Goal: Task Accomplishment & Management: Manage account settings

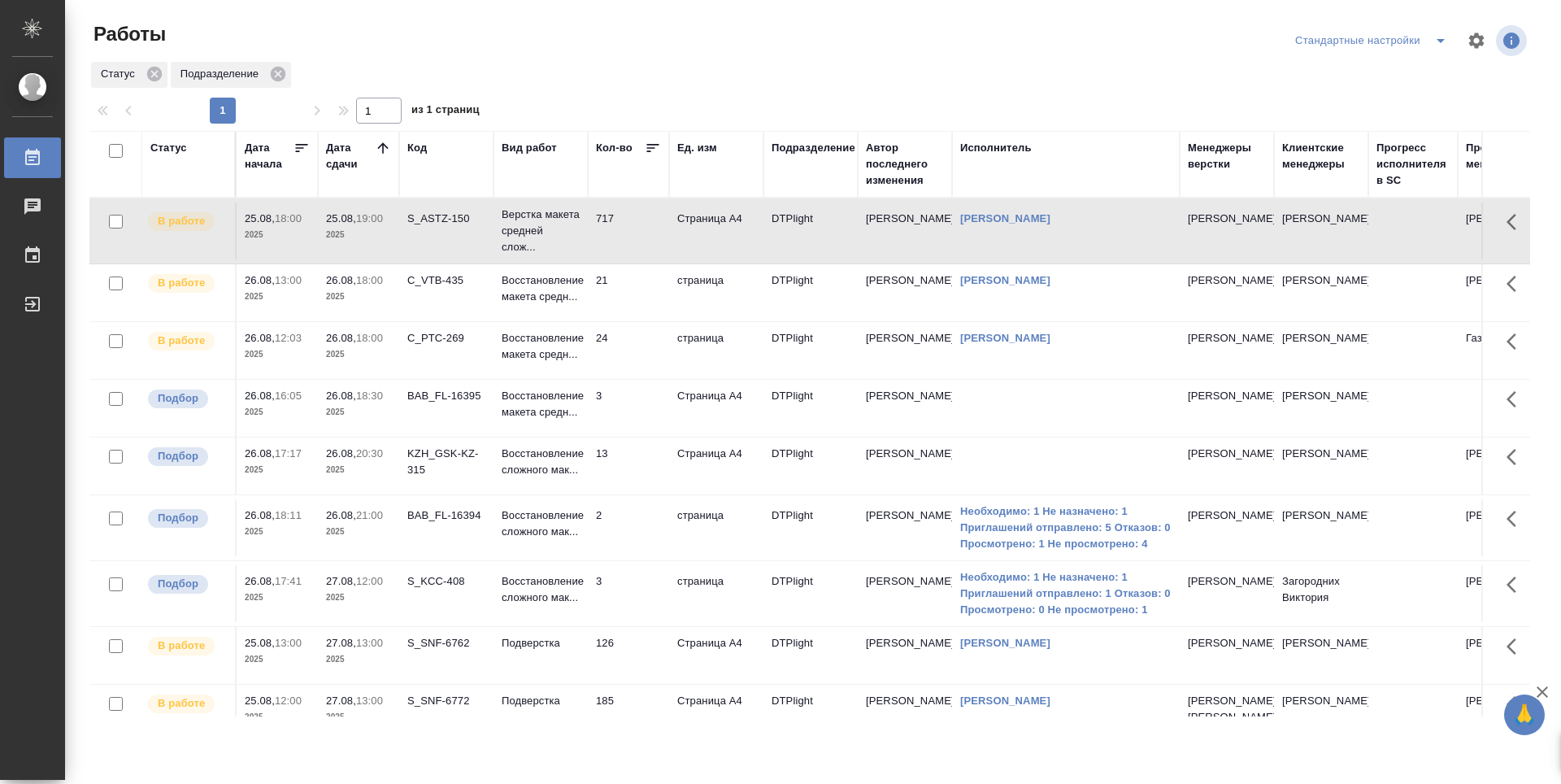
click at [634, 304] on td "21" at bounding box center [629, 292] width 81 height 57
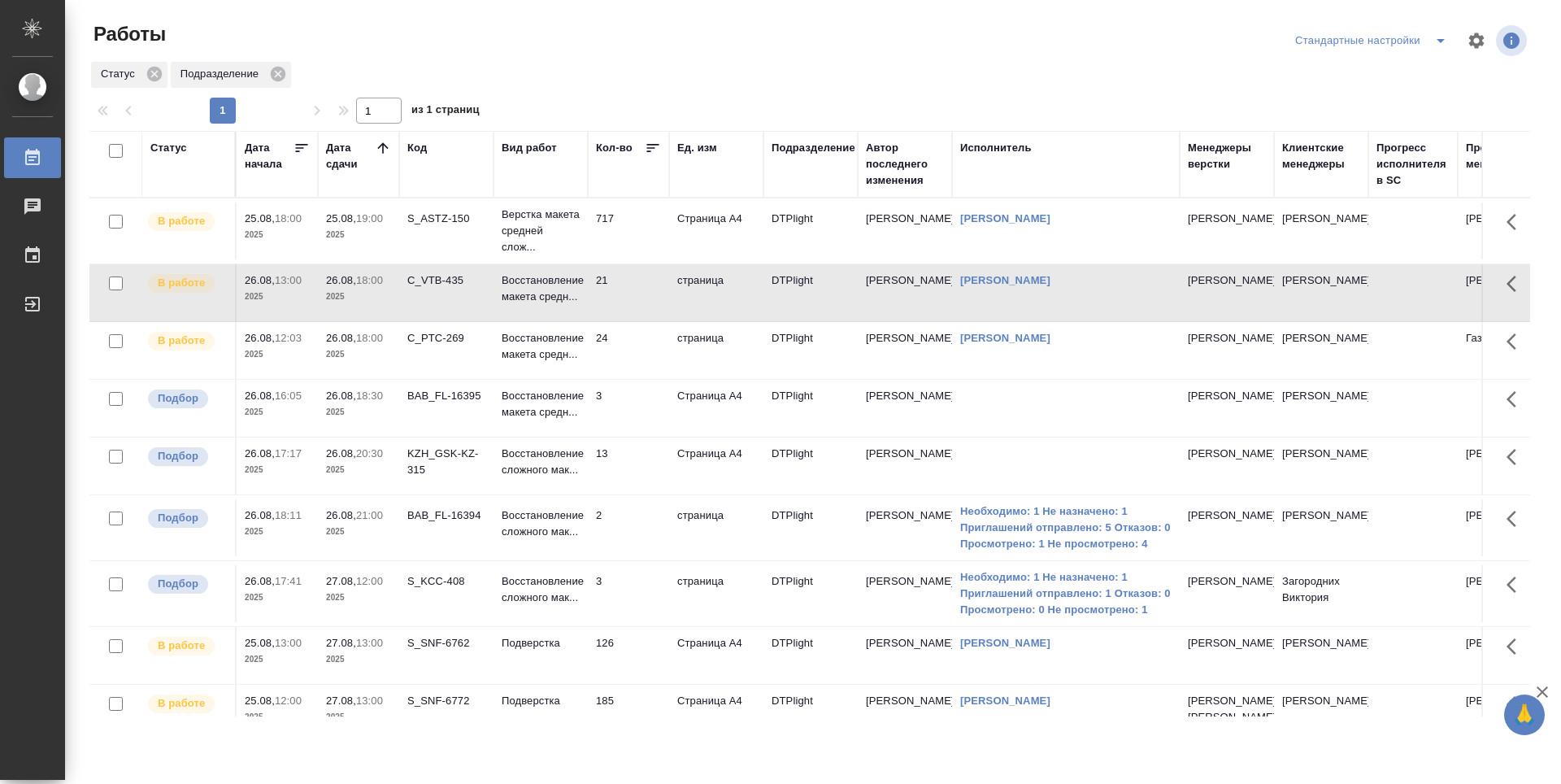
click at [635, 333] on td "24" at bounding box center [629, 350] width 81 height 57
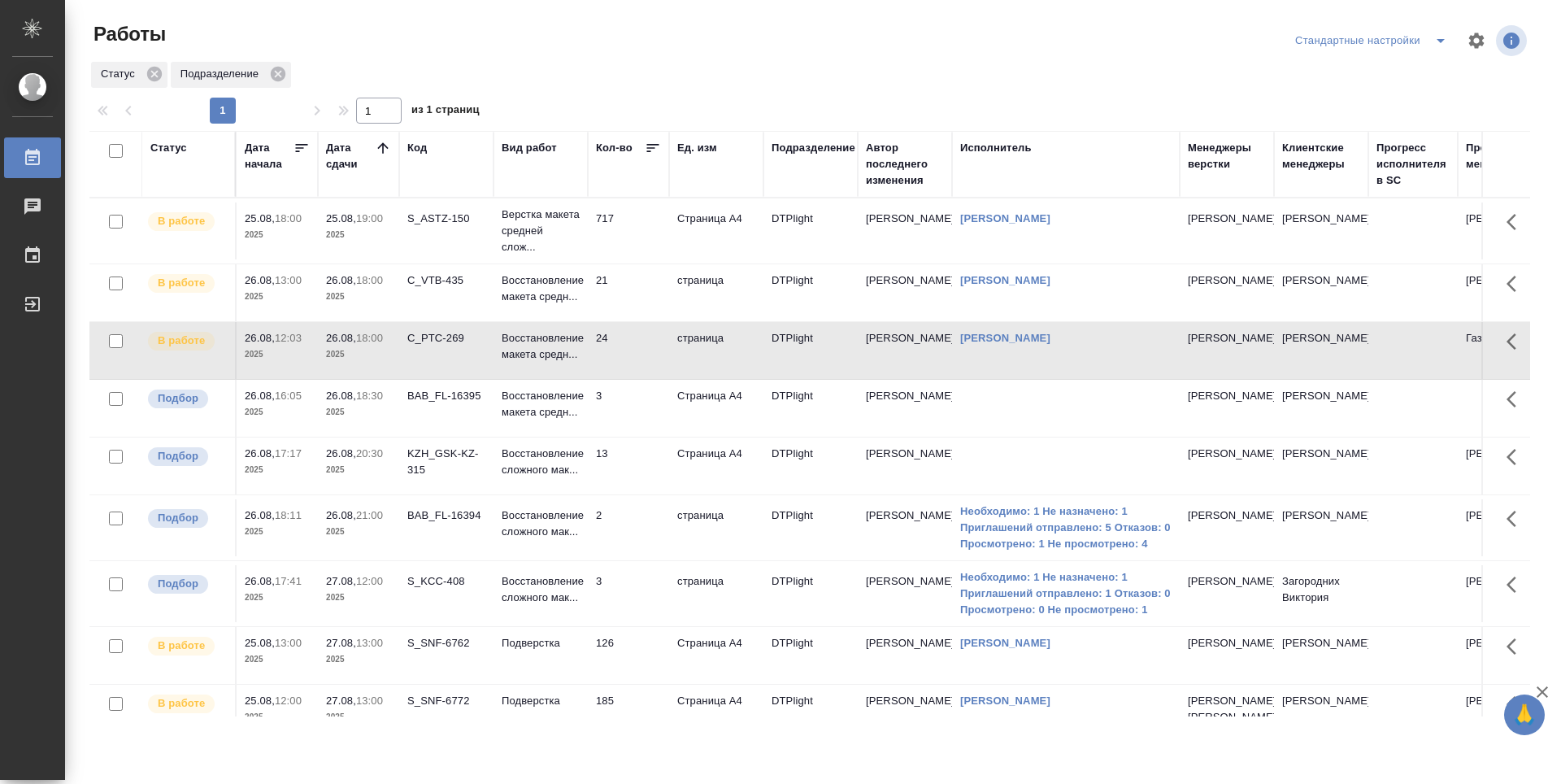
click at [637, 292] on td "21" at bounding box center [629, 292] width 81 height 57
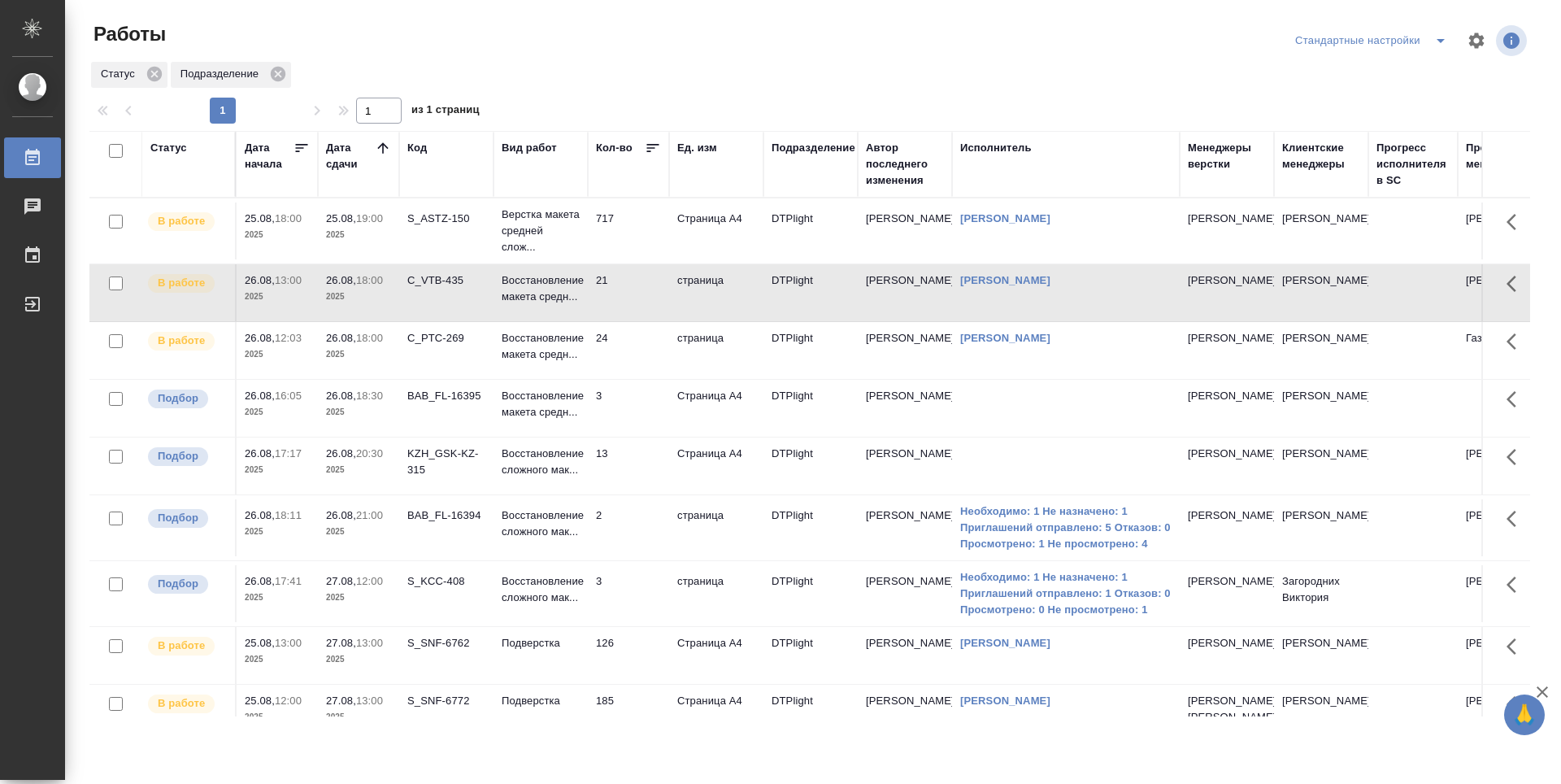
click at [631, 342] on td "24" at bounding box center [629, 350] width 81 height 57
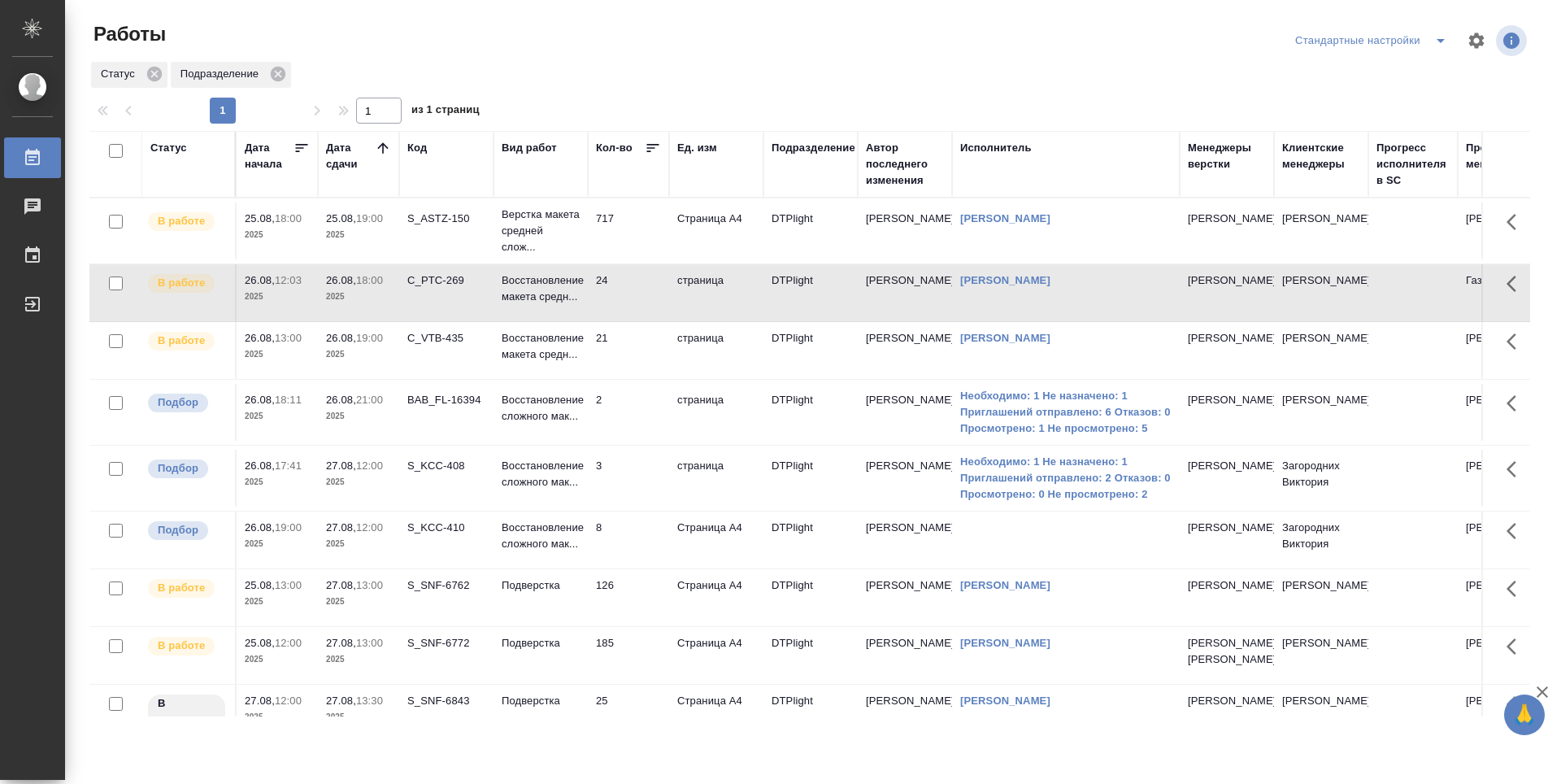
click at [633, 342] on td "21" at bounding box center [629, 350] width 81 height 57
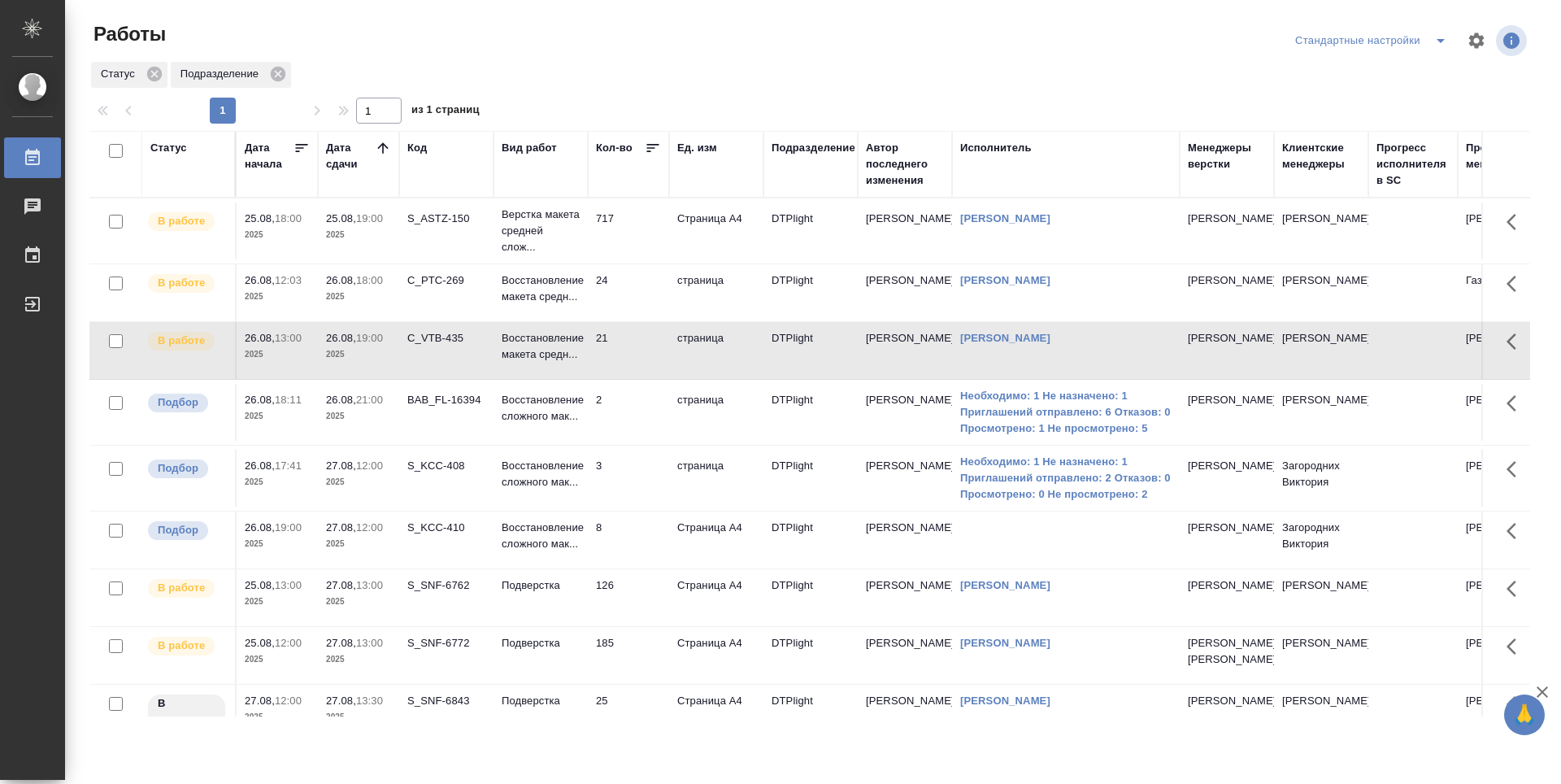
click at [633, 342] on td "21" at bounding box center [629, 350] width 81 height 57
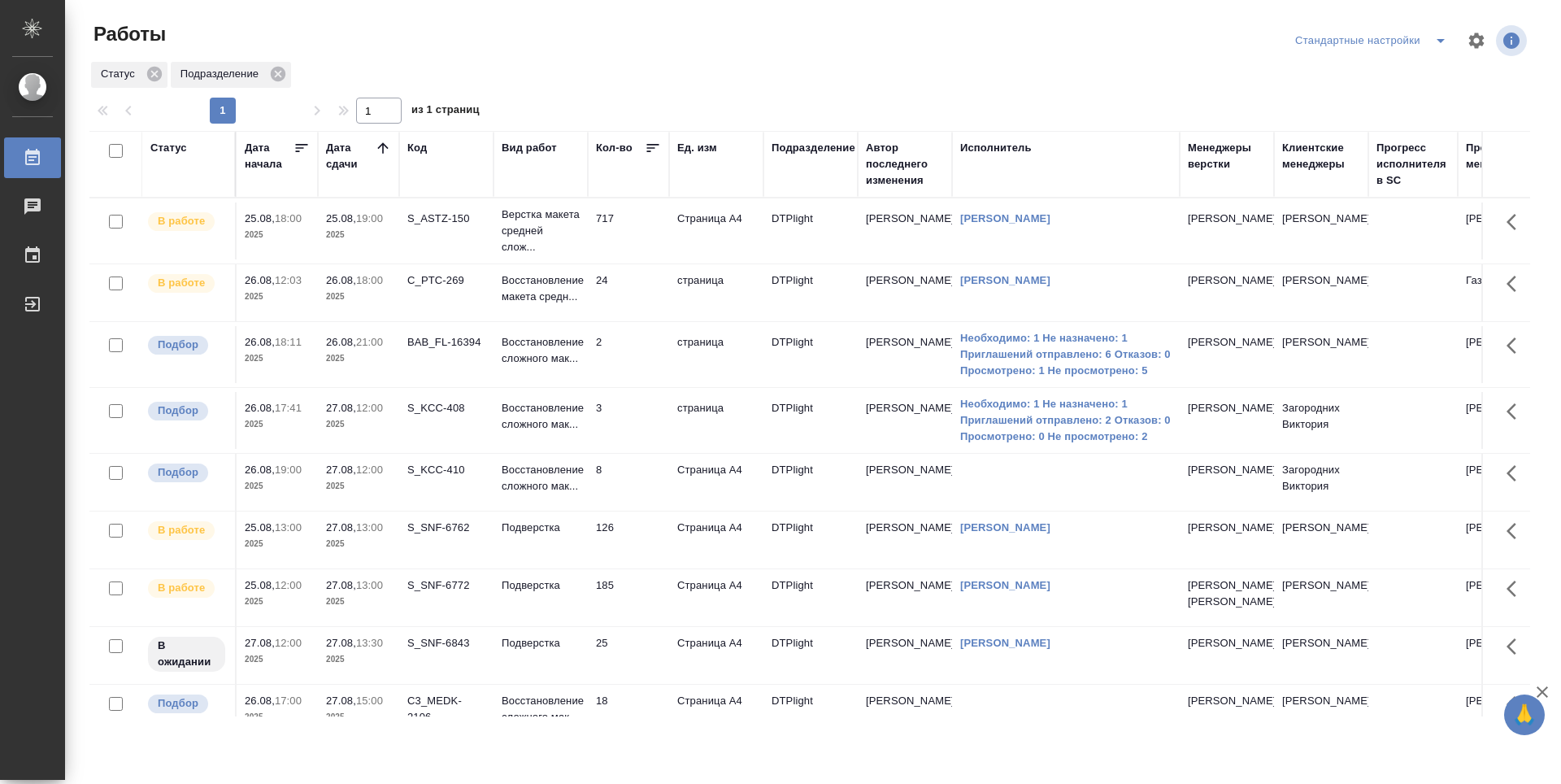
click at [645, 288] on td "24" at bounding box center [629, 292] width 81 height 57
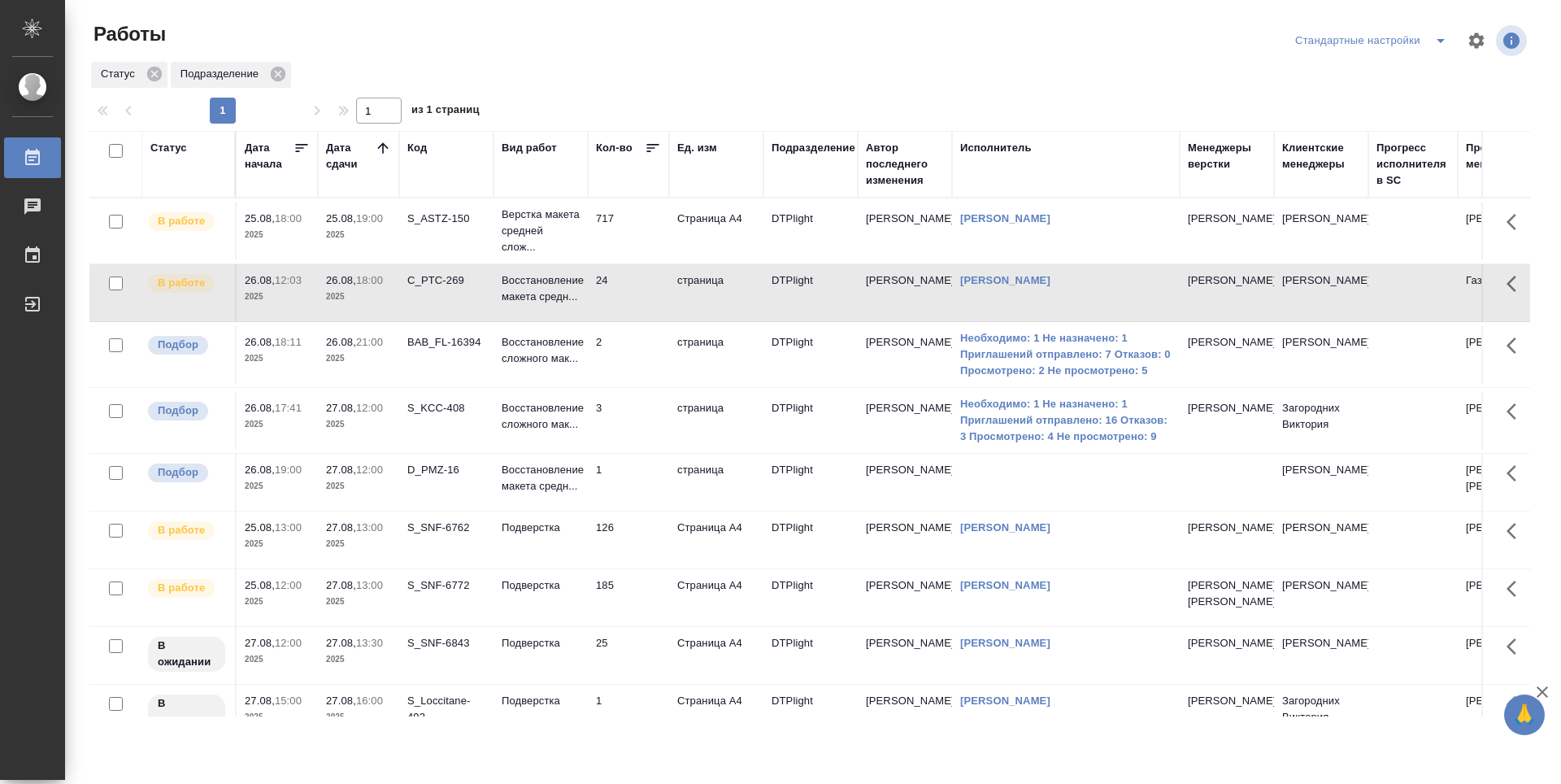
click at [626, 300] on td "24" at bounding box center [629, 292] width 81 height 57
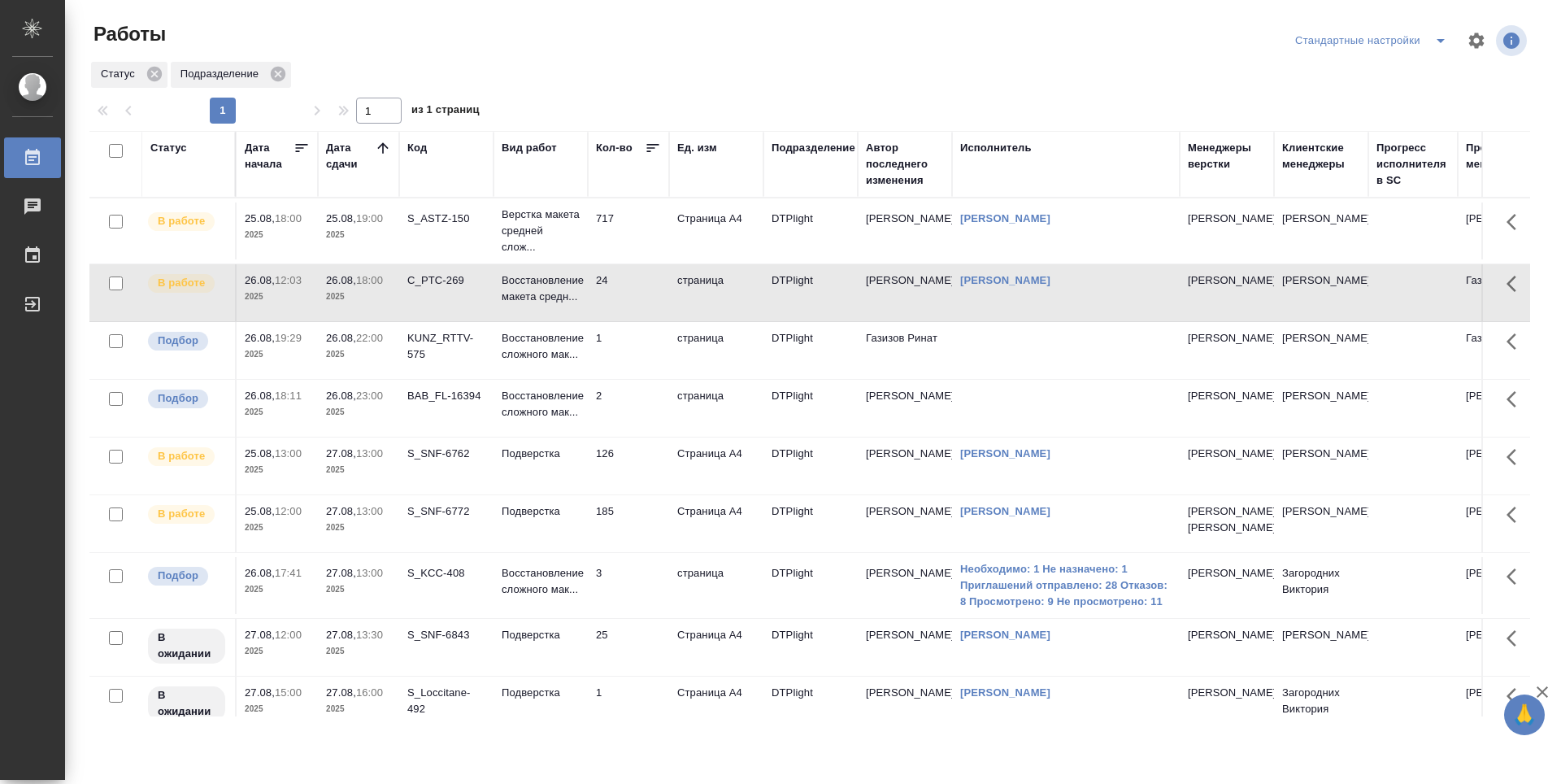
click at [356, 339] on p "26.08," at bounding box center [341, 338] width 30 height 12
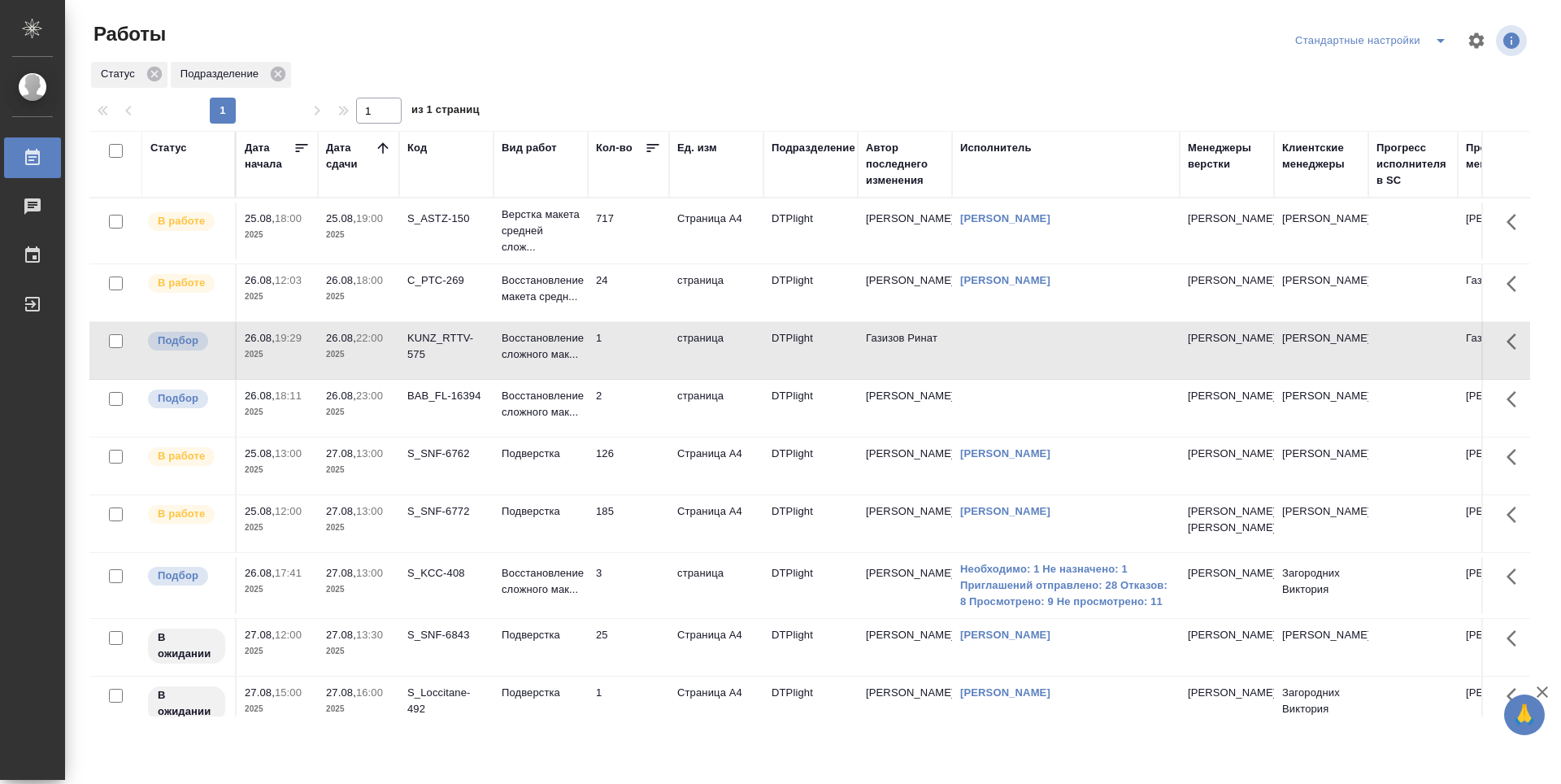
click at [361, 462] on p "2025" at bounding box center [358, 469] width 65 height 16
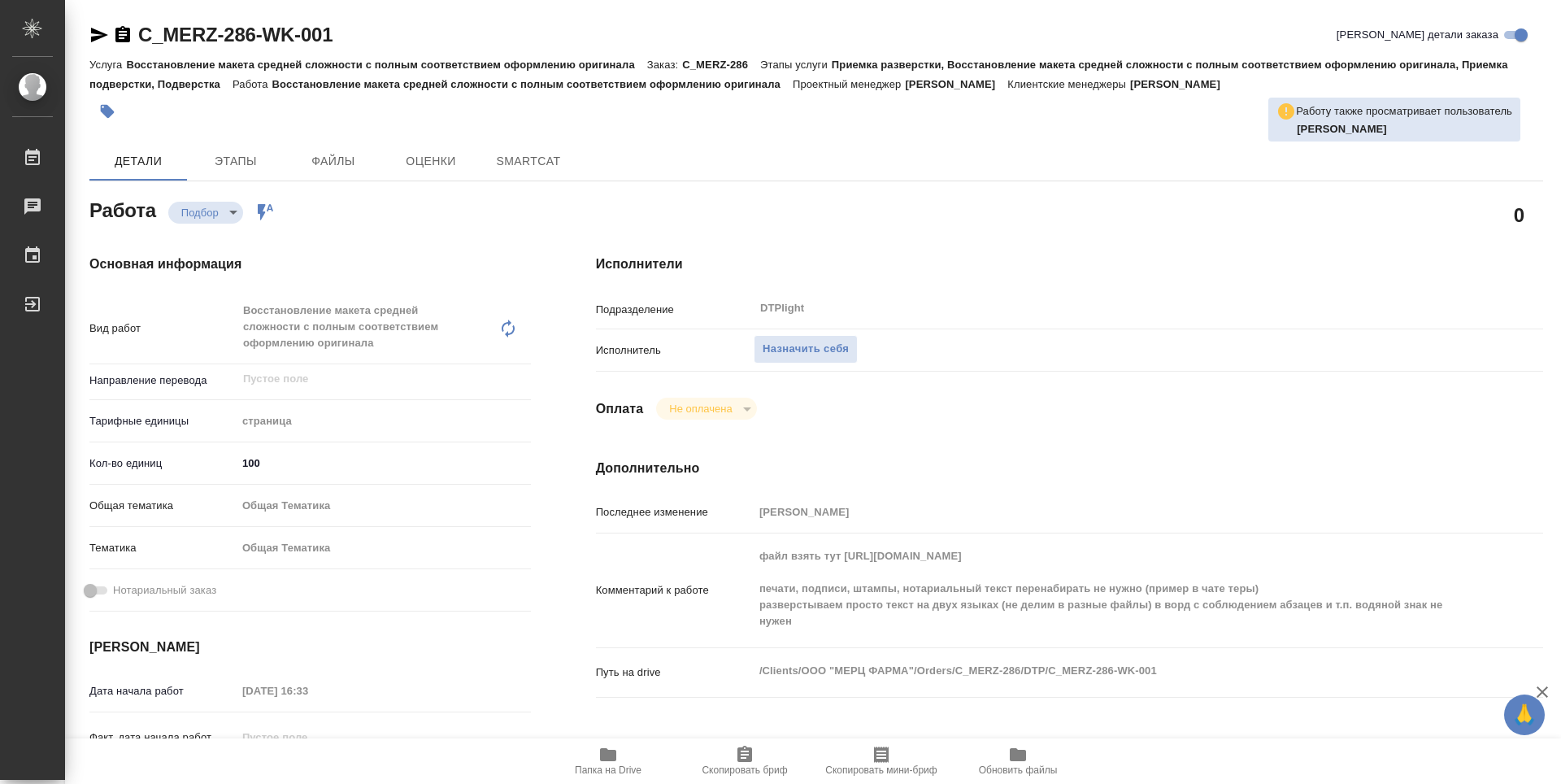
type textarea "x"
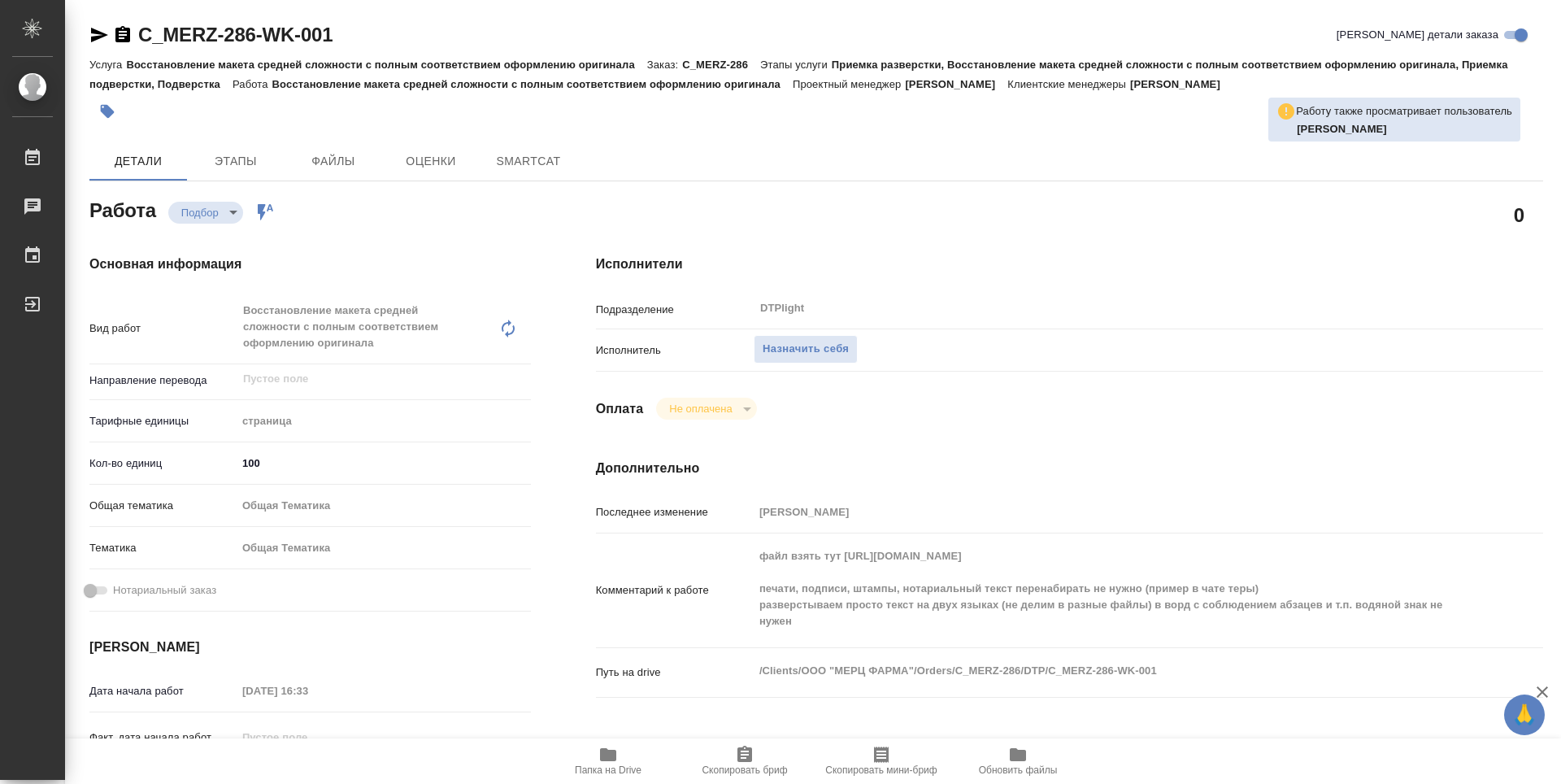
type textarea "x"
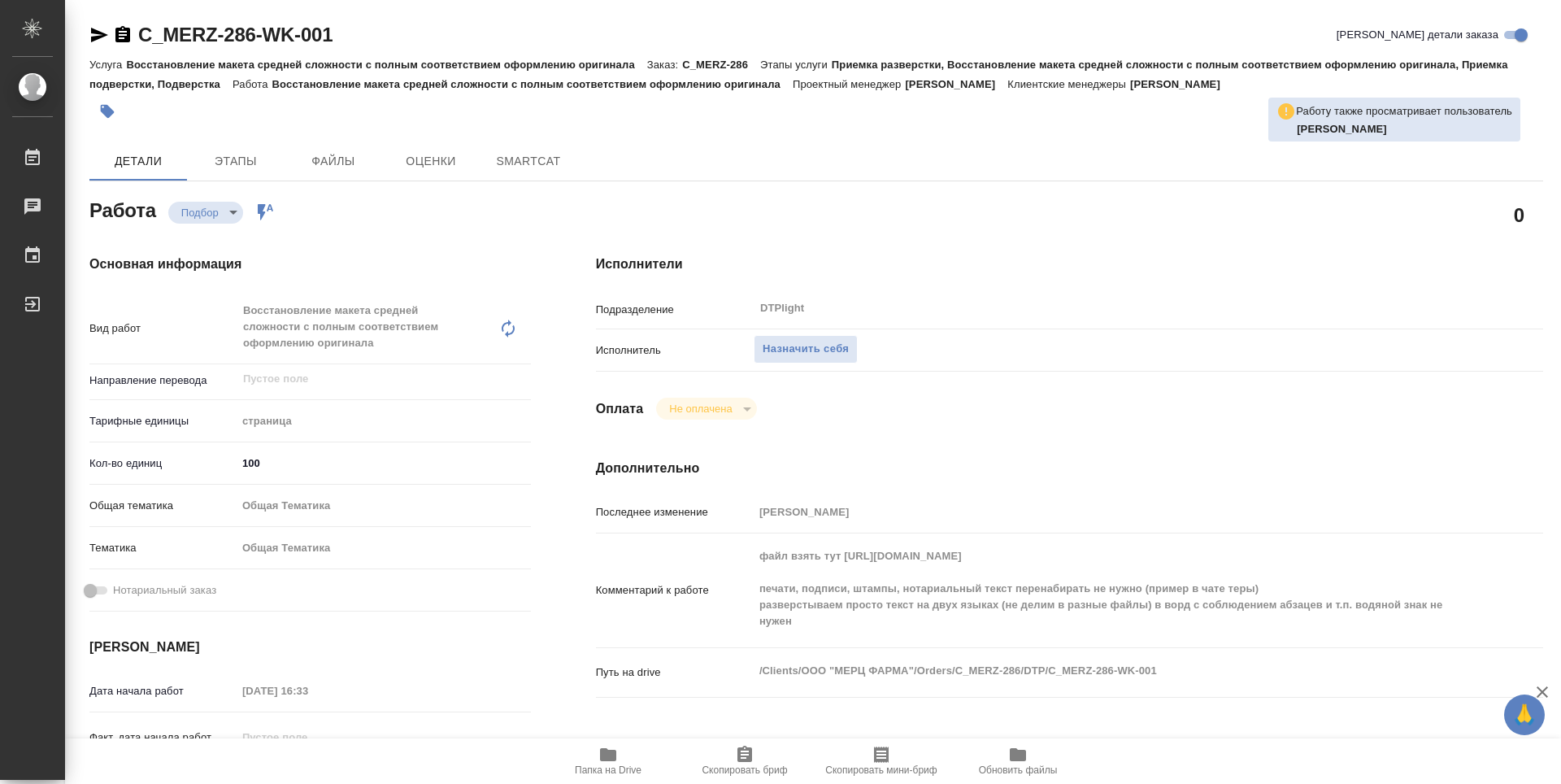
type textarea "x"
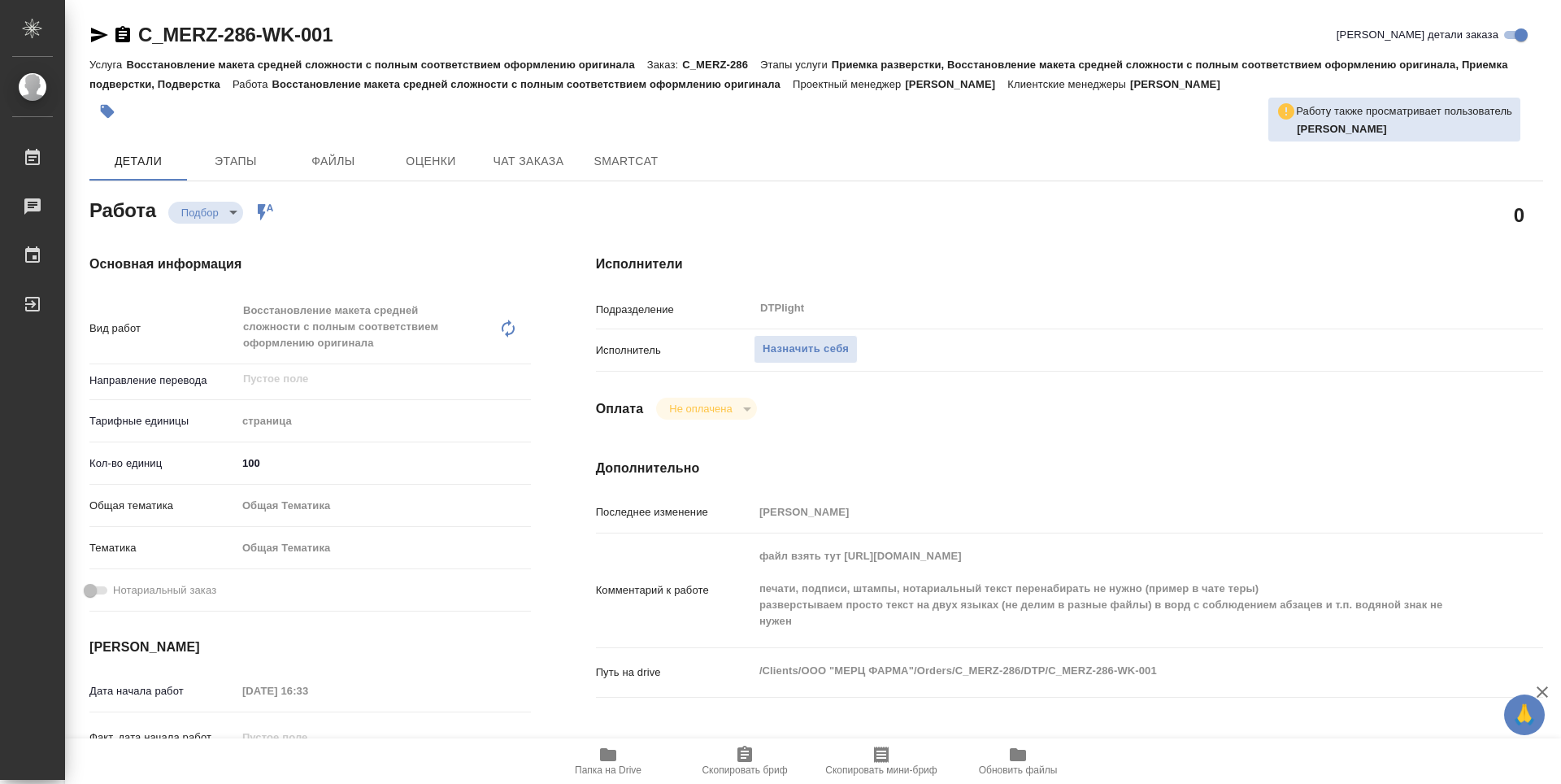
type textarea "x"
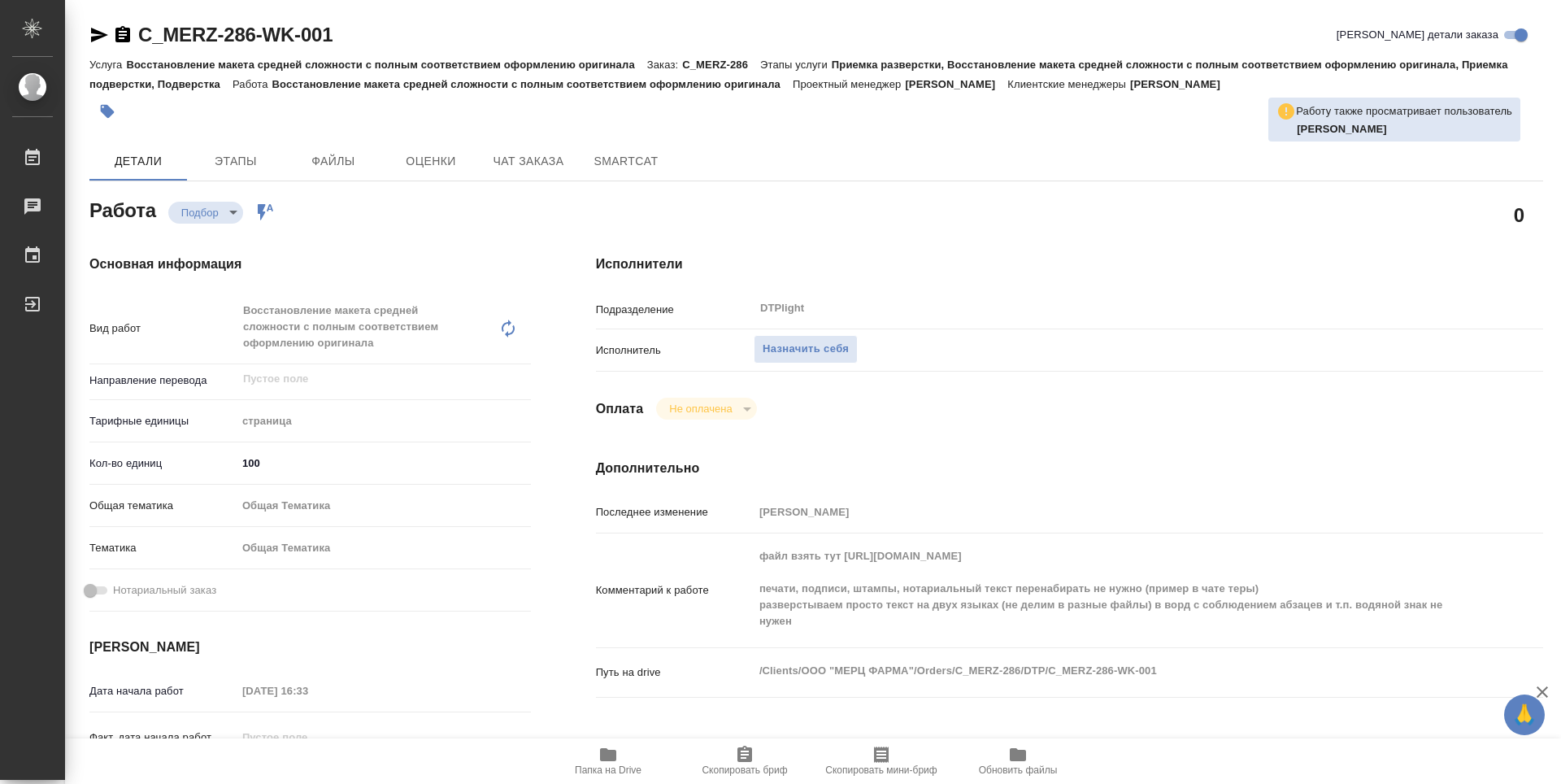
type textarea "x"
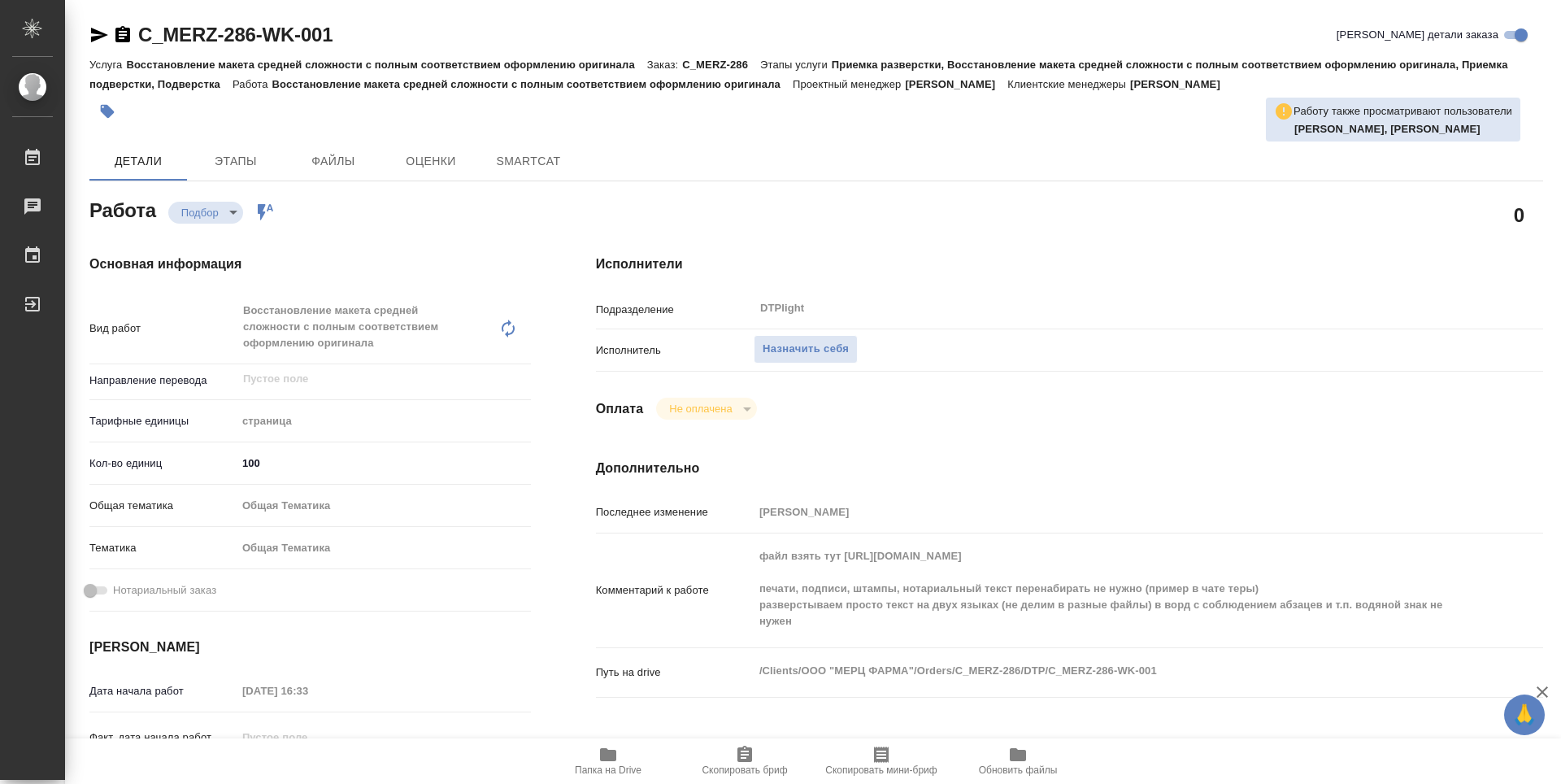
type textarea "x"
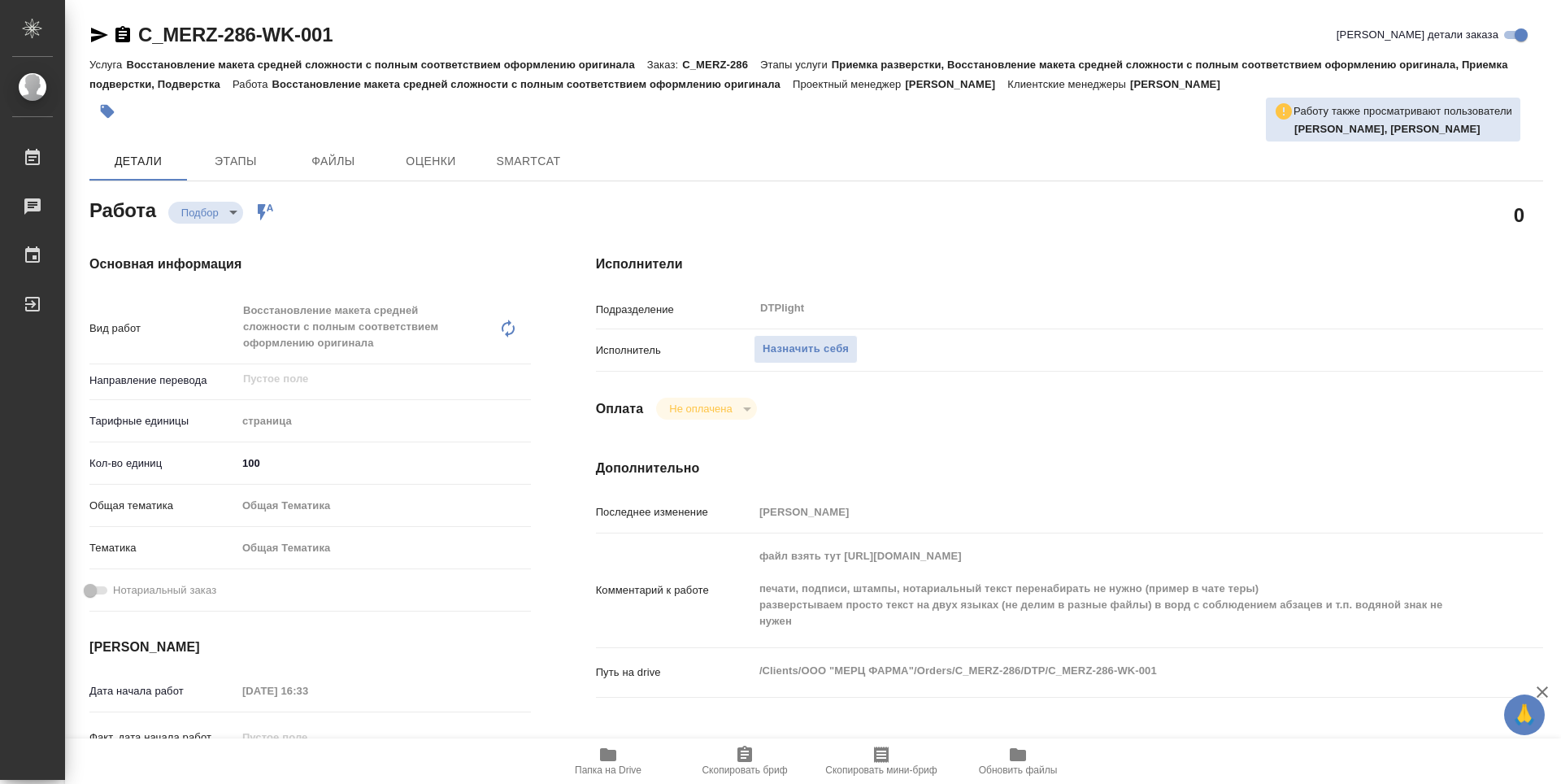
type textarea "x"
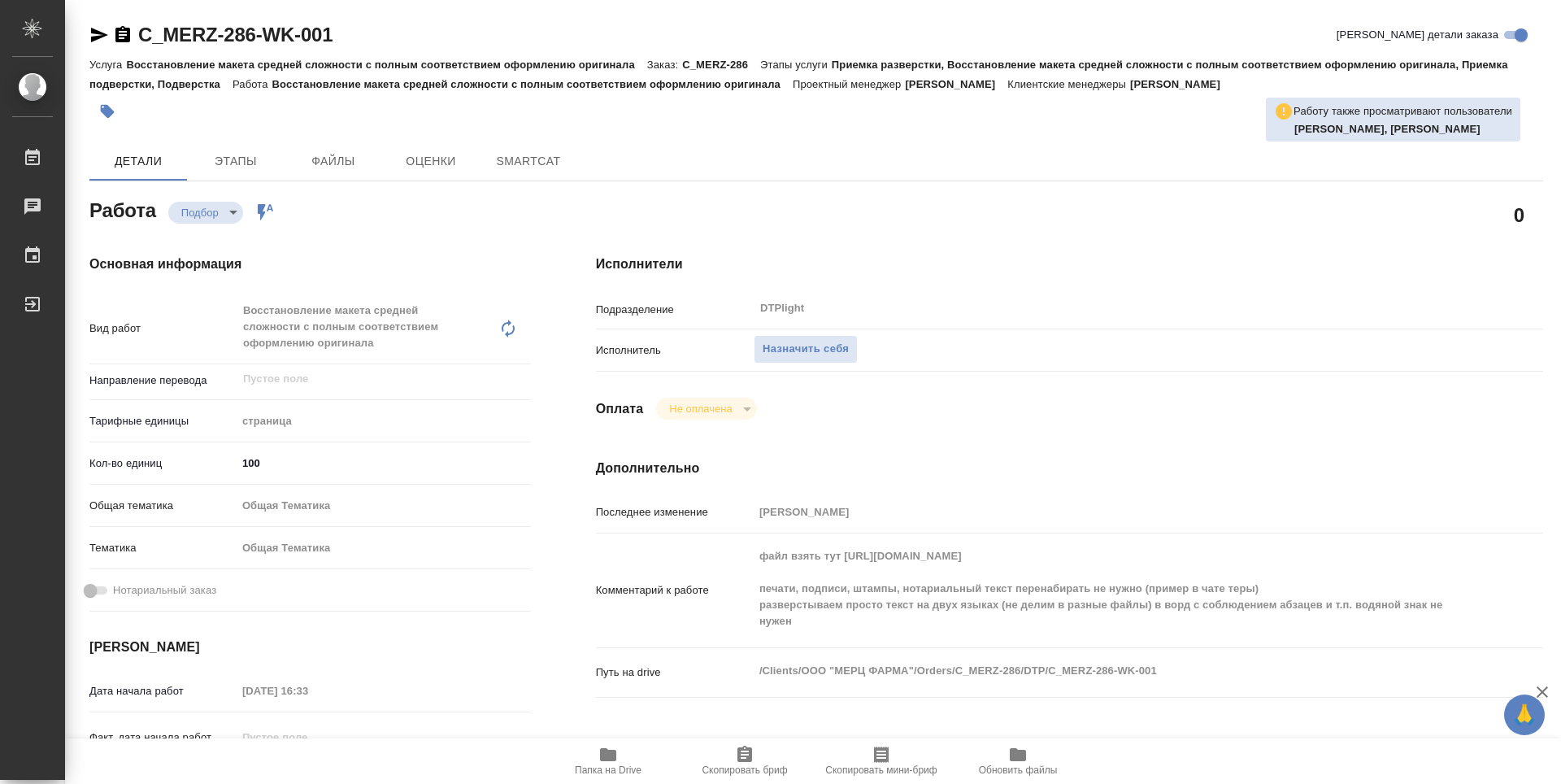
type textarea "x"
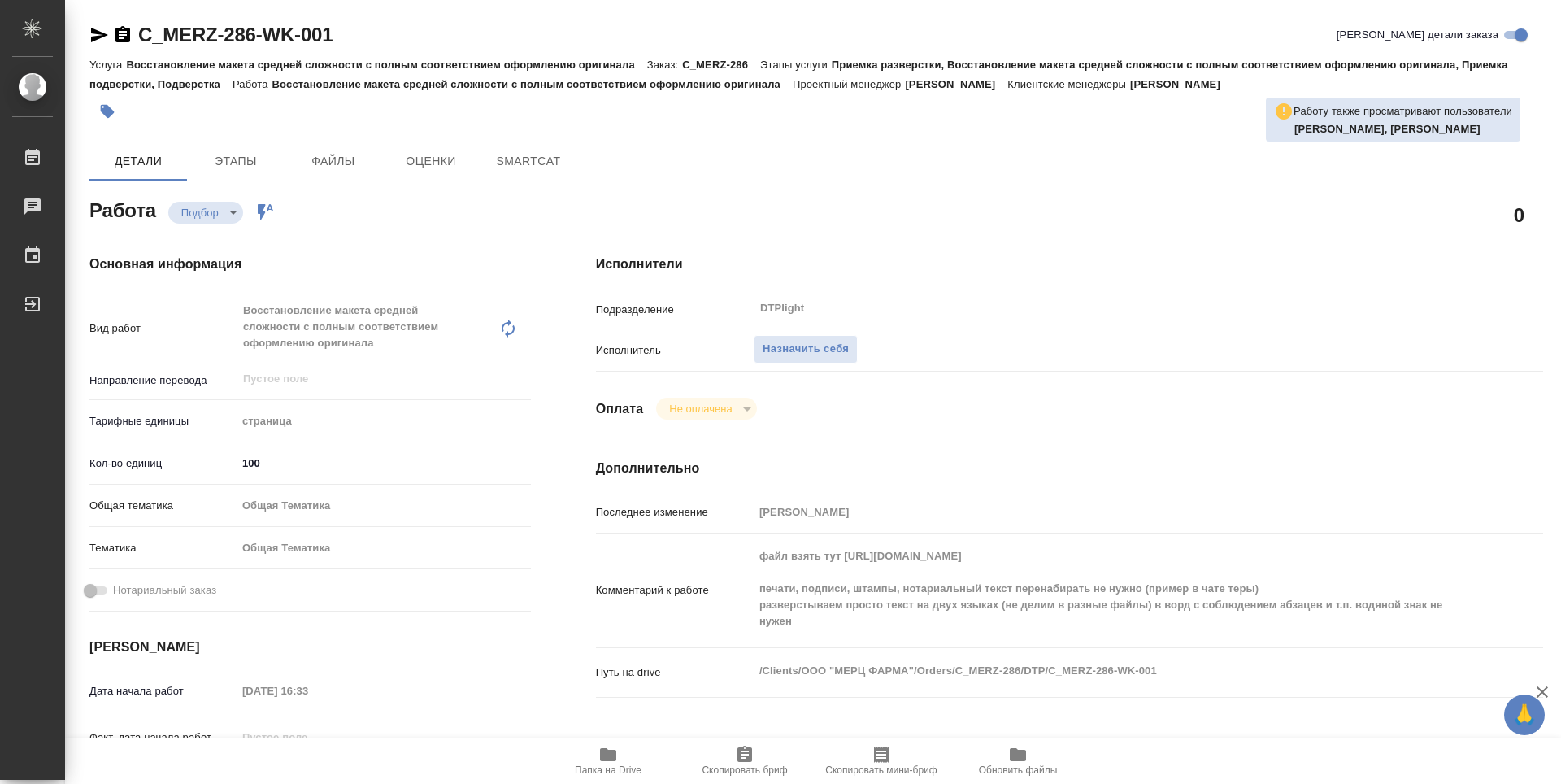
type textarea "x"
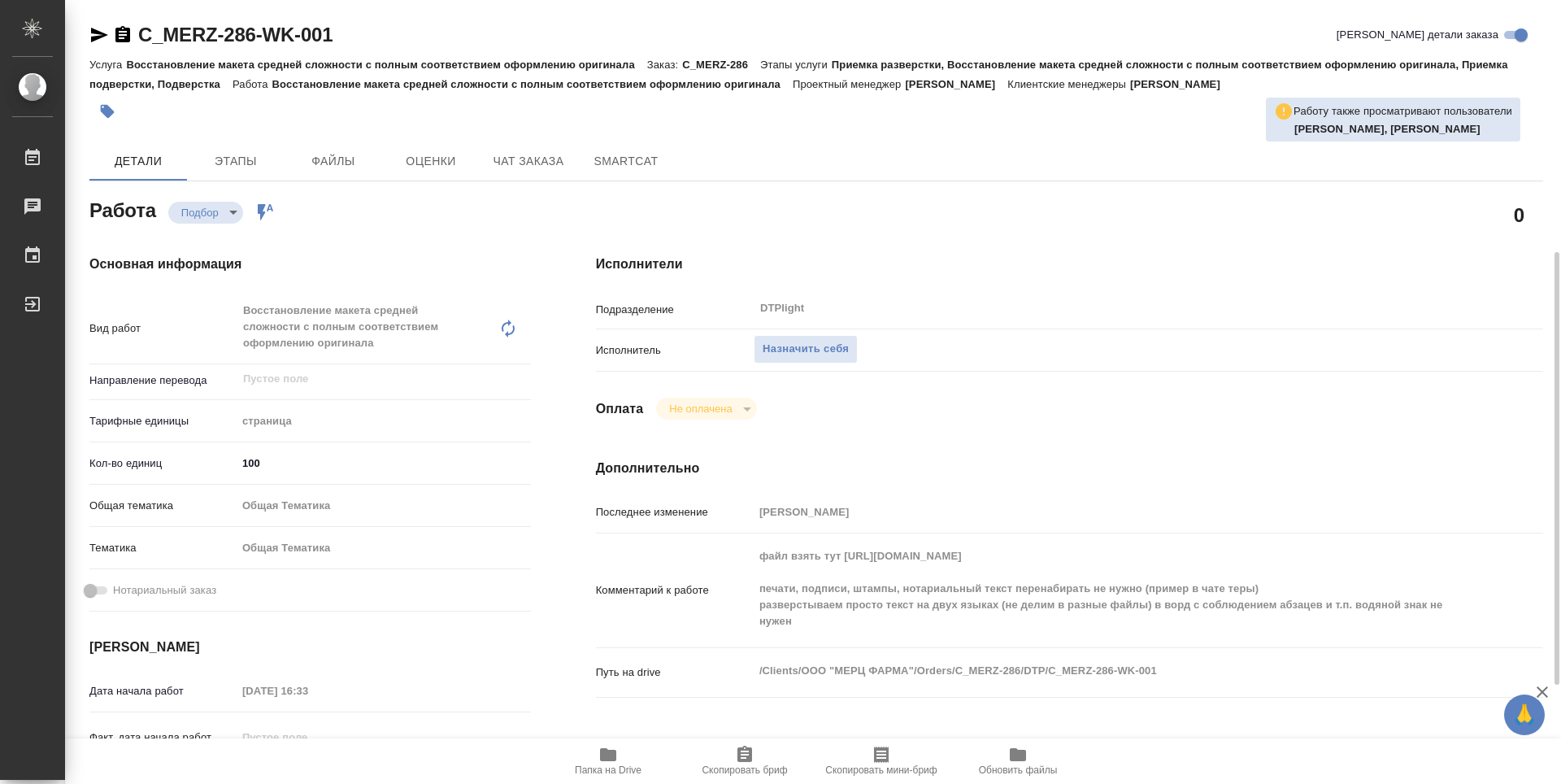
scroll to position [162, 0]
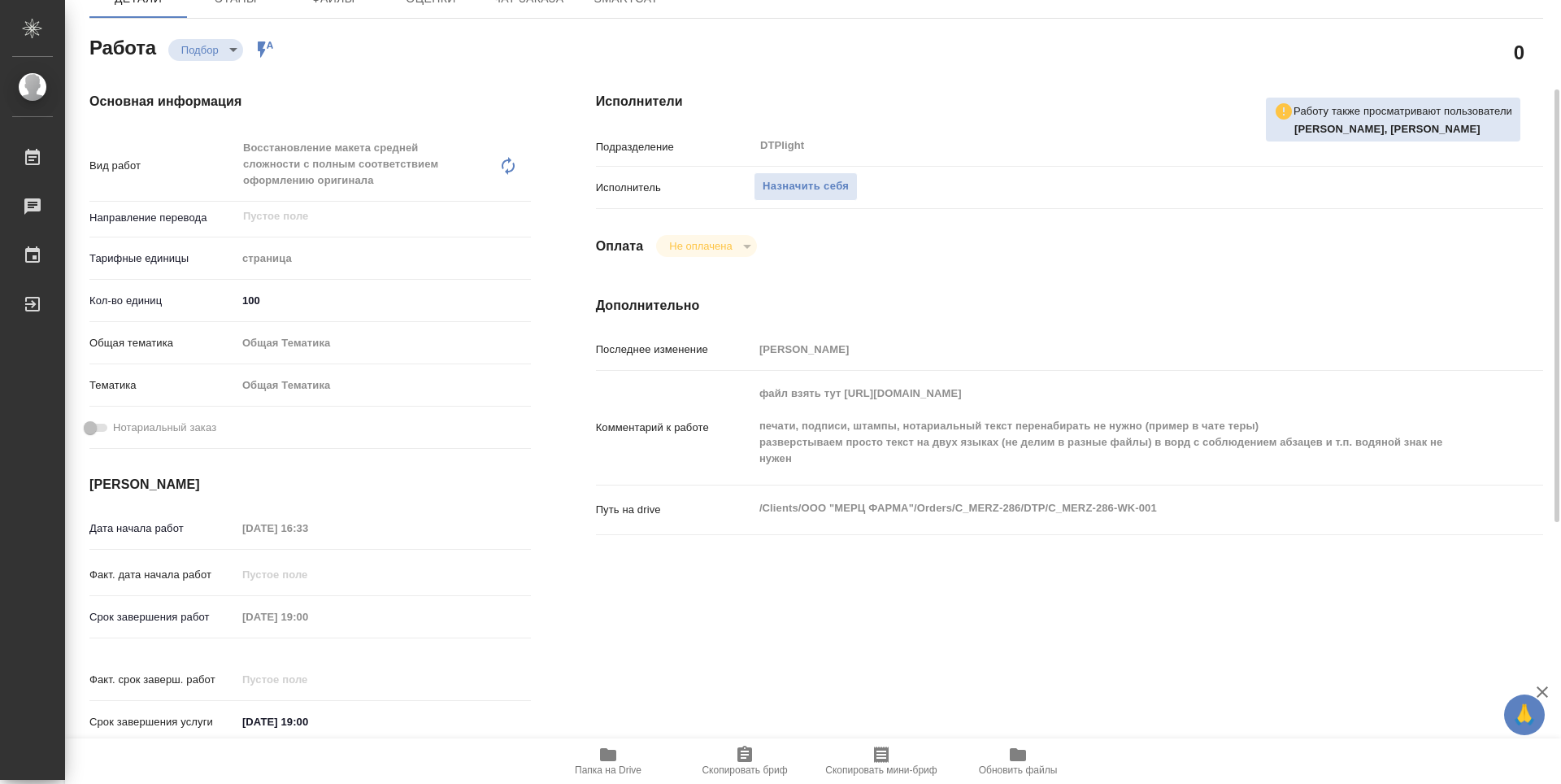
type textarea "x"
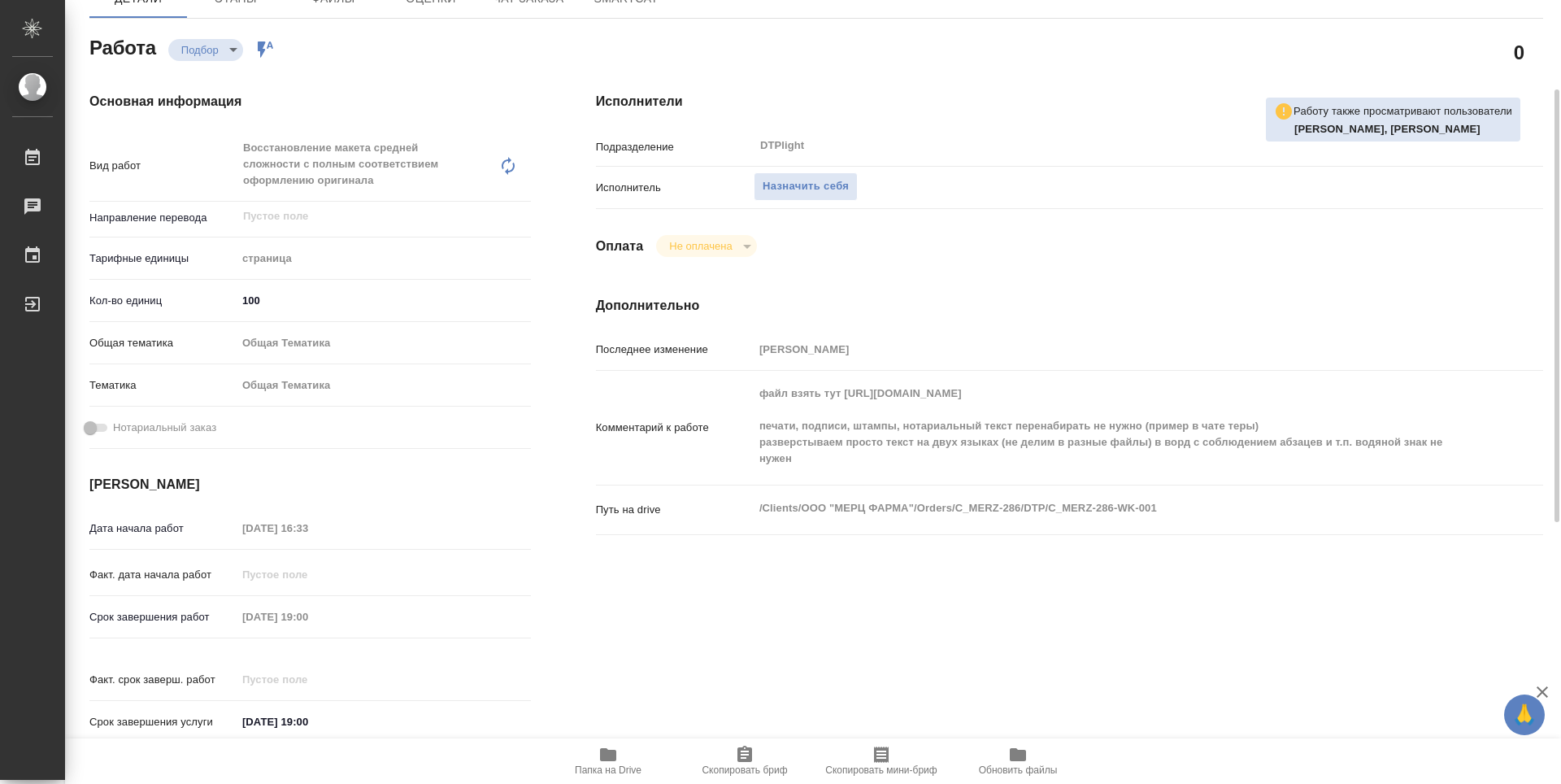
type textarea "x"
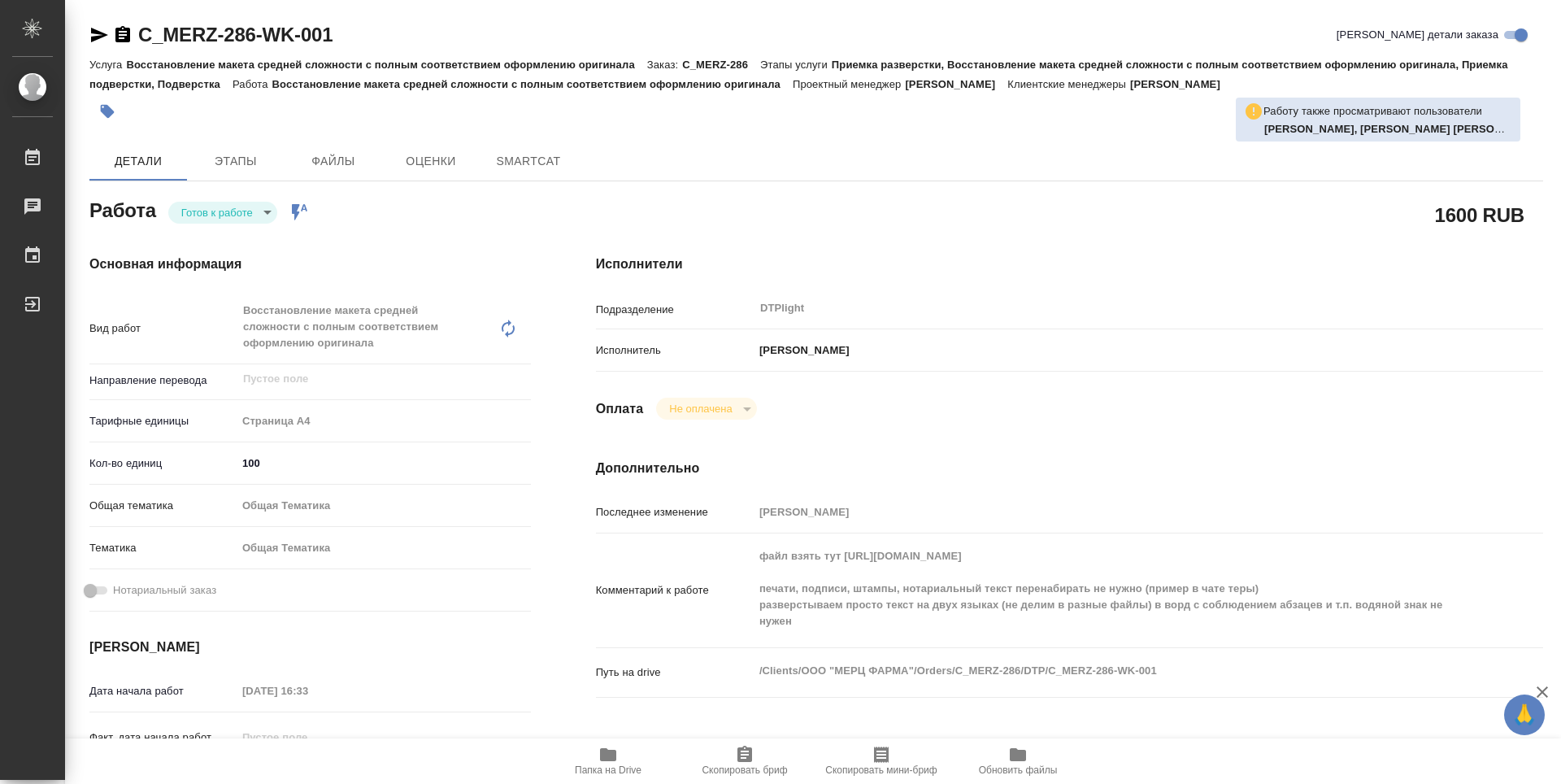
type textarea "x"
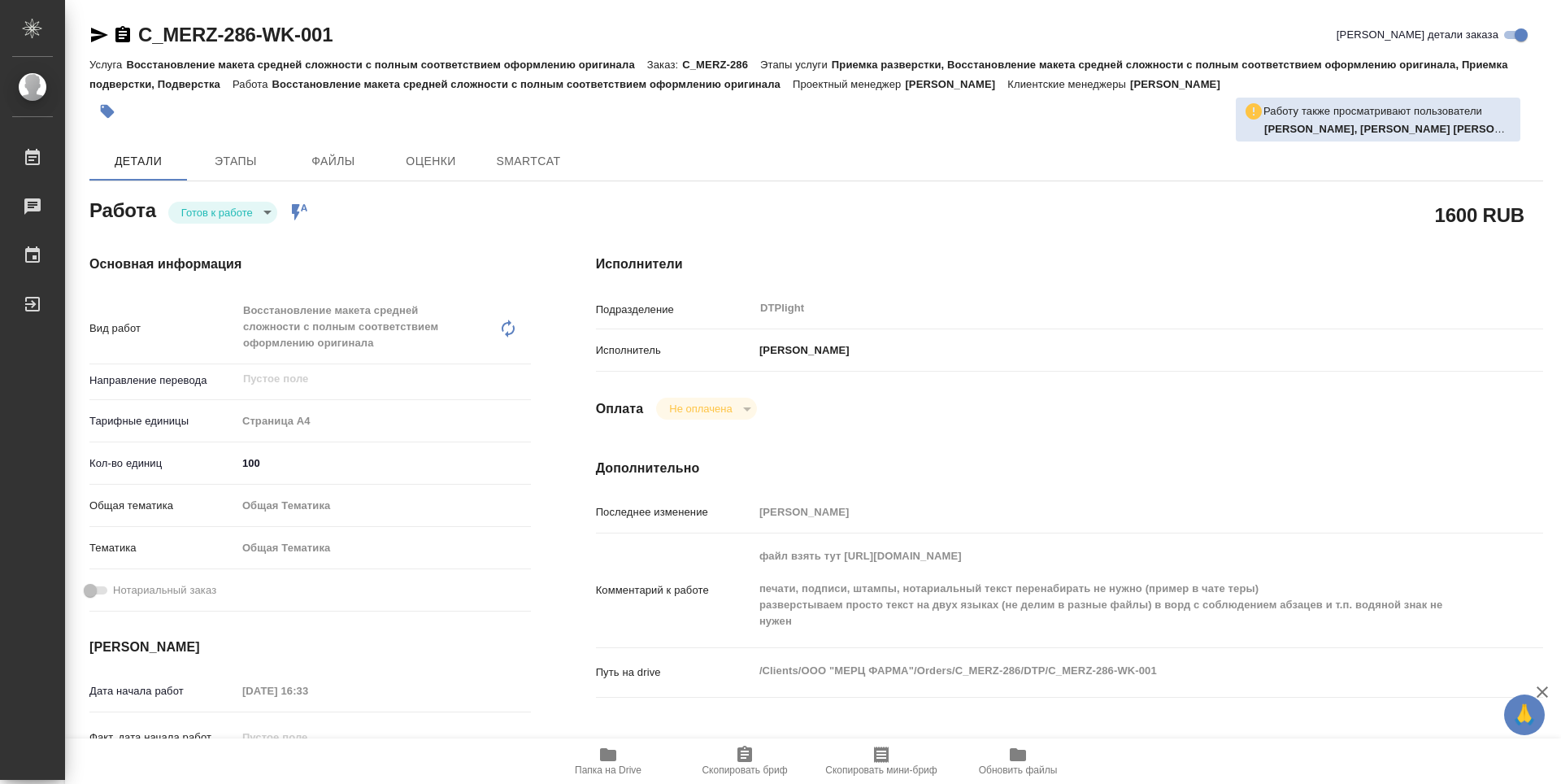
type textarea "x"
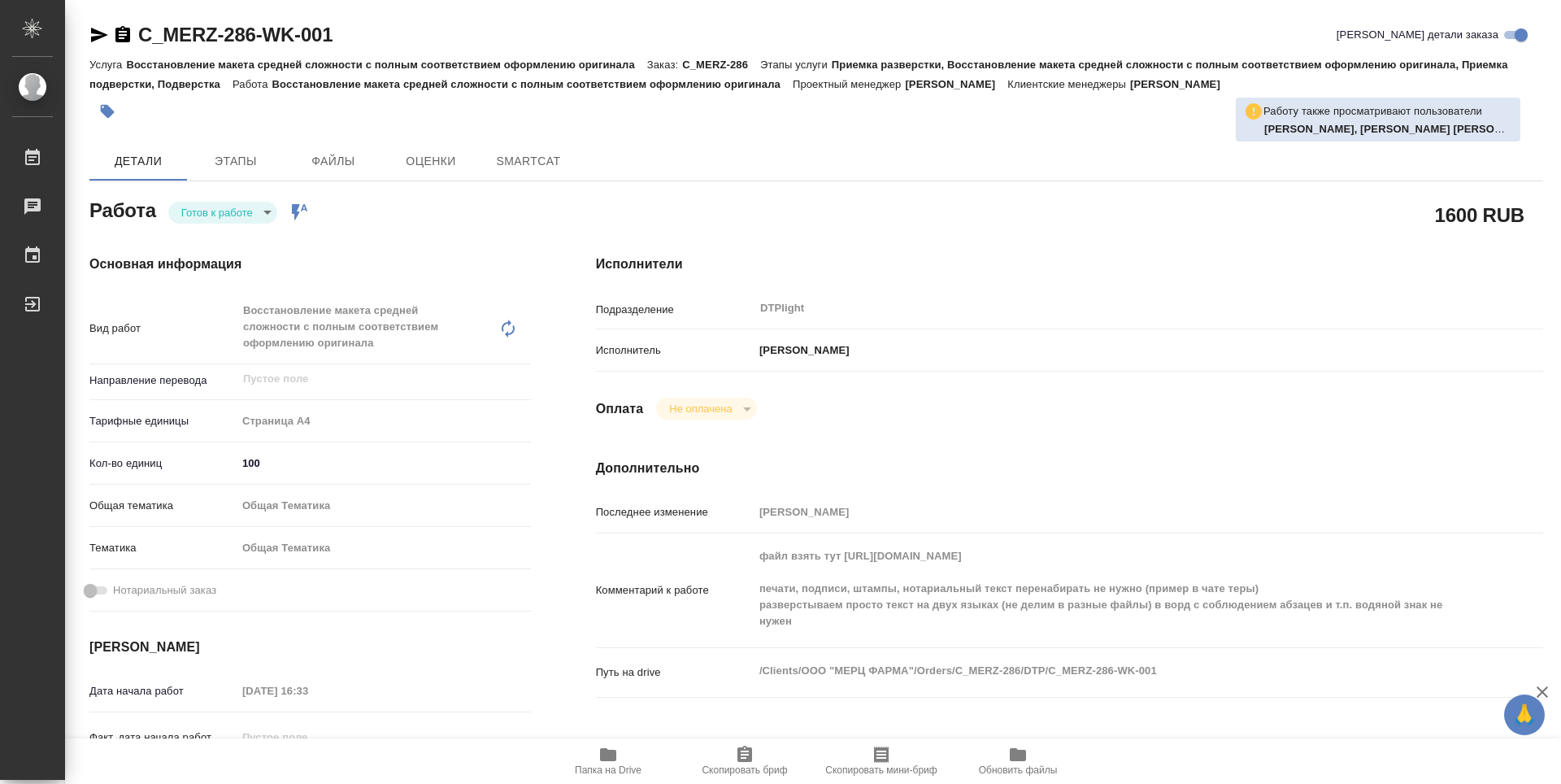
type textarea "x"
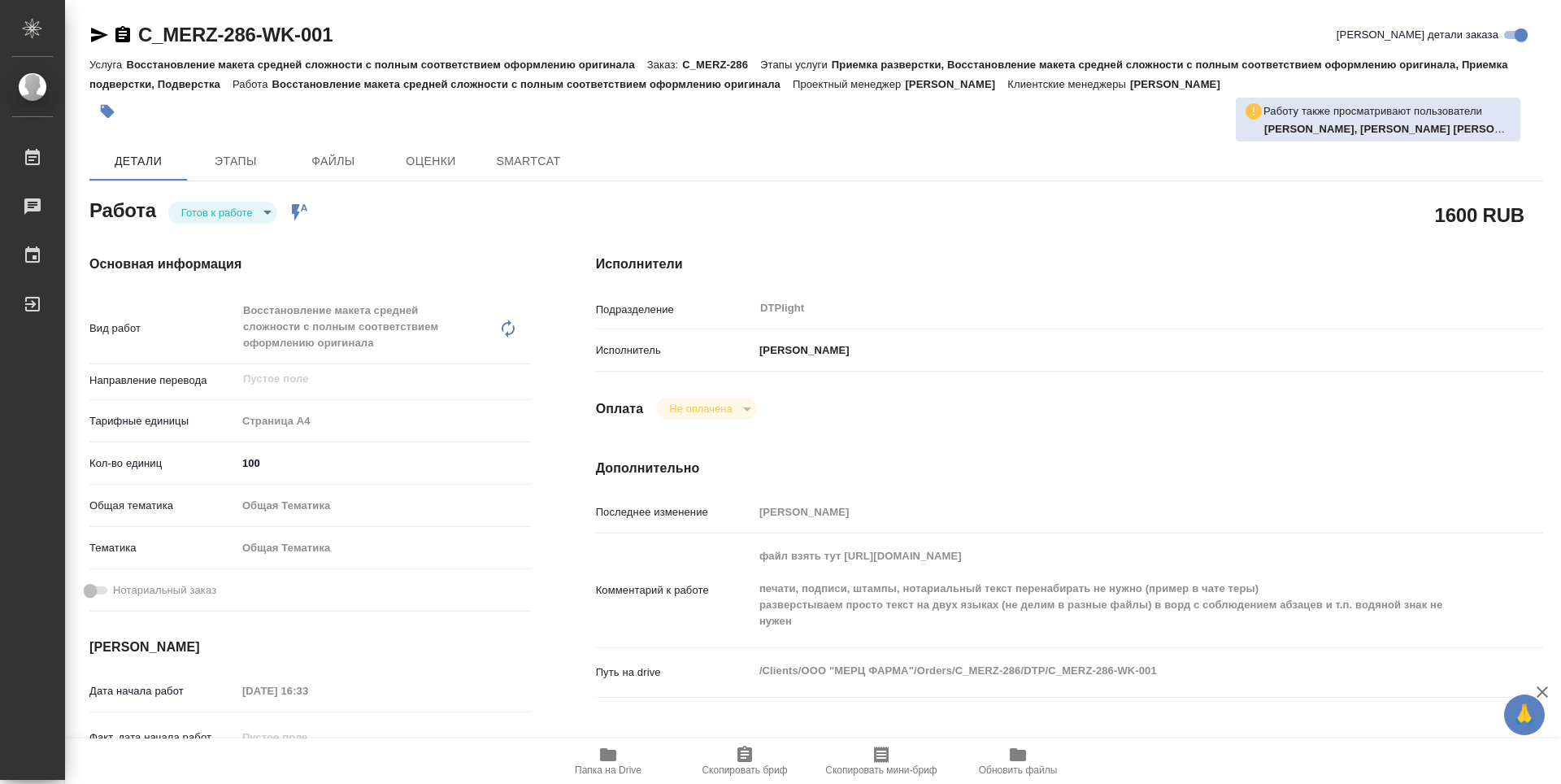
type textarea "x"
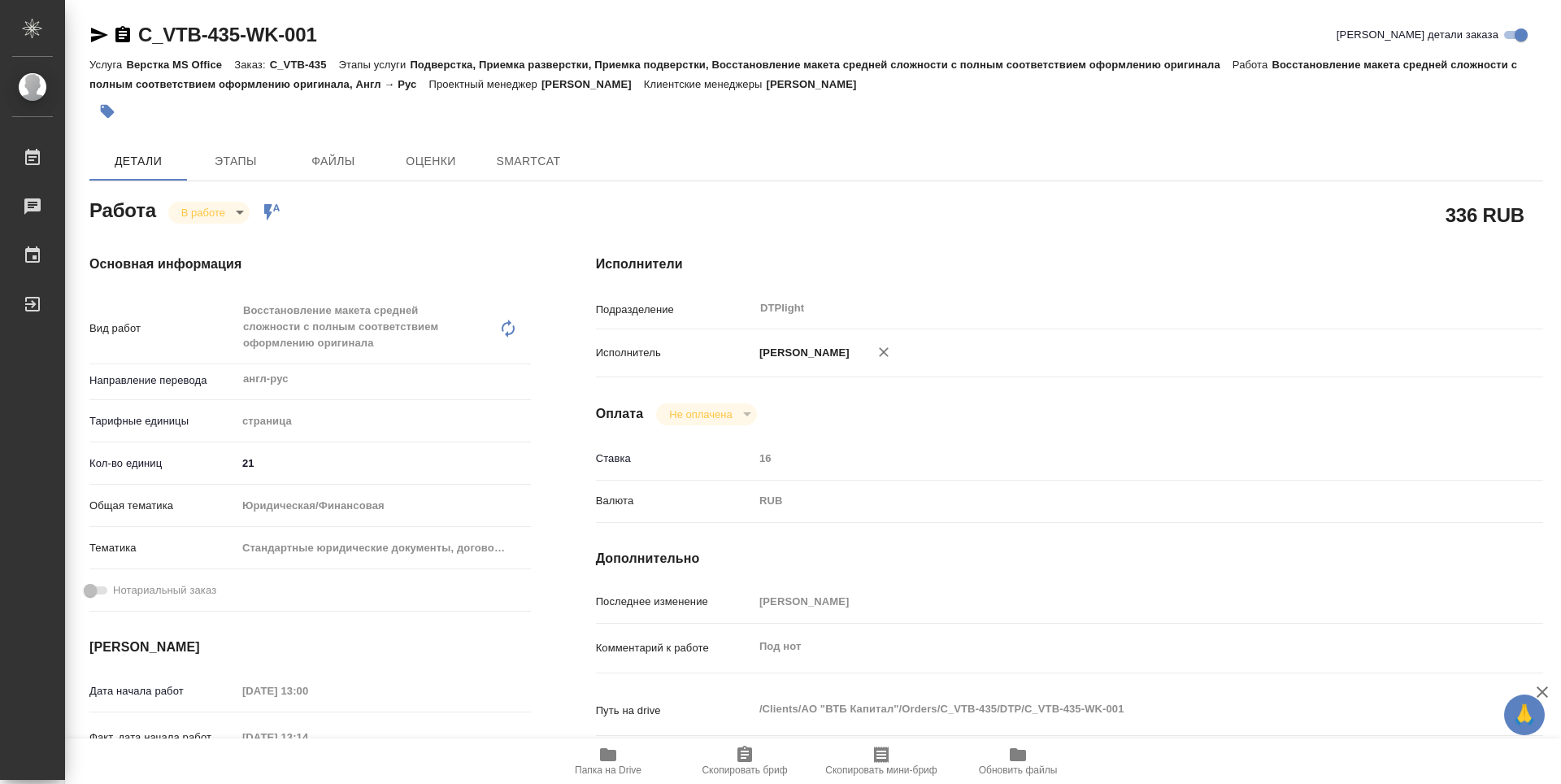
type textarea "x"
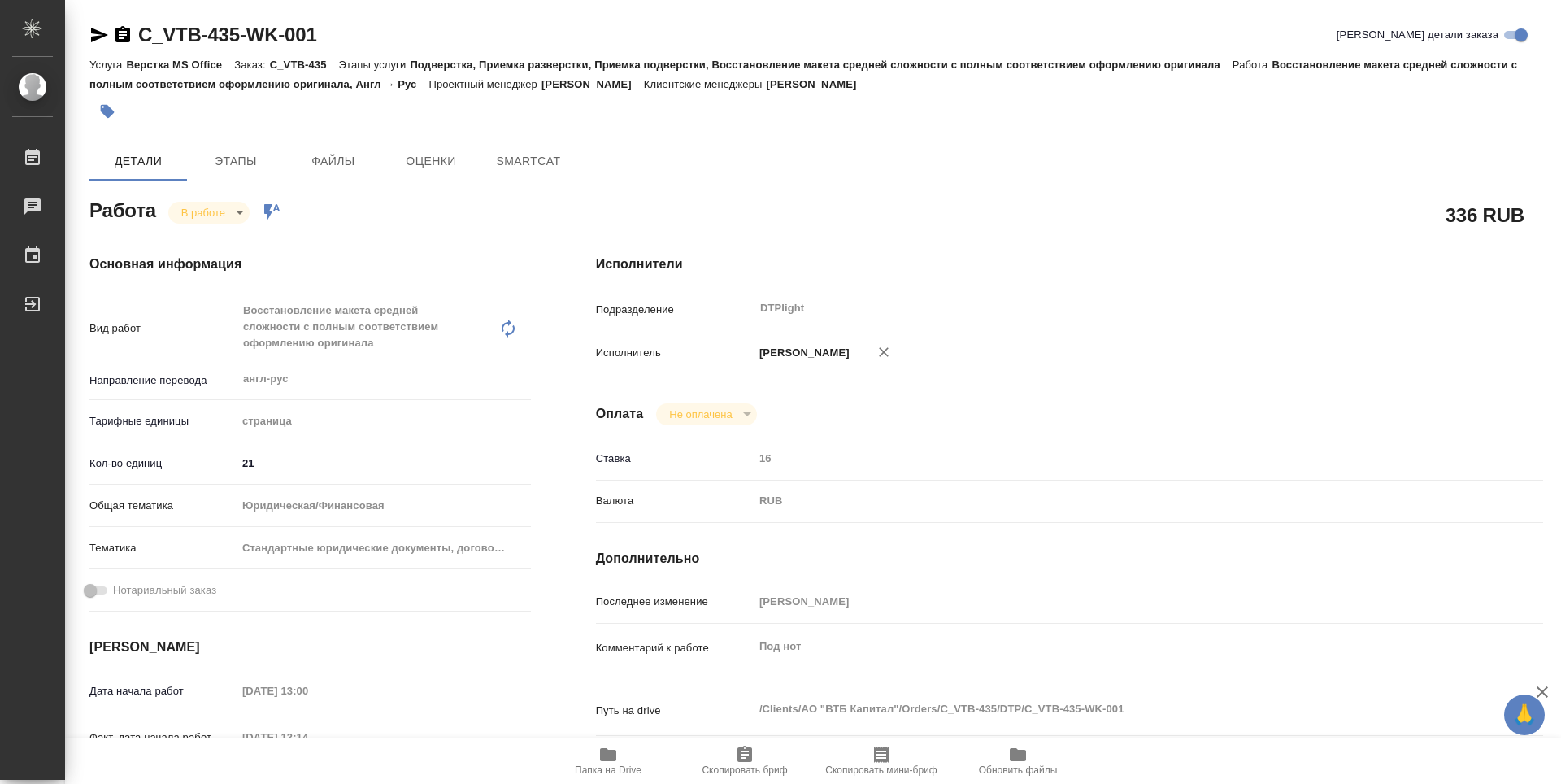
type textarea "x"
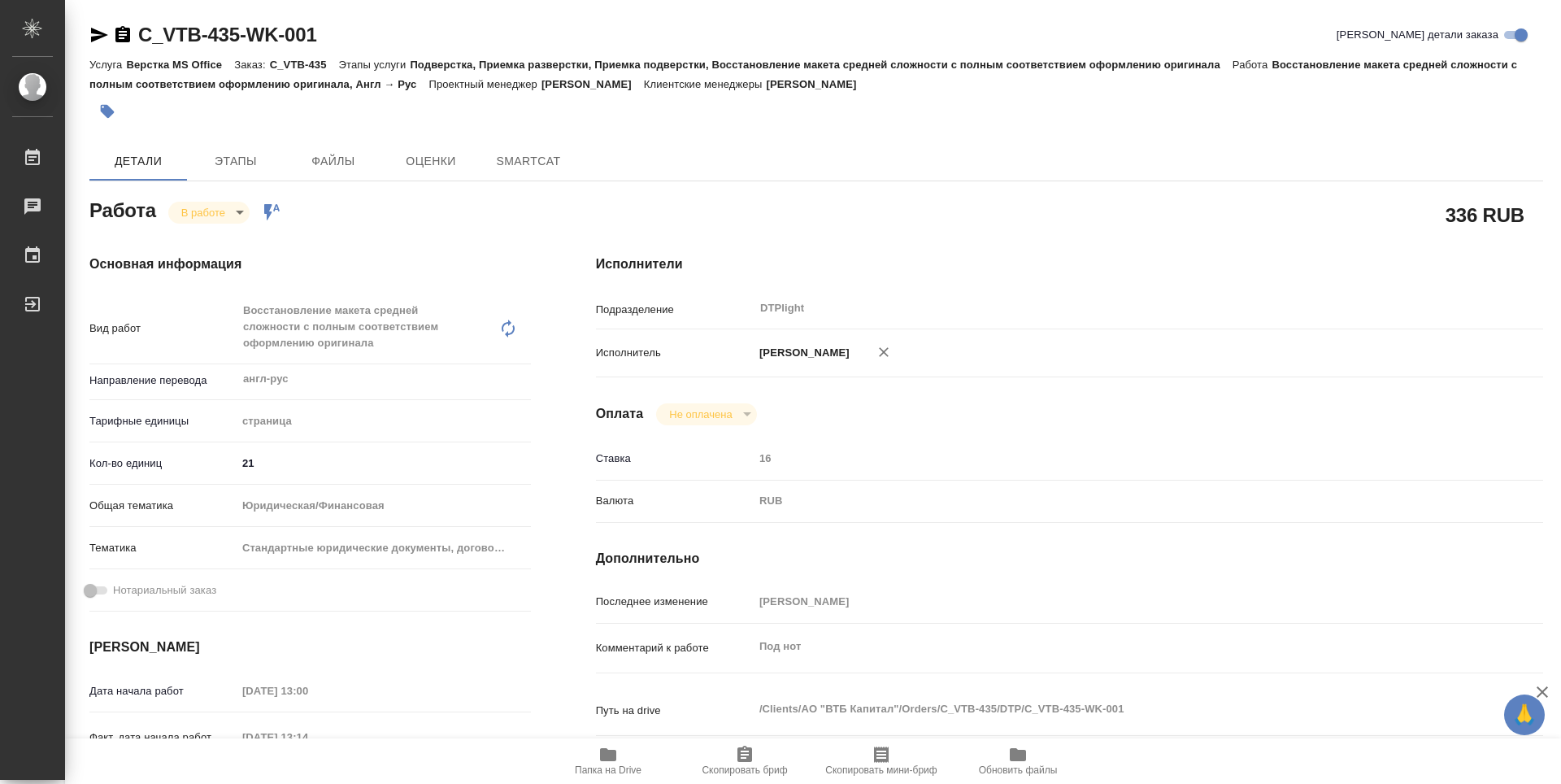
type textarea "x"
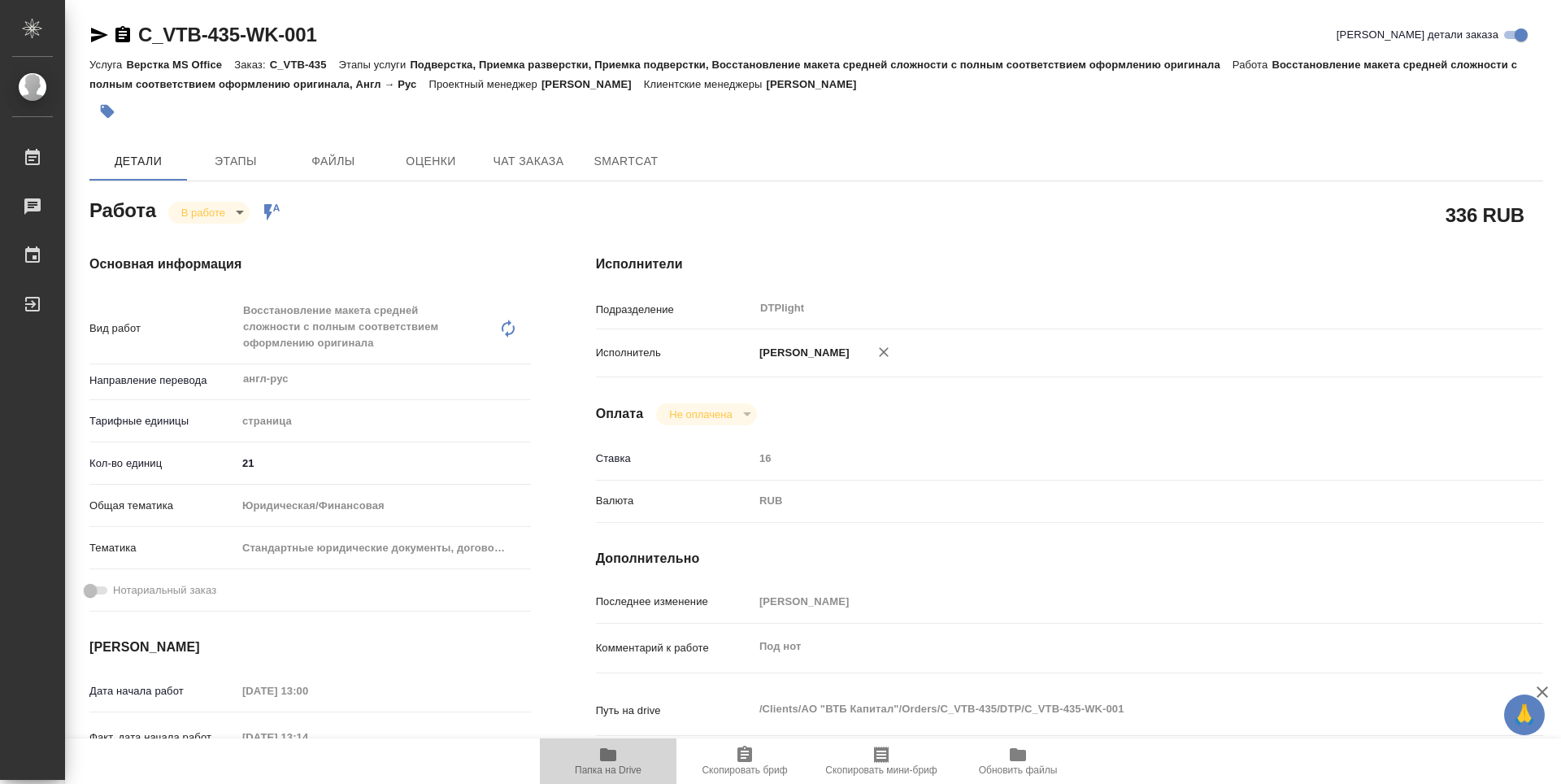
click at [611, 776] on button "Папка на Drive" at bounding box center [608, 760] width 137 height 45
type textarea "x"
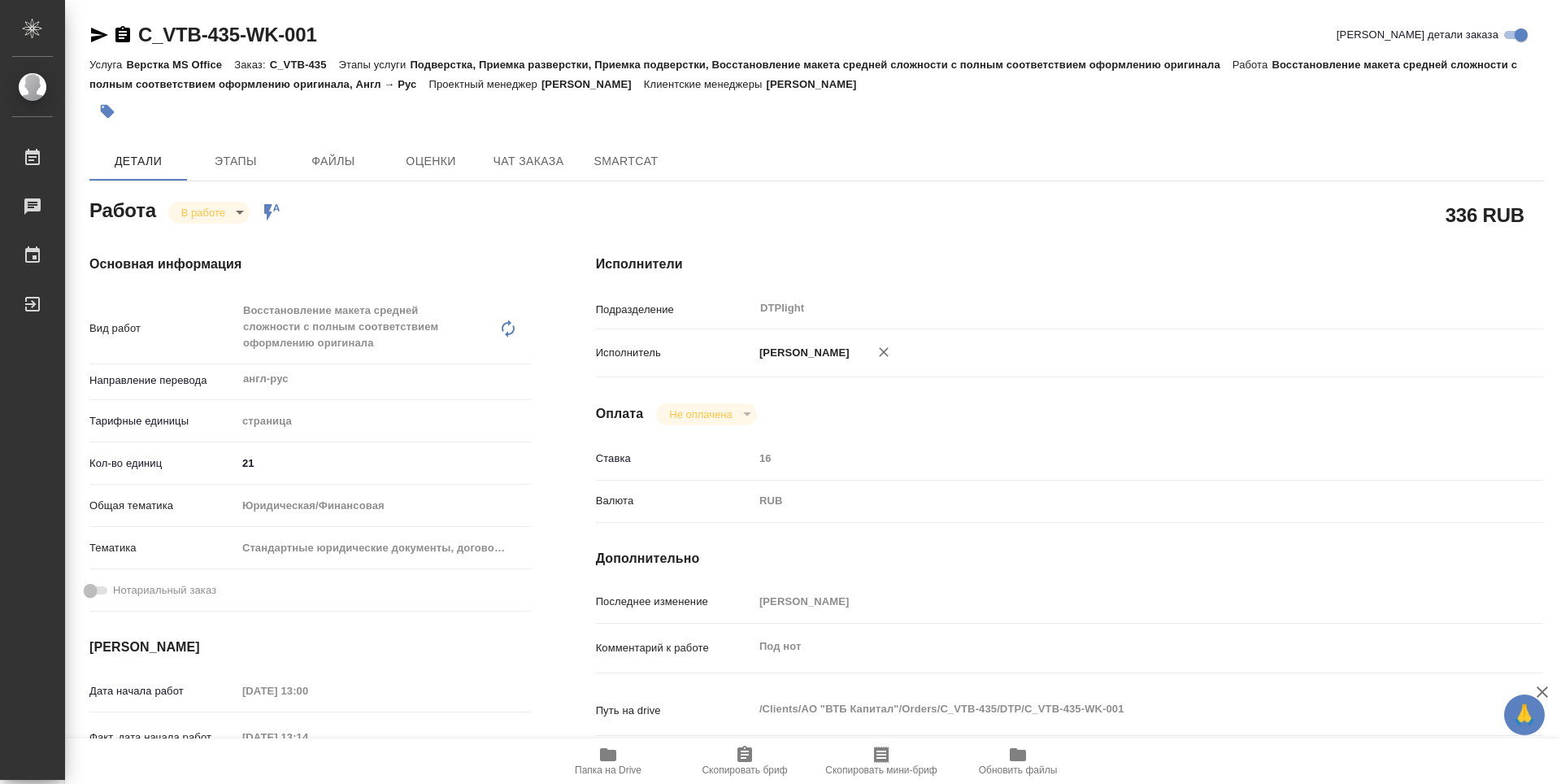
type textarea "x"
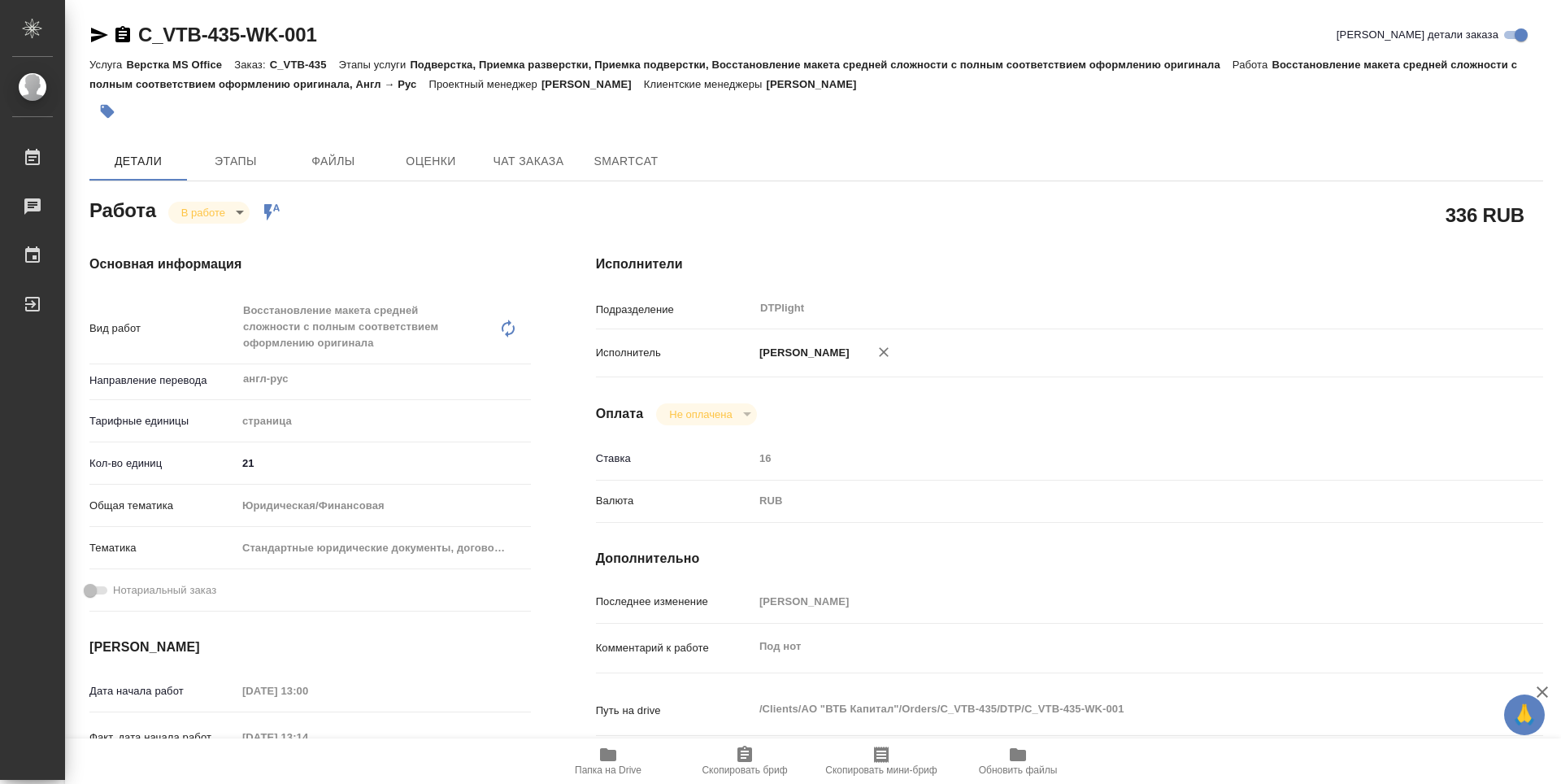
type textarea "x"
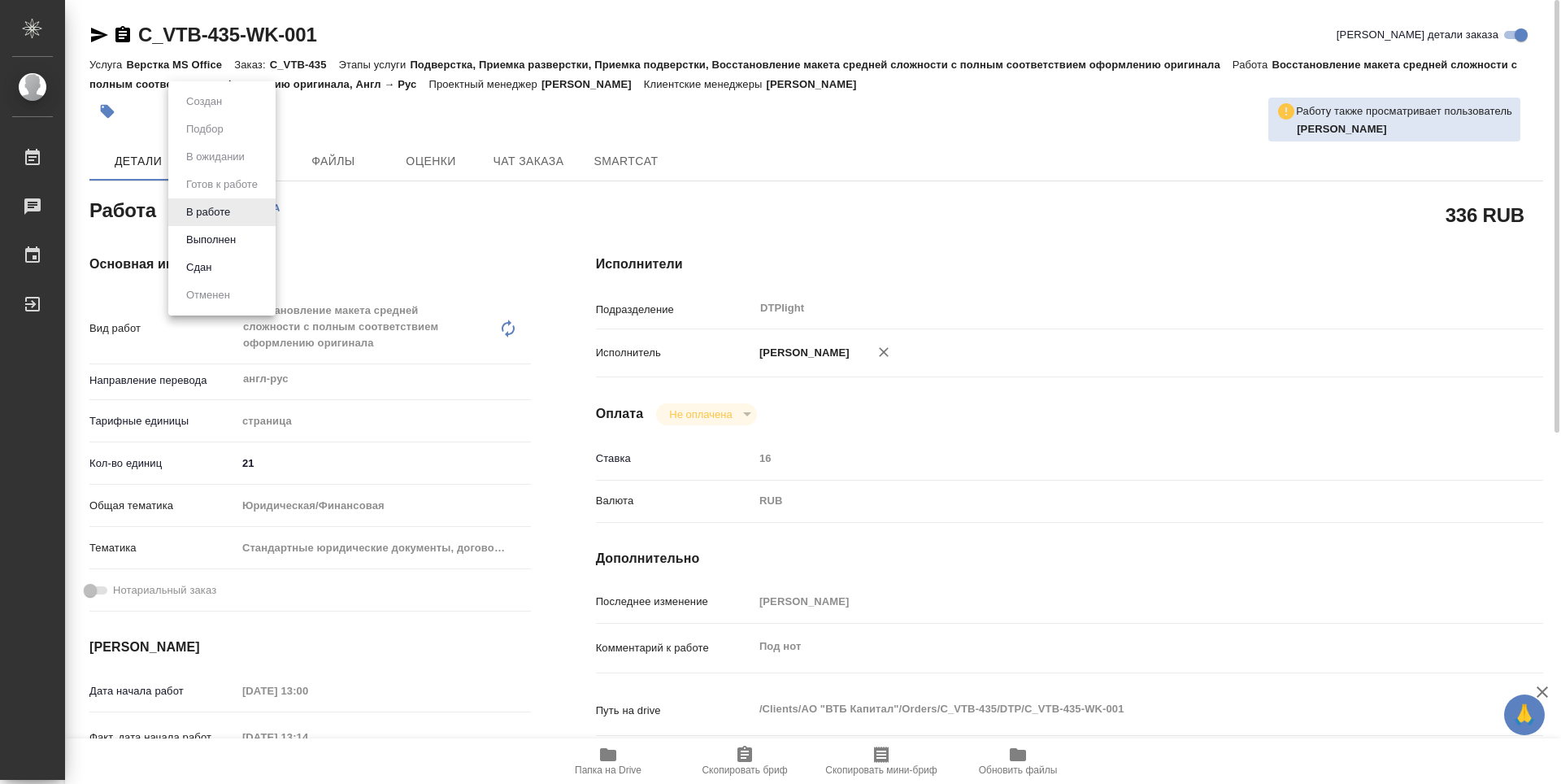
click at [234, 203] on body "🙏 .cls-1 fill:#fff; AWATERA Guselnikov Roman Работы 0 Чаты График Выйти C_VTB-4…" at bounding box center [780, 392] width 1561 height 784
click at [218, 227] on li "Выполнен" at bounding box center [222, 240] width 108 height 27
click at [122, 41] on icon "button" at bounding box center [123, 34] width 15 height 16
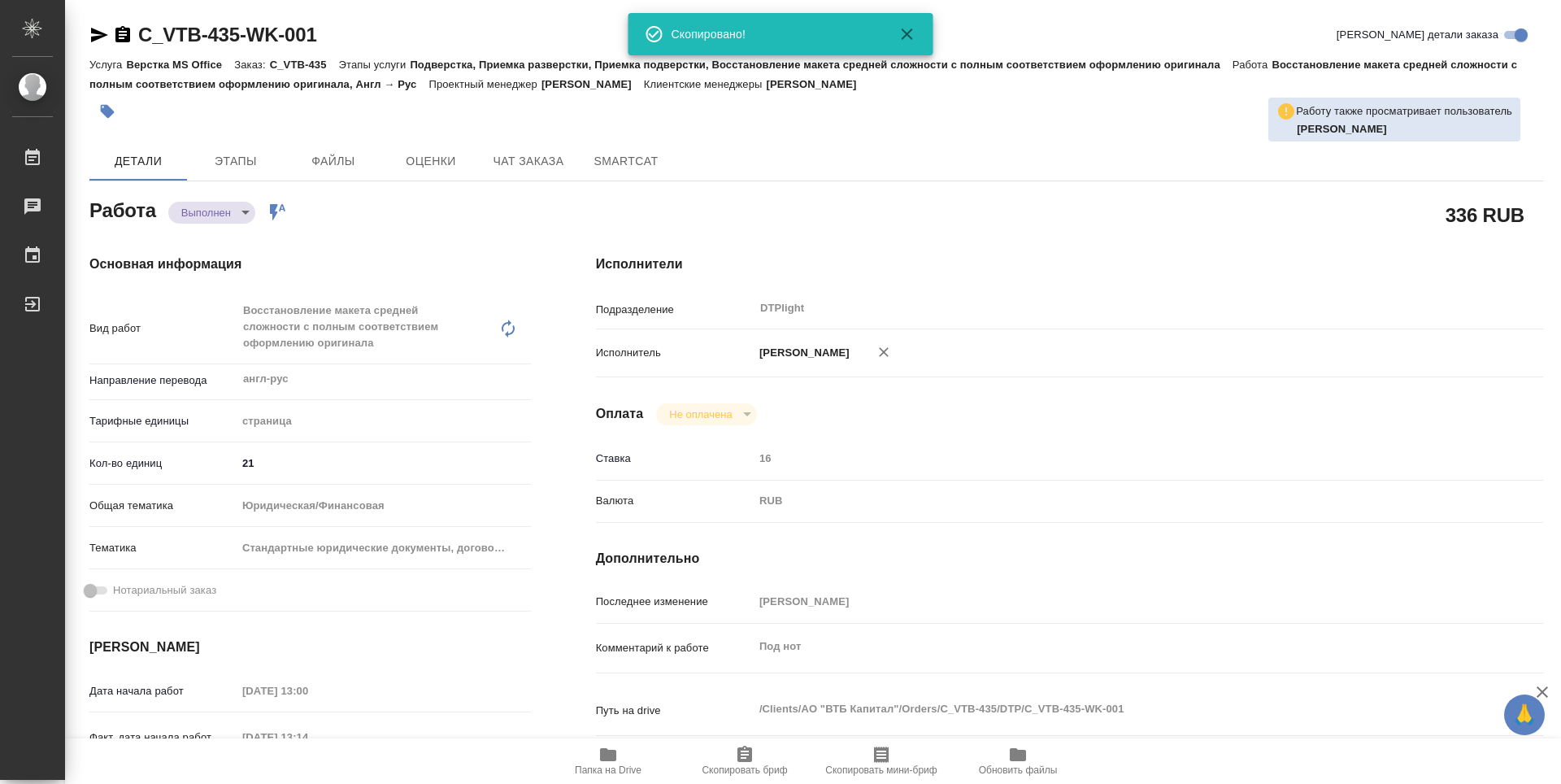
type textarea "x"
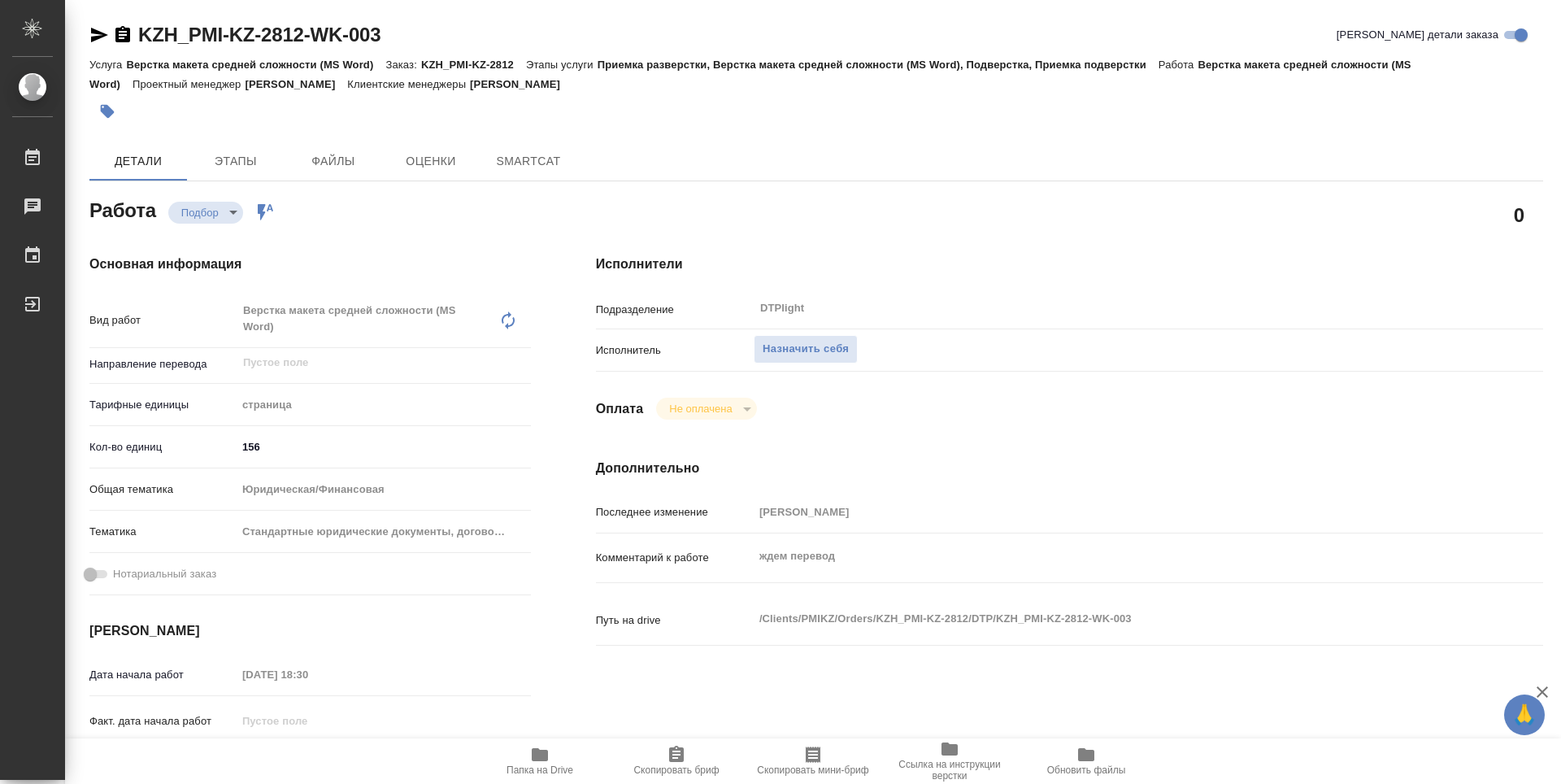
type textarea "x"
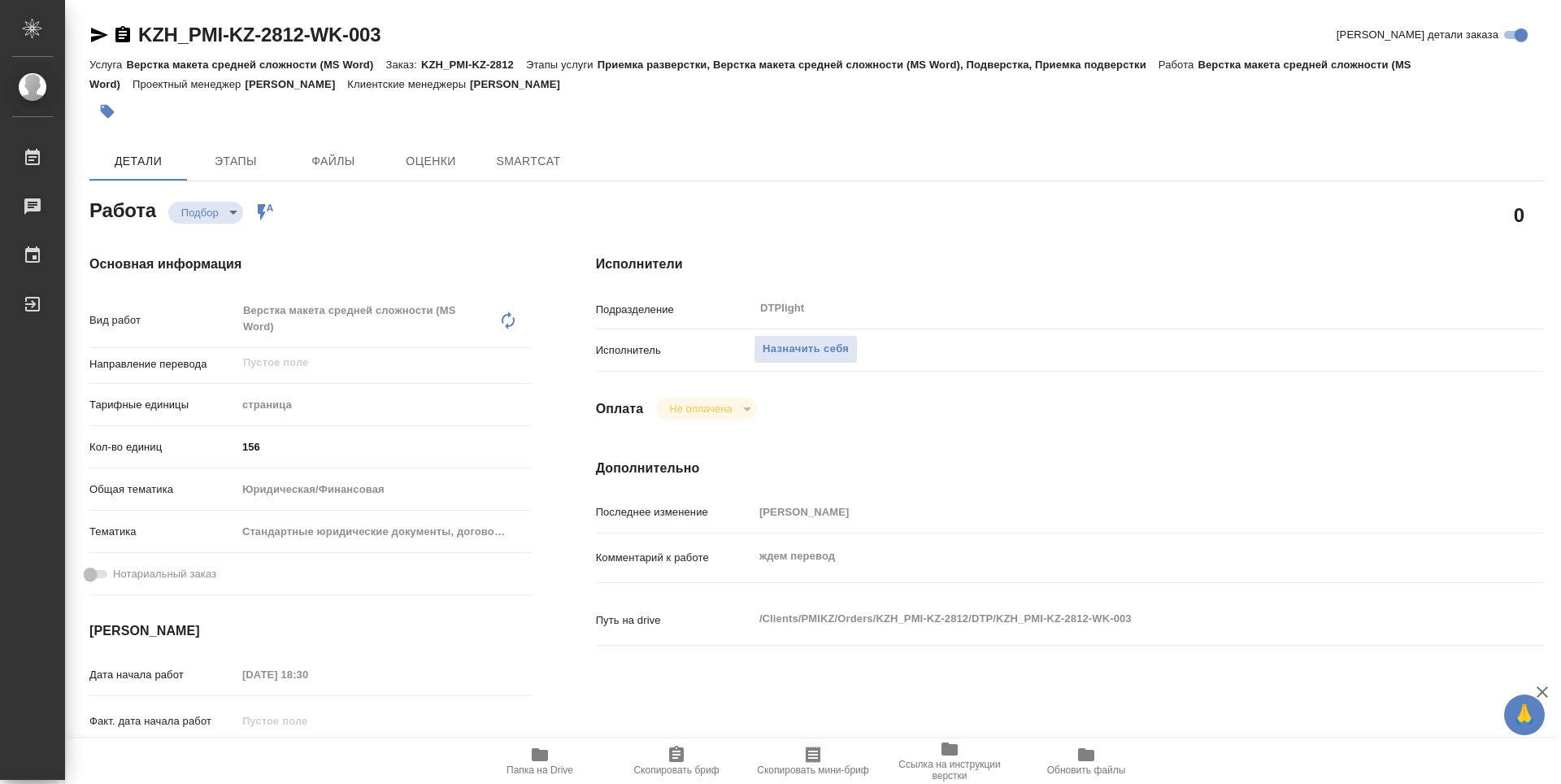
type textarea "x"
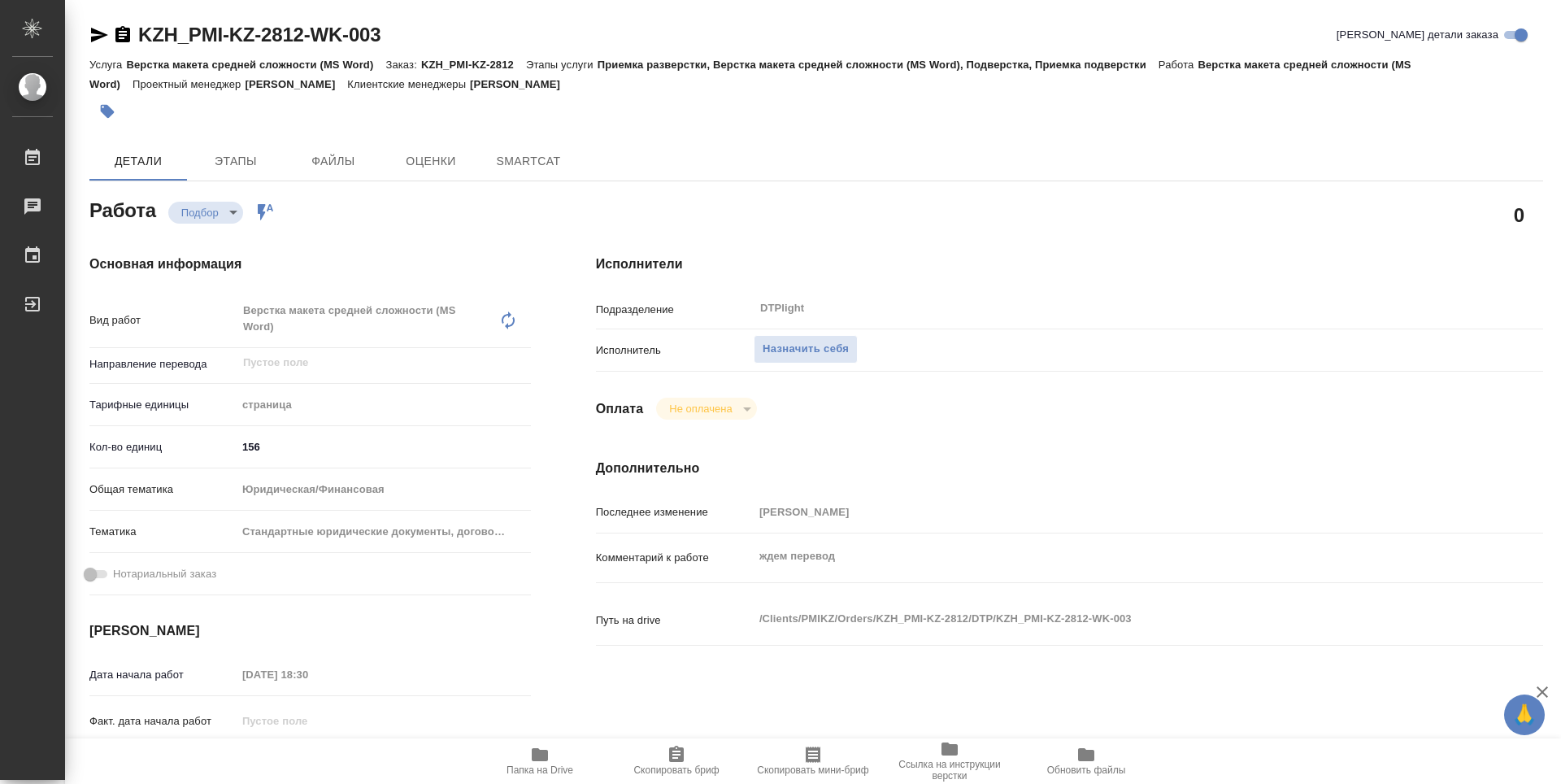
type textarea "x"
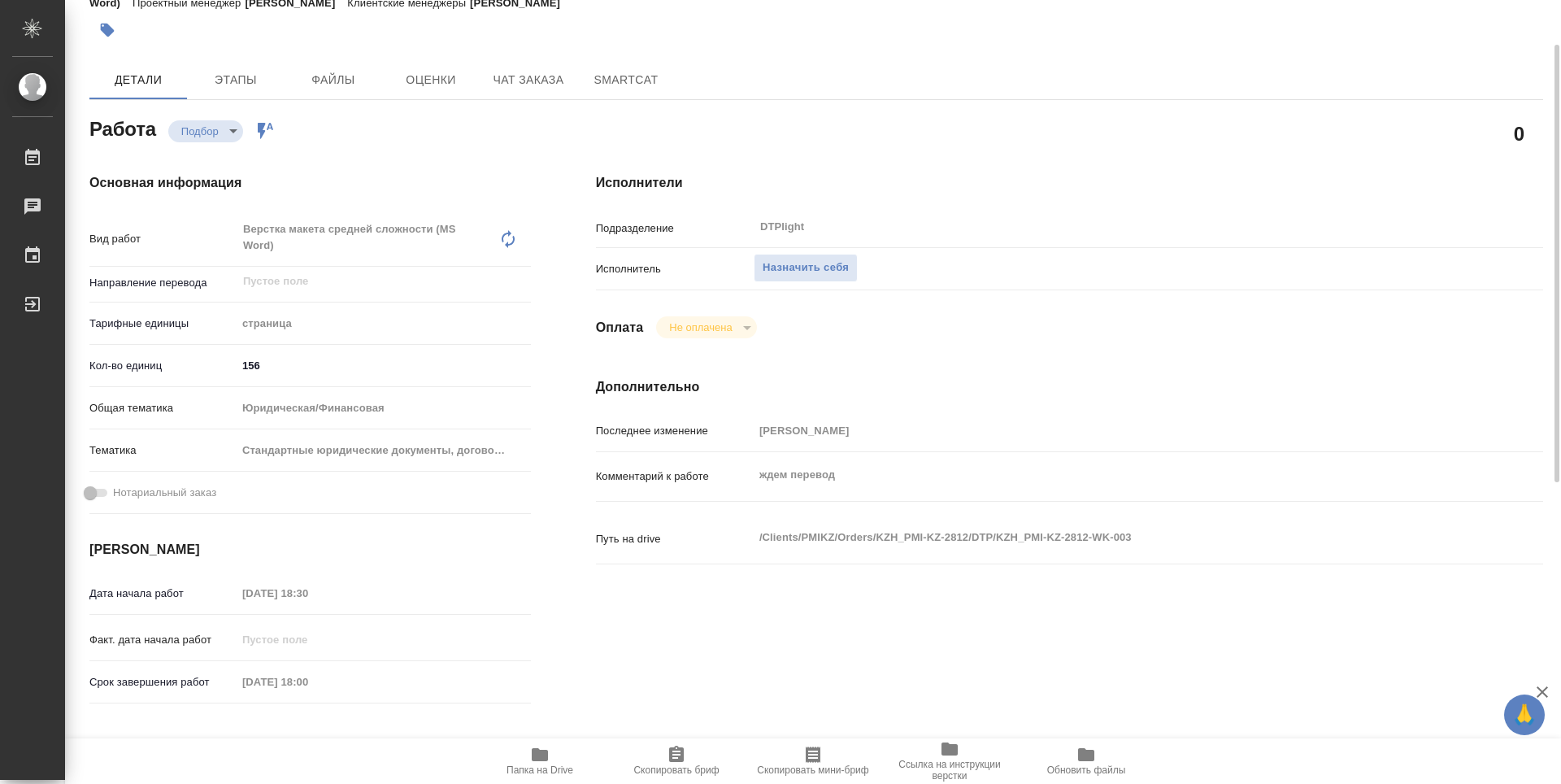
scroll to position [162, 0]
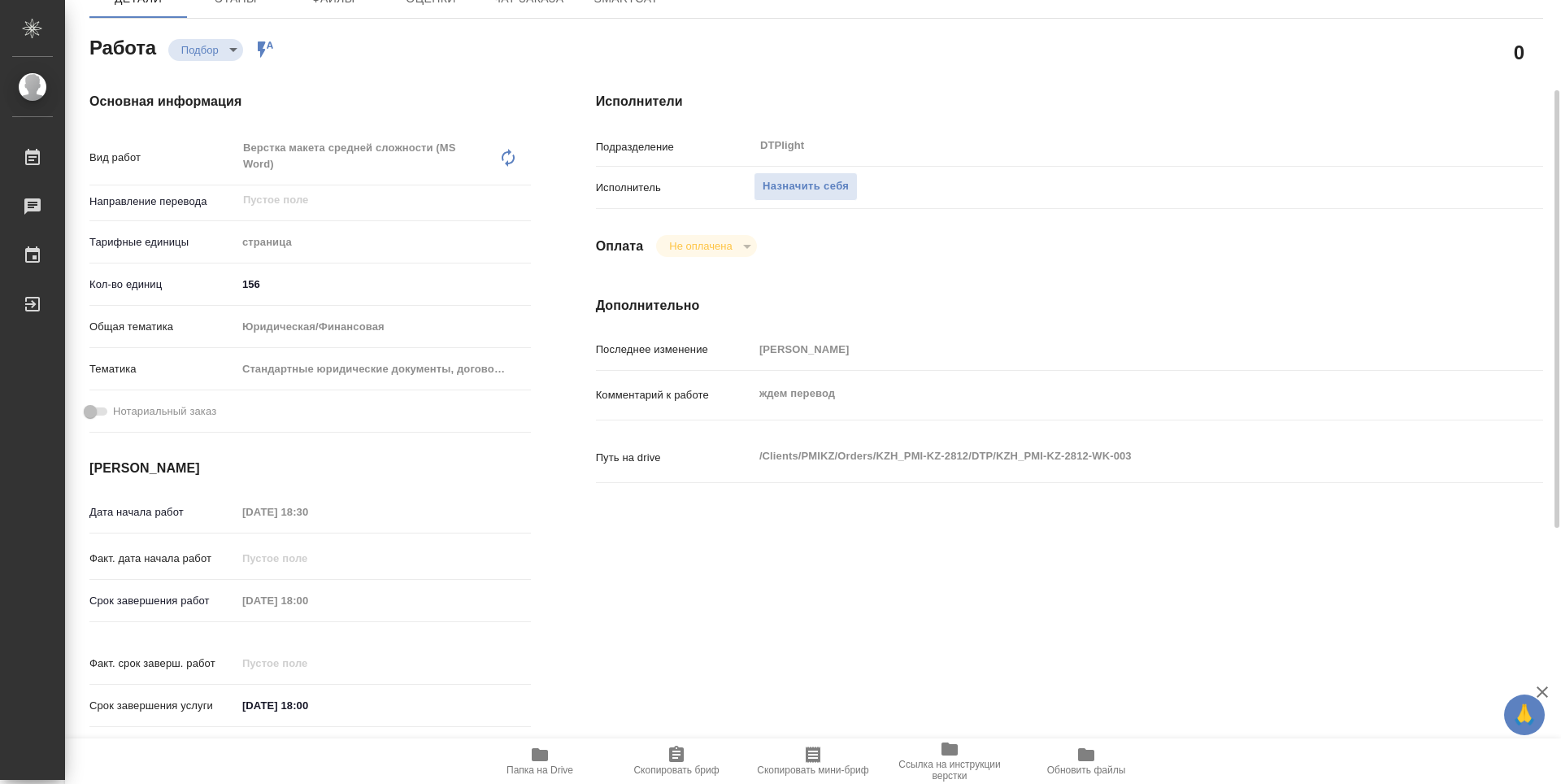
type textarea "x"
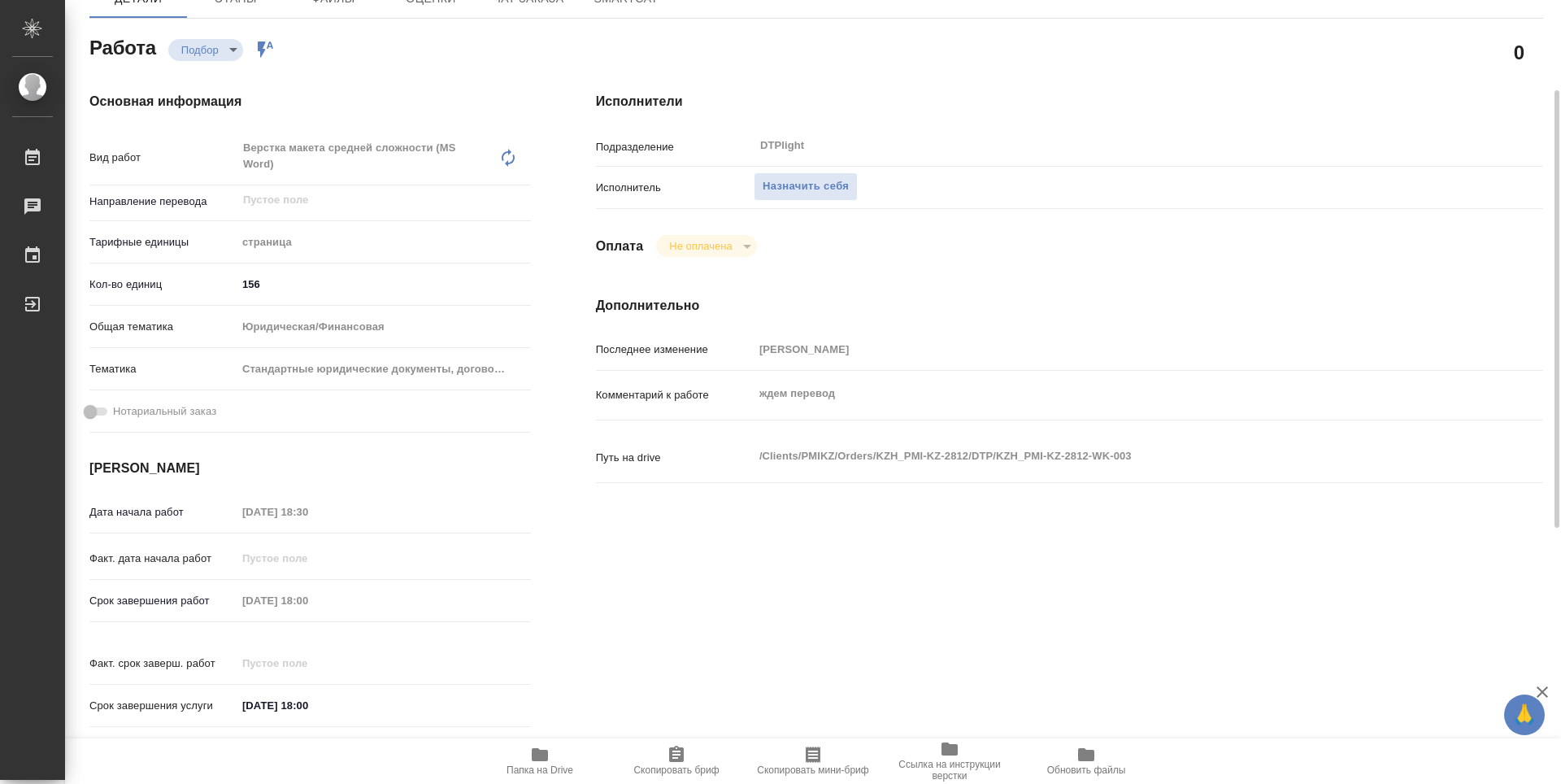
type textarea "x"
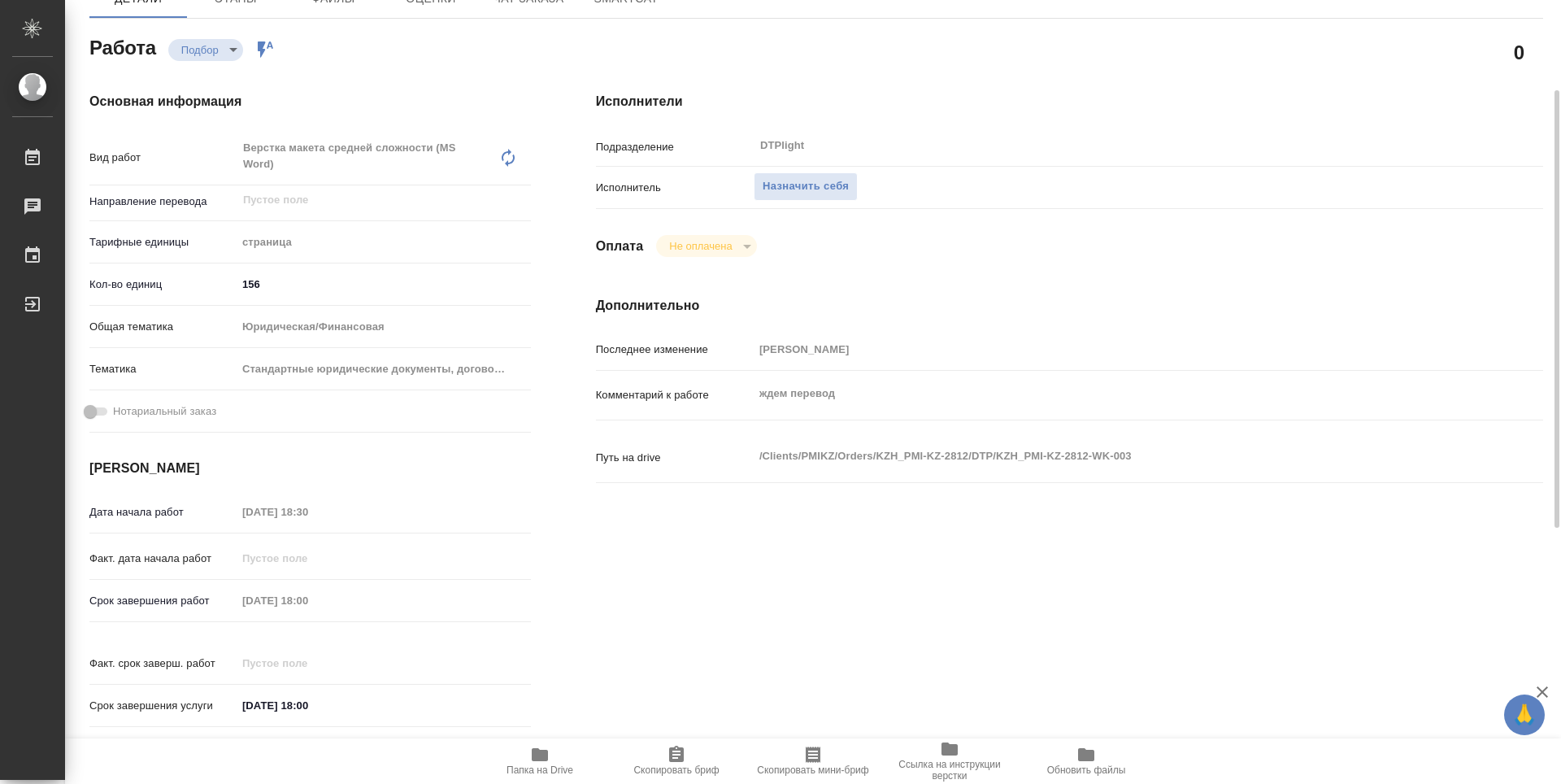
click at [546, 759] on icon "button" at bounding box center [539, 755] width 16 height 13
click at [817, 189] on span "Назначить себя" at bounding box center [805, 187] width 86 height 19
type textarea "x"
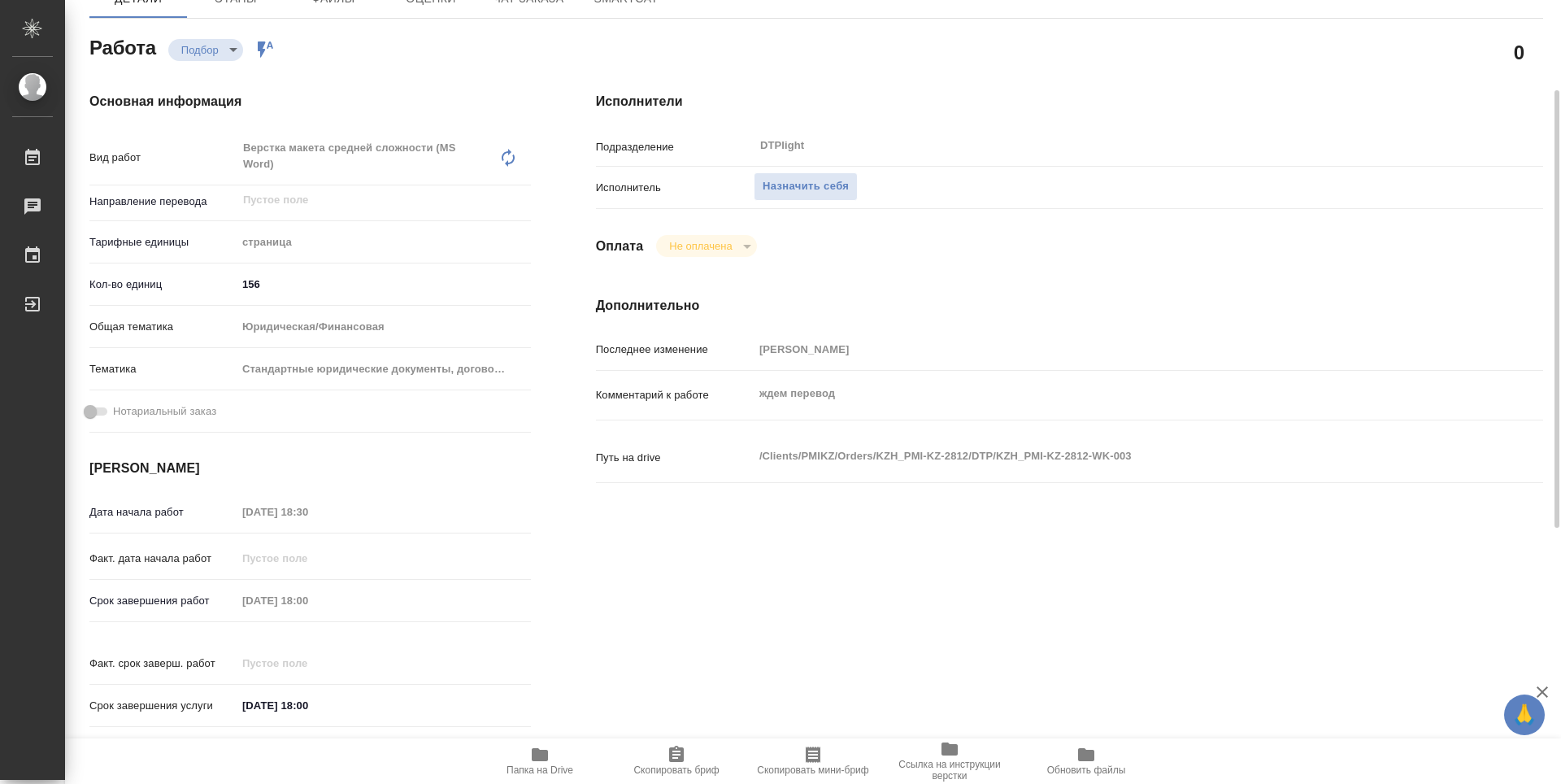
type textarea "x"
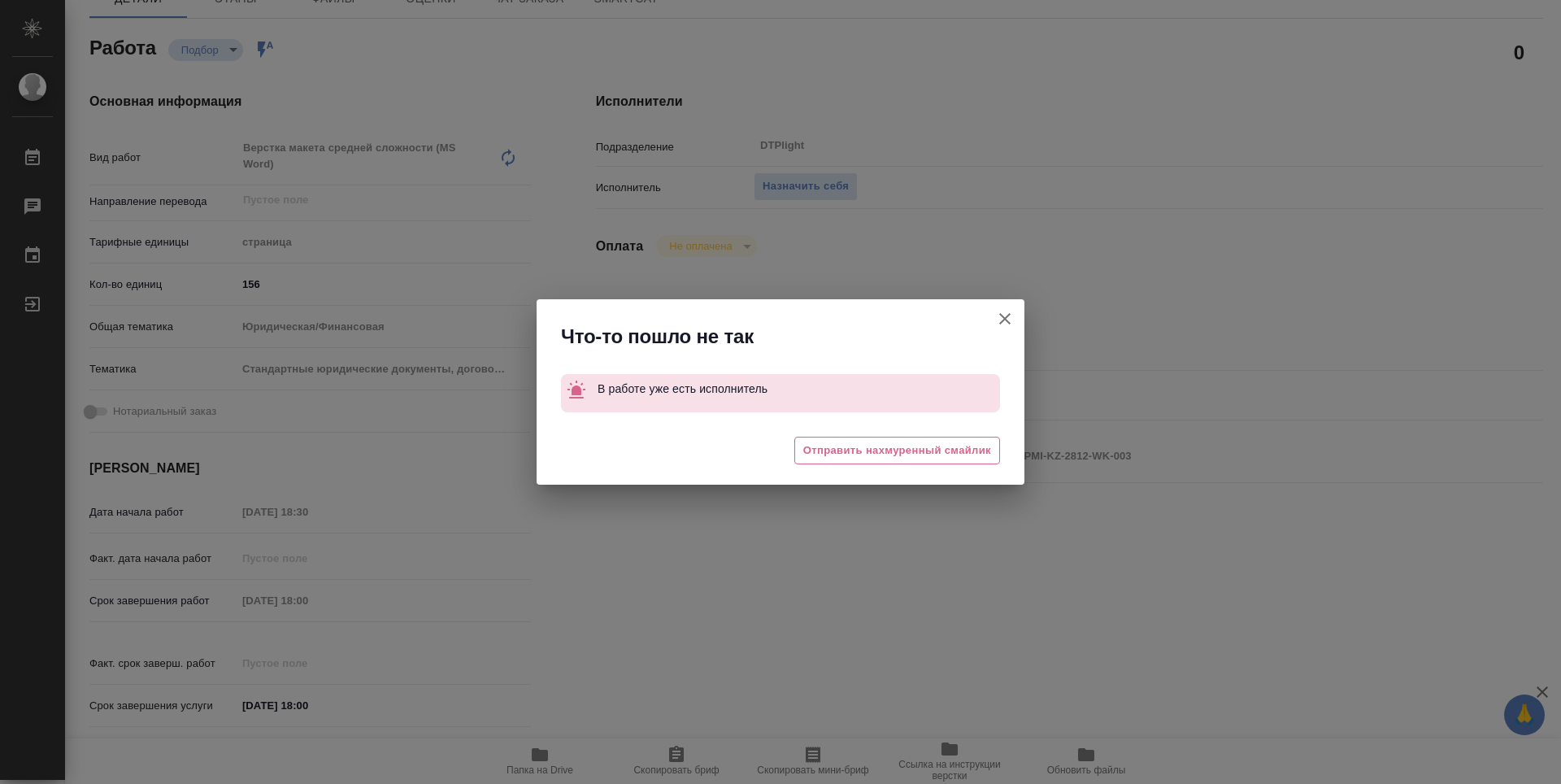
click at [1014, 309] on icon "button" at bounding box center [1005, 318] width 20 height 20
type textarea "x"
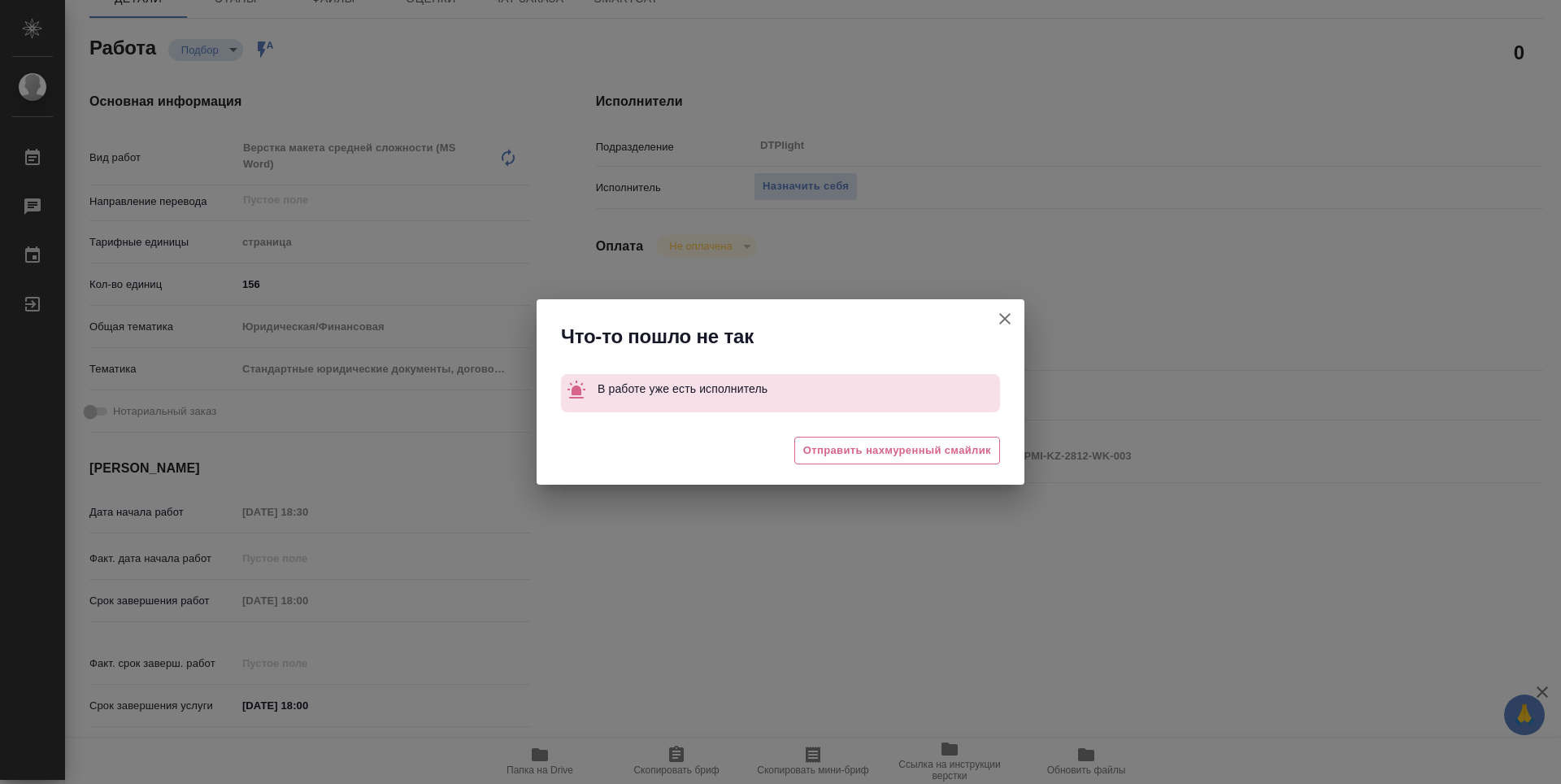
type textarea "x"
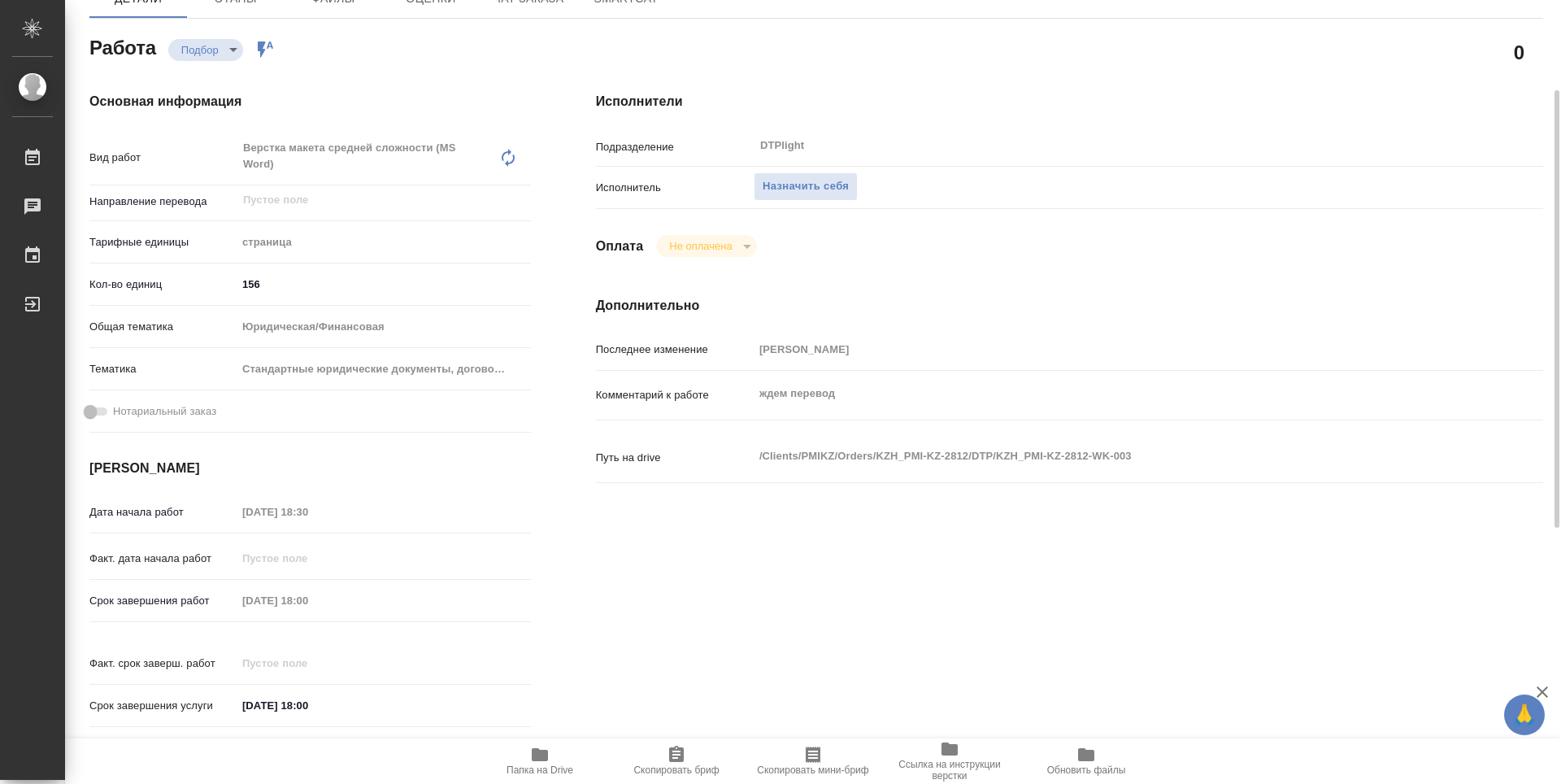
type textarea "x"
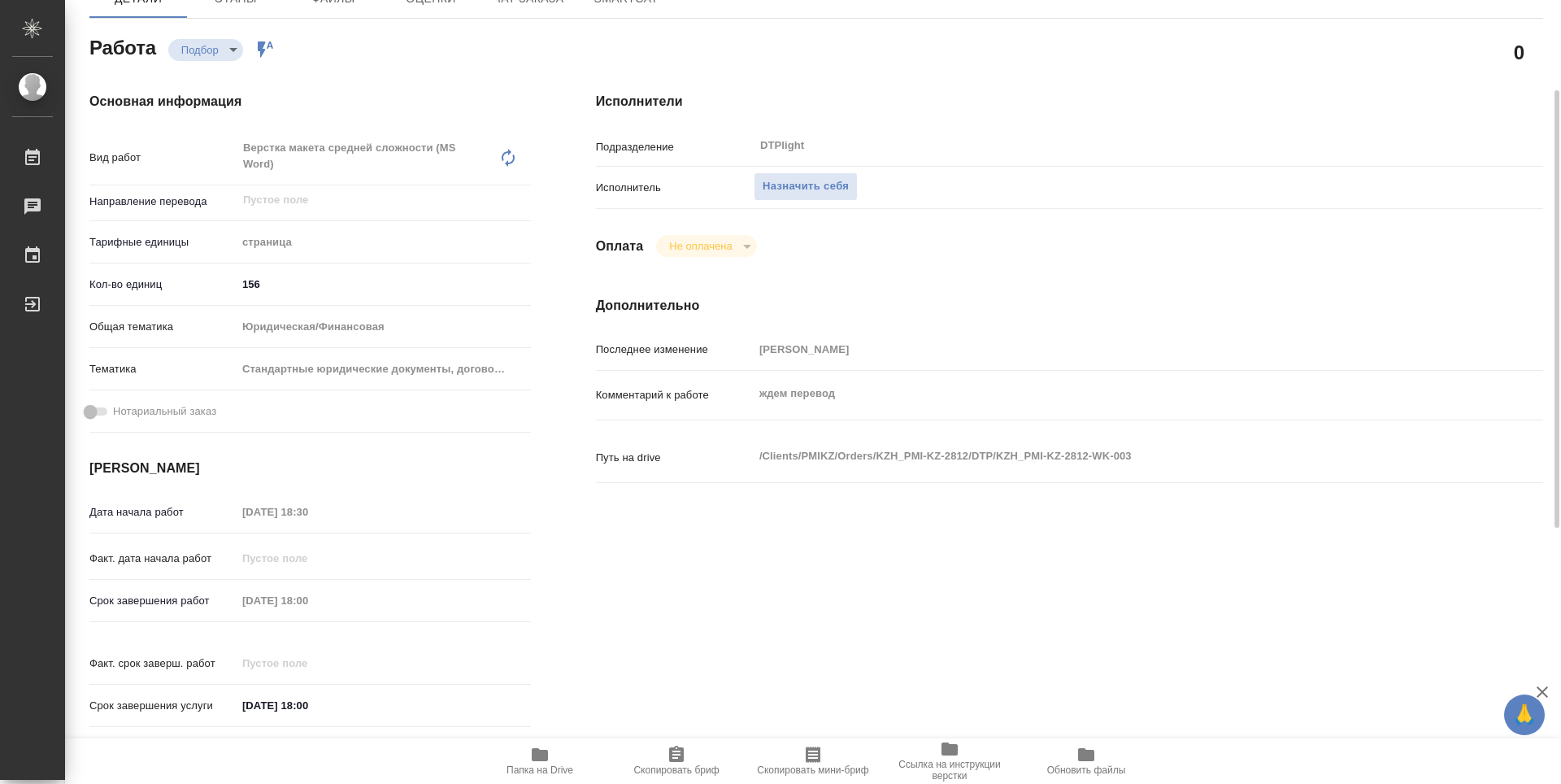
type textarea "x"
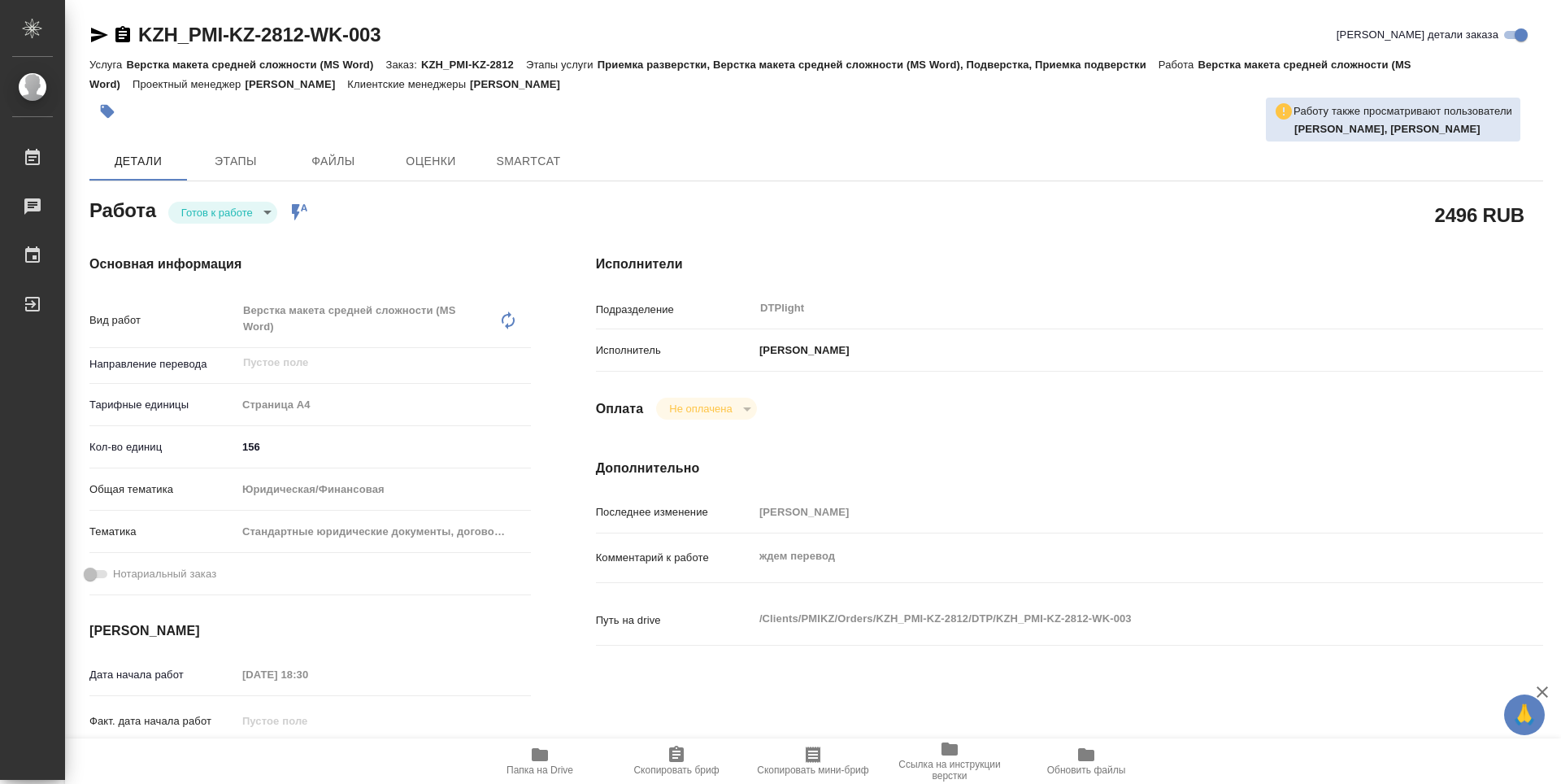
type textarea "x"
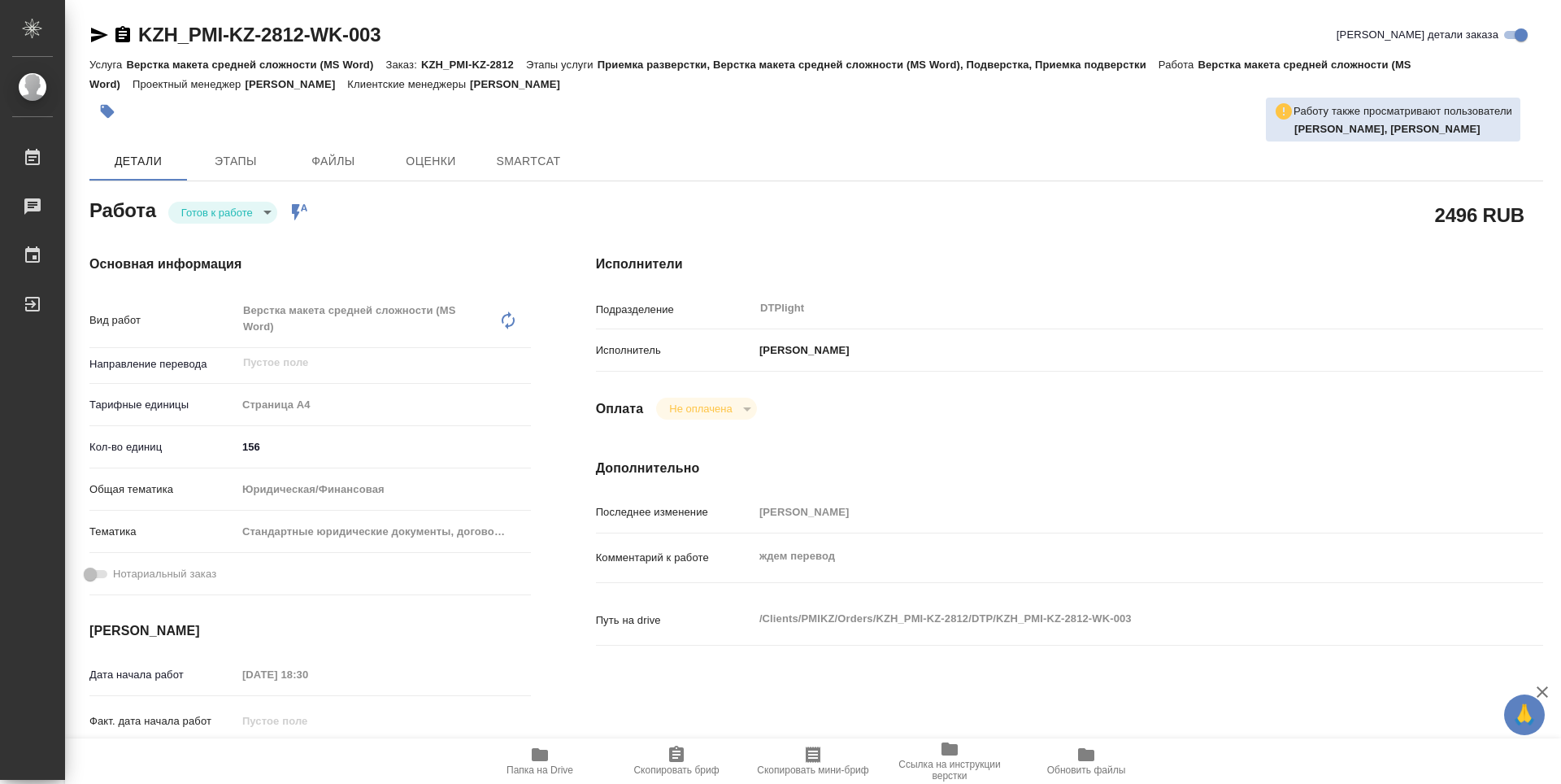
type textarea "x"
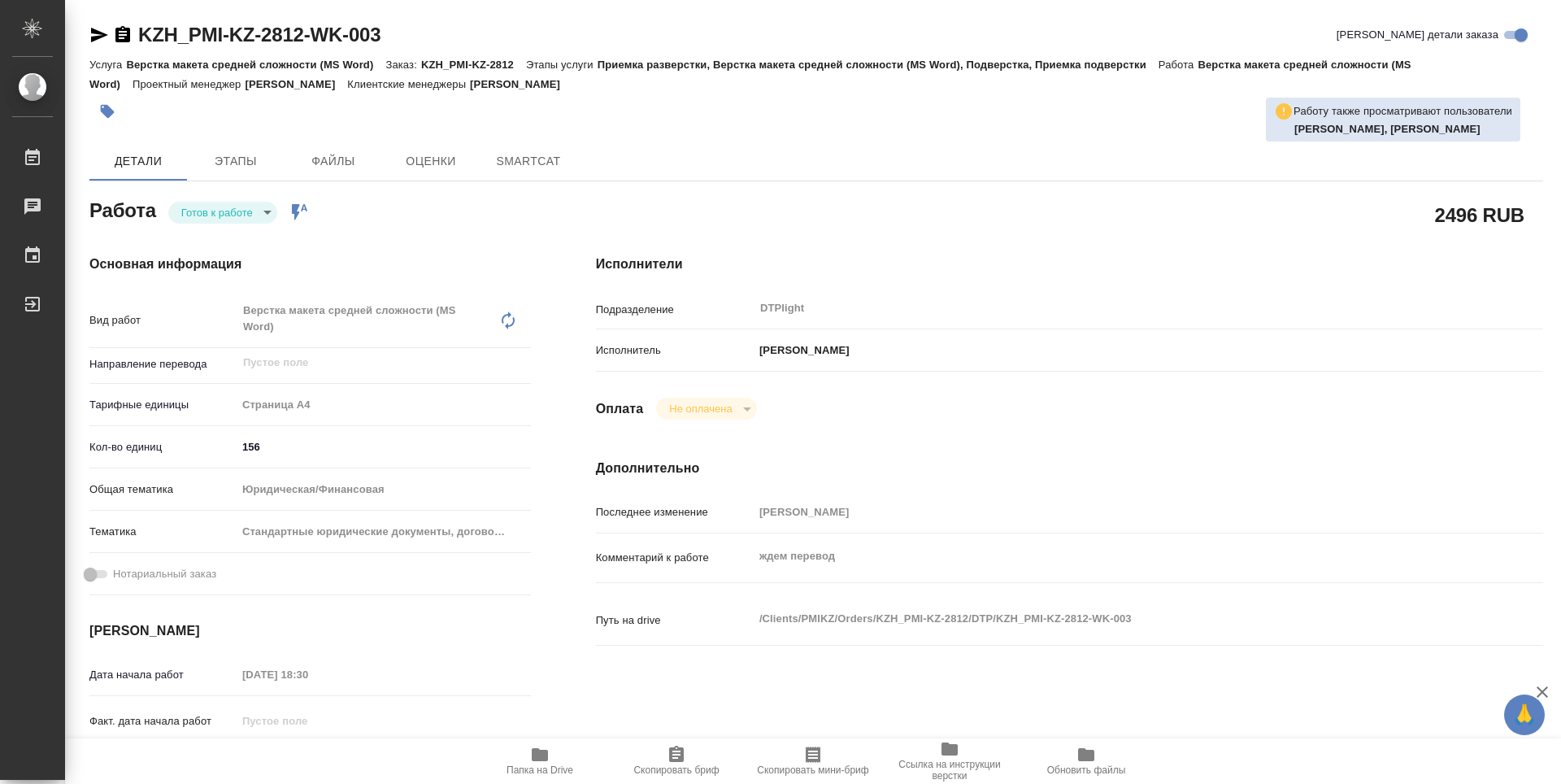
type textarea "x"
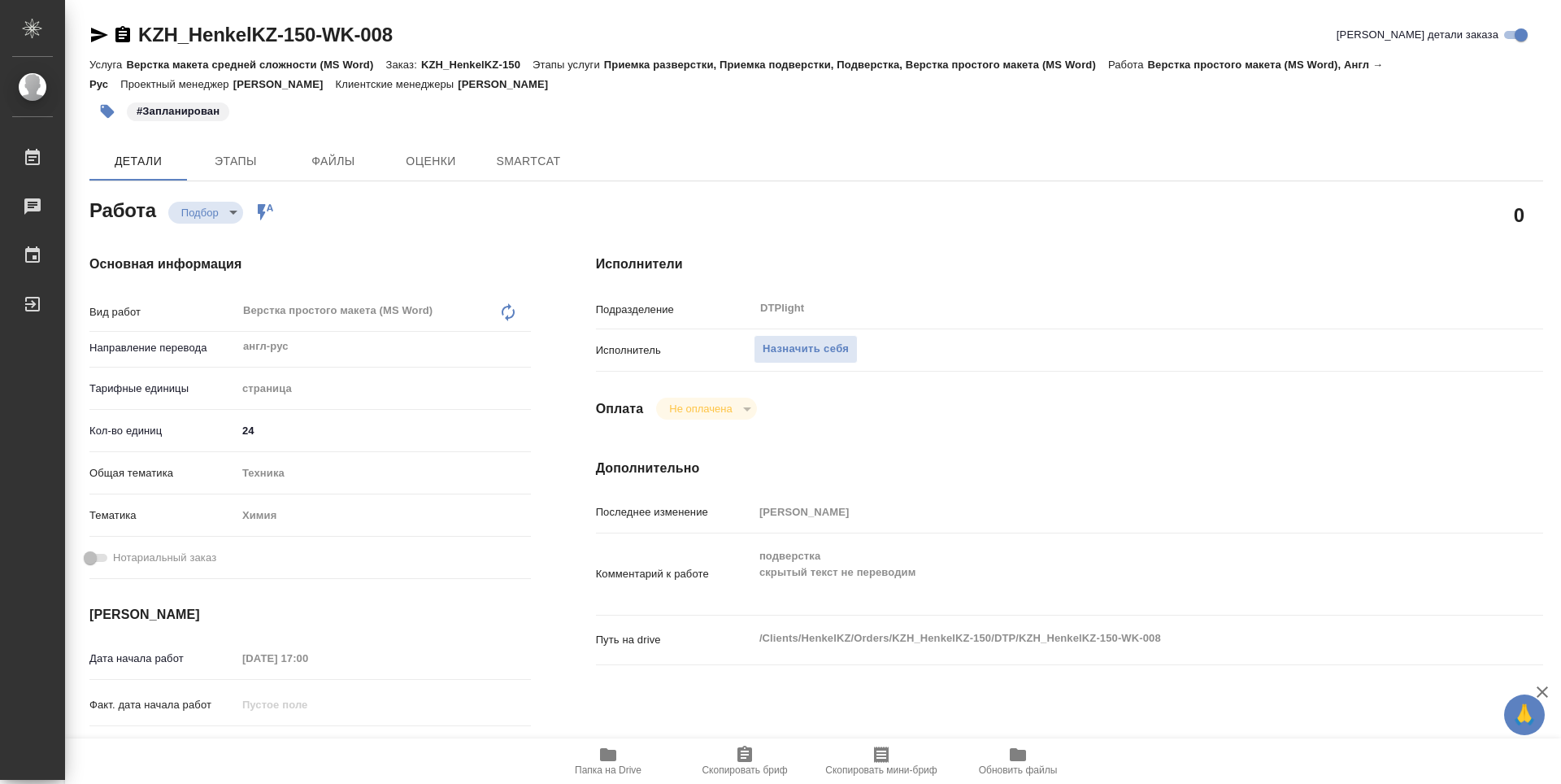
type textarea "x"
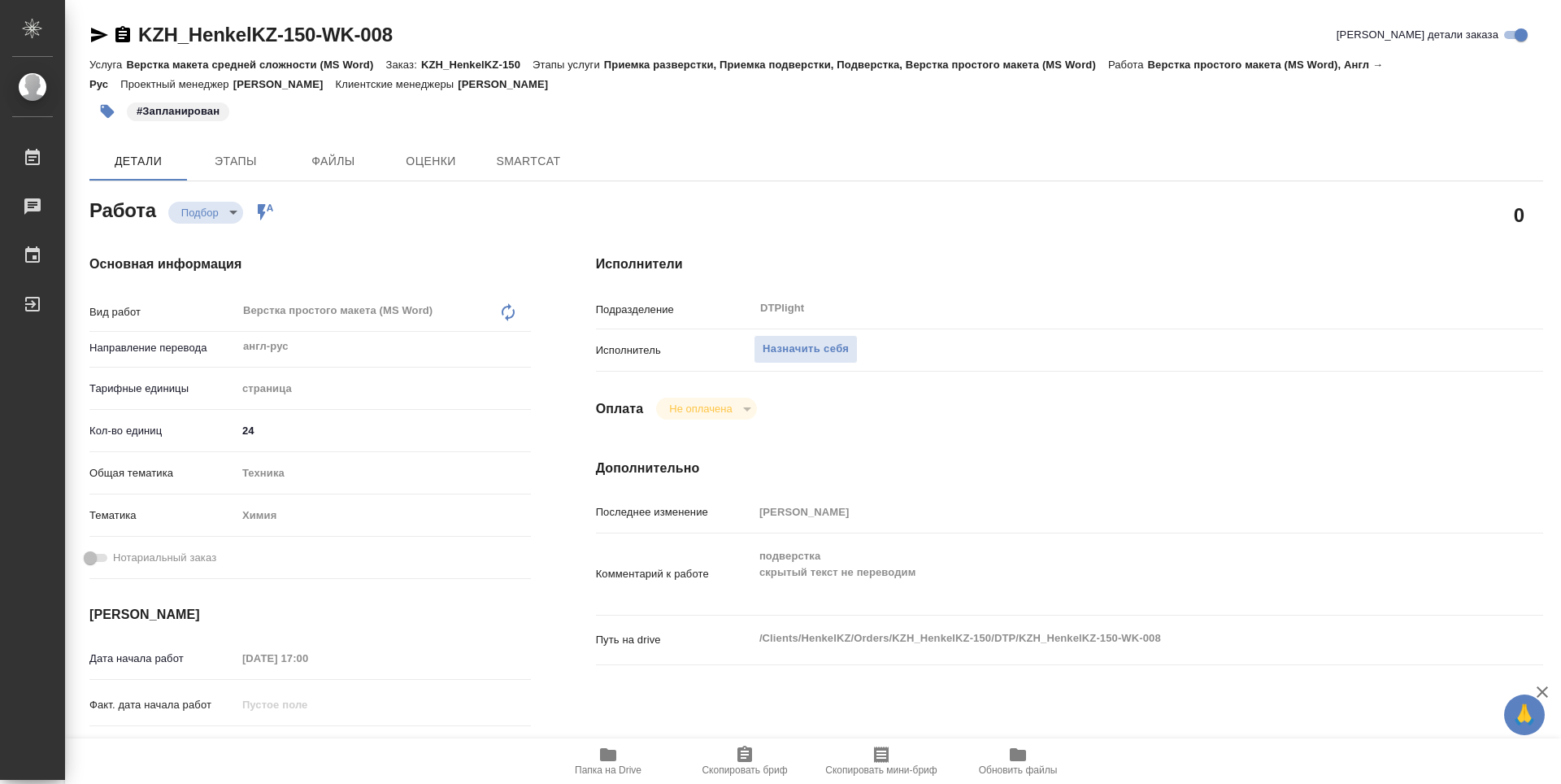
type textarea "x"
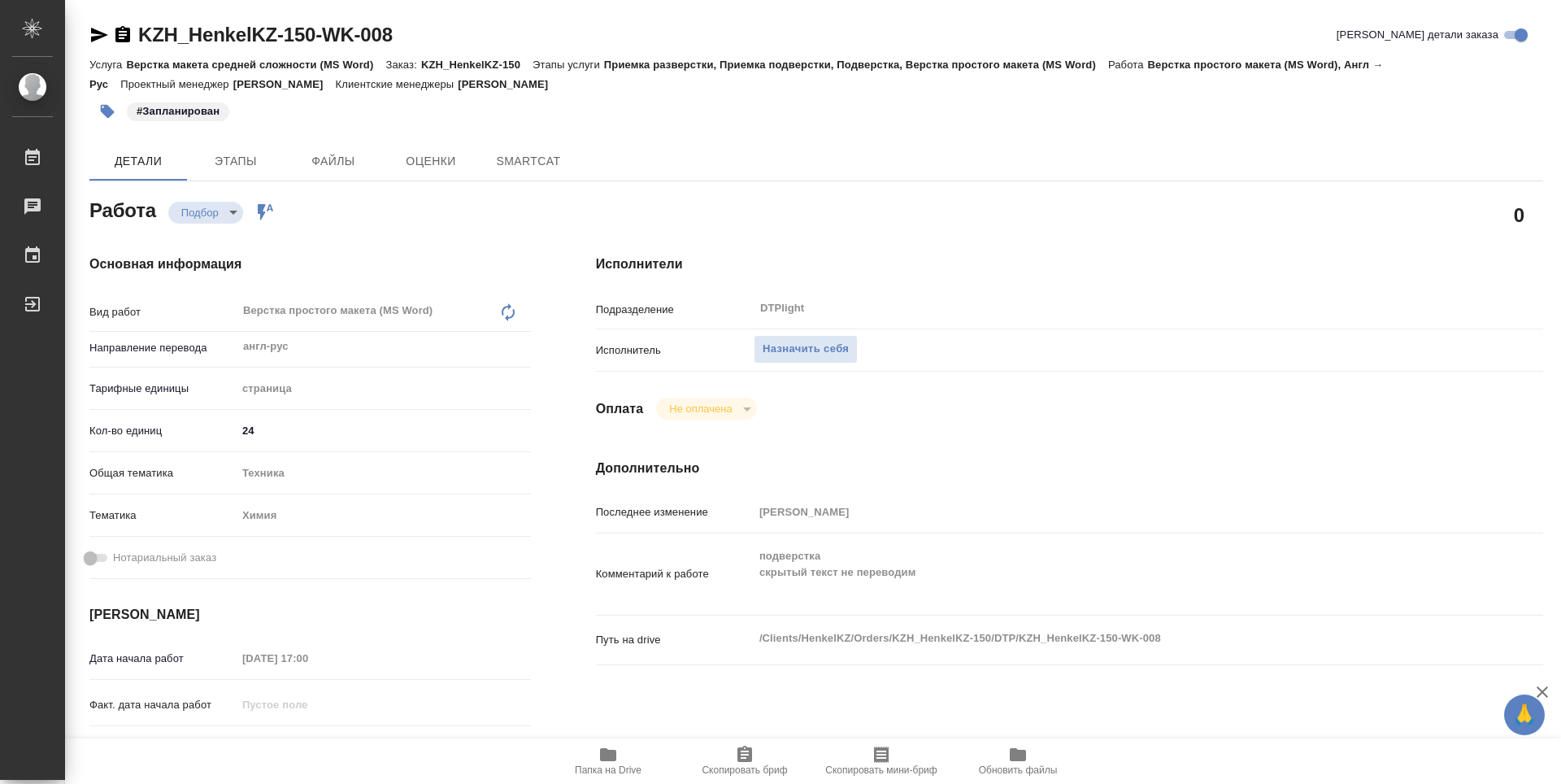
type textarea "x"
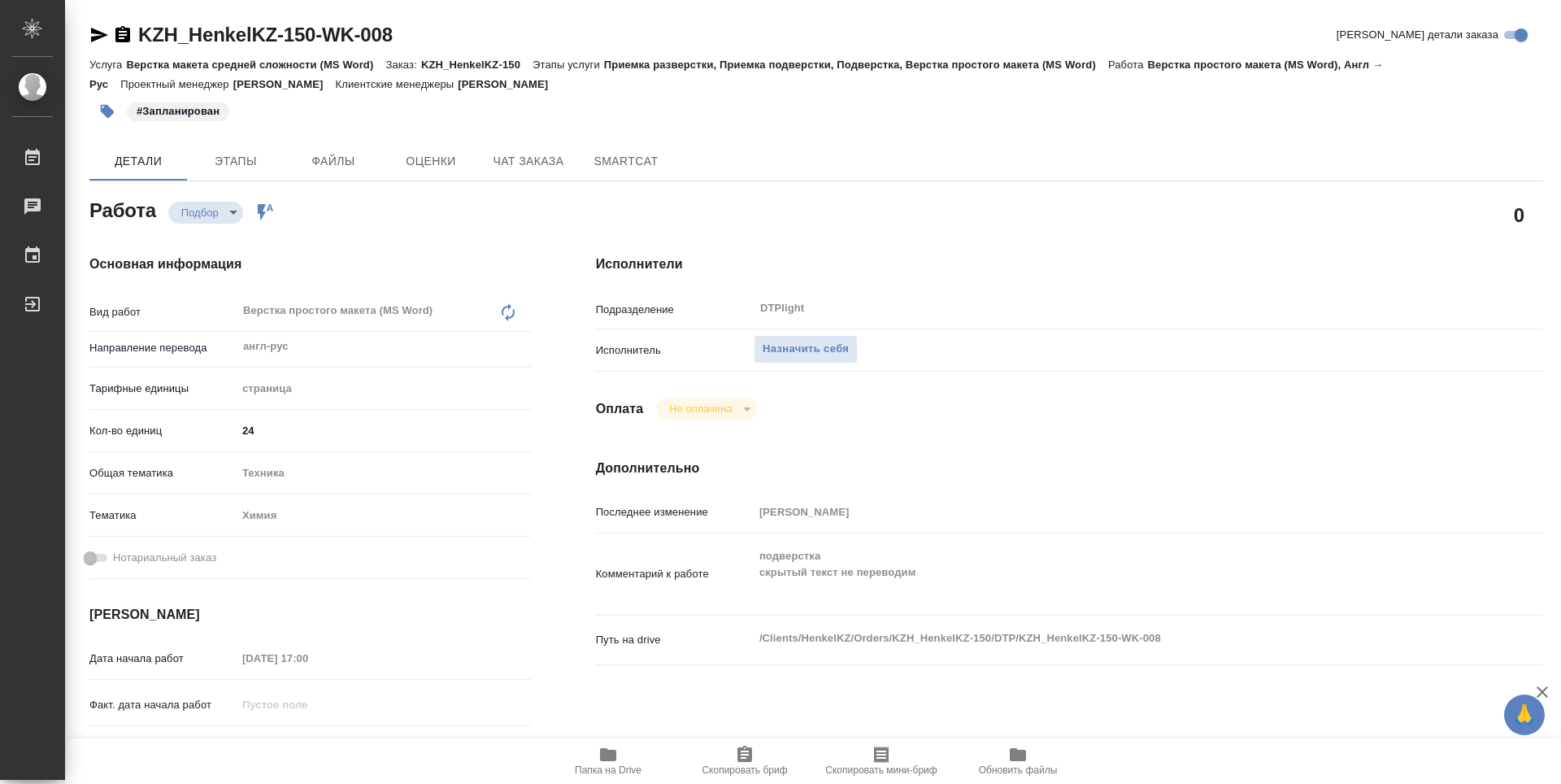
type textarea "x"
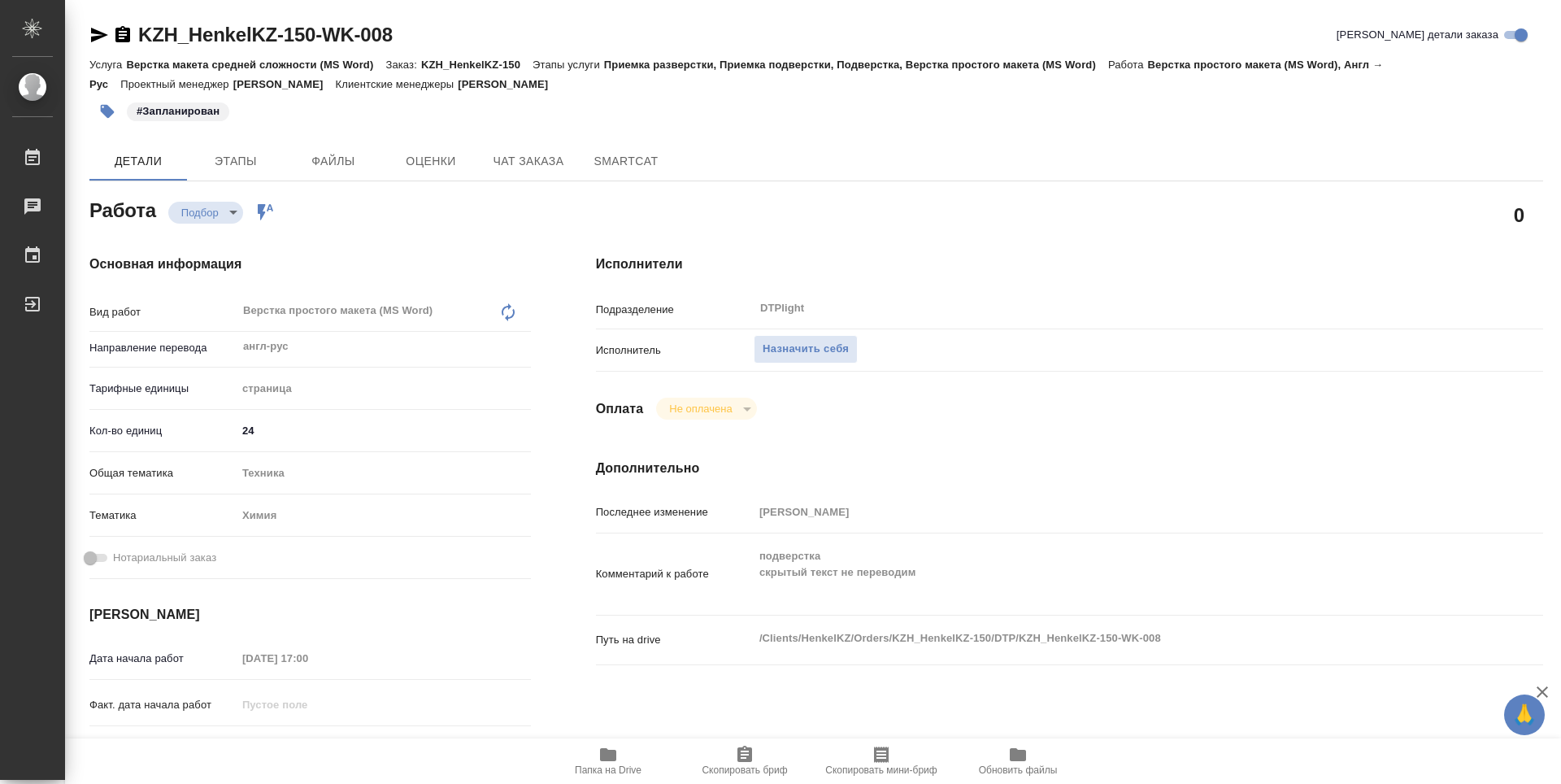
click at [618, 759] on span "Папка на Drive" at bounding box center [608, 759] width 117 height 31
type textarea "x"
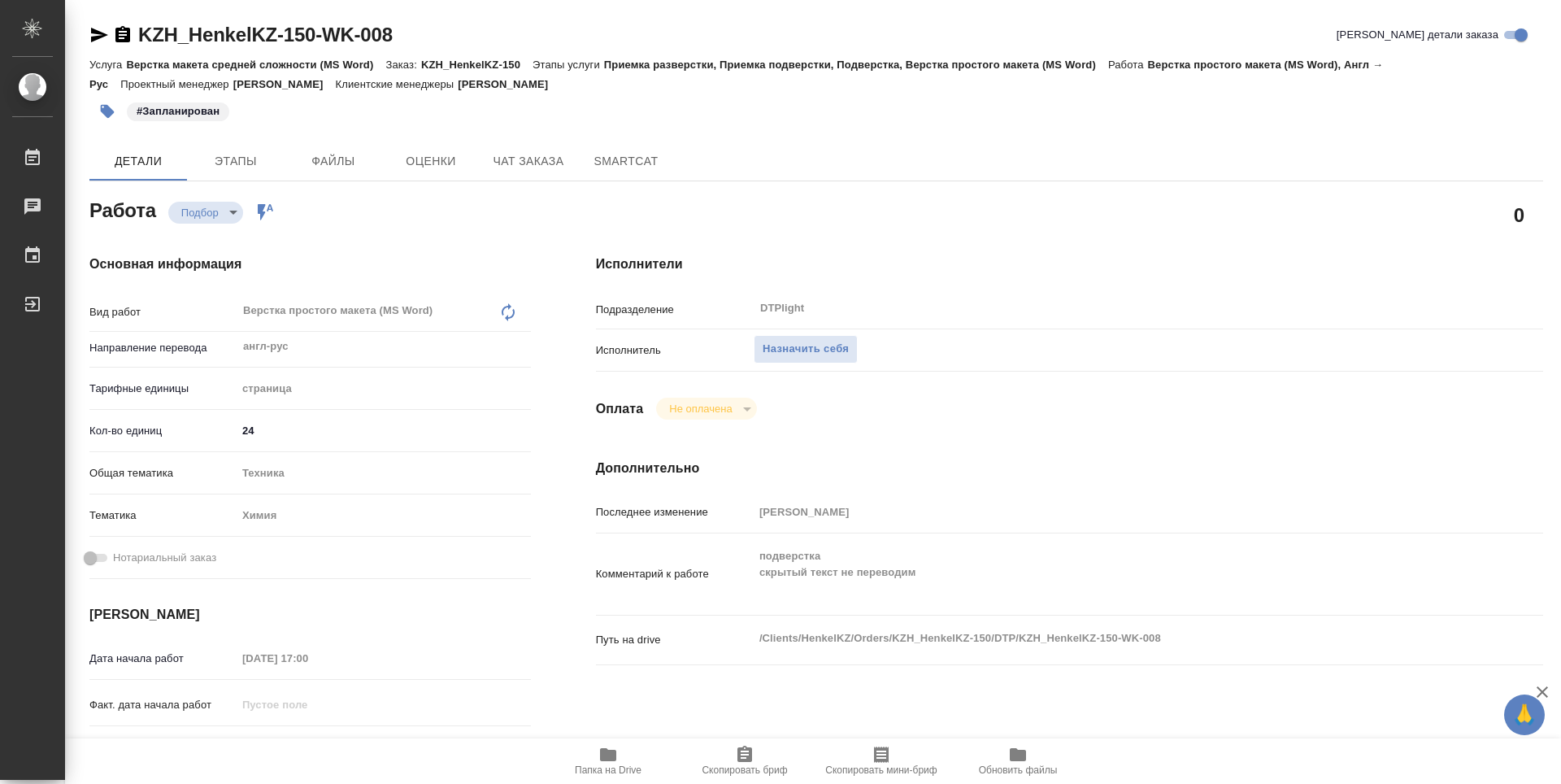
type textarea "x"
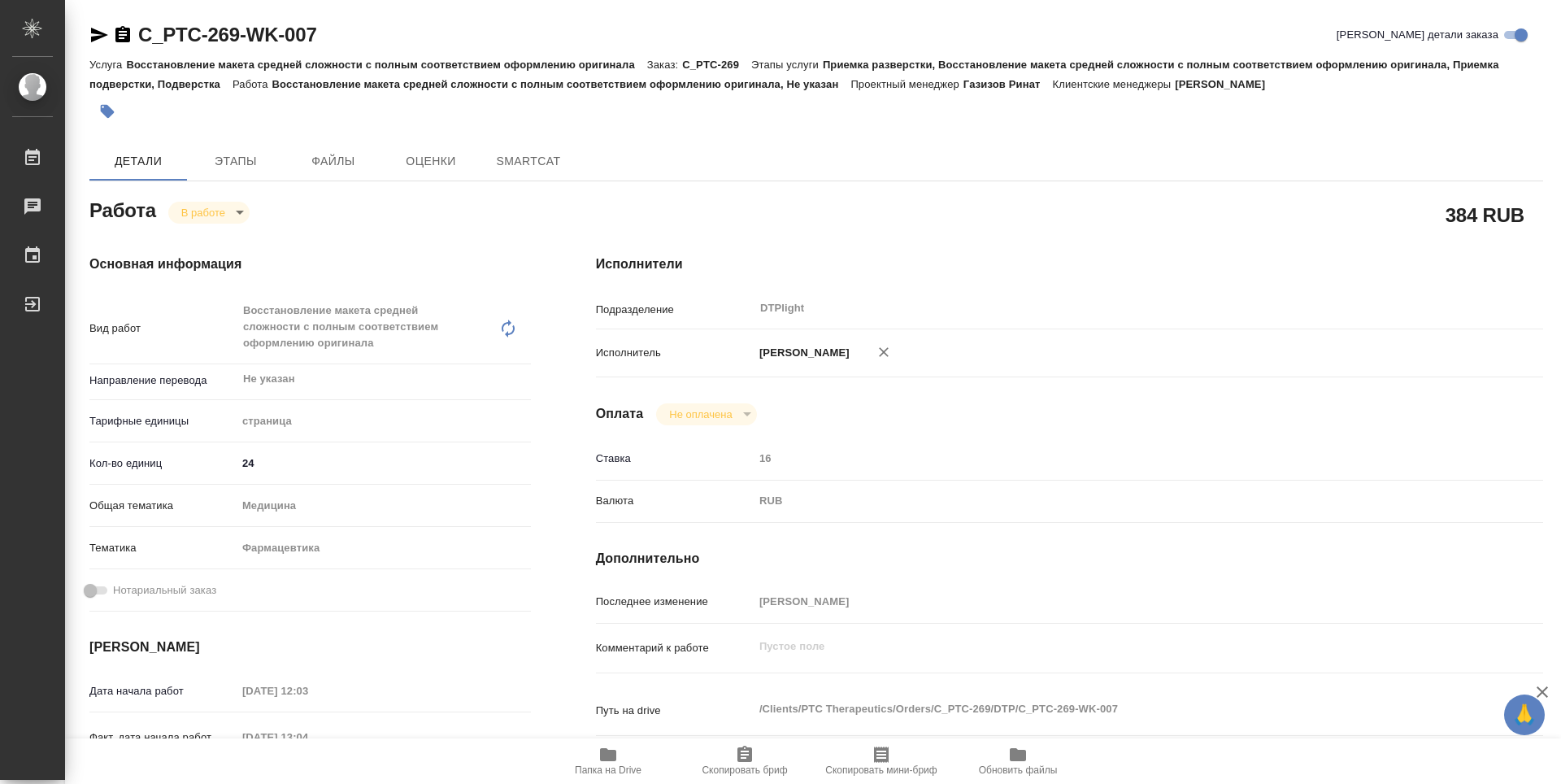
type textarea "x"
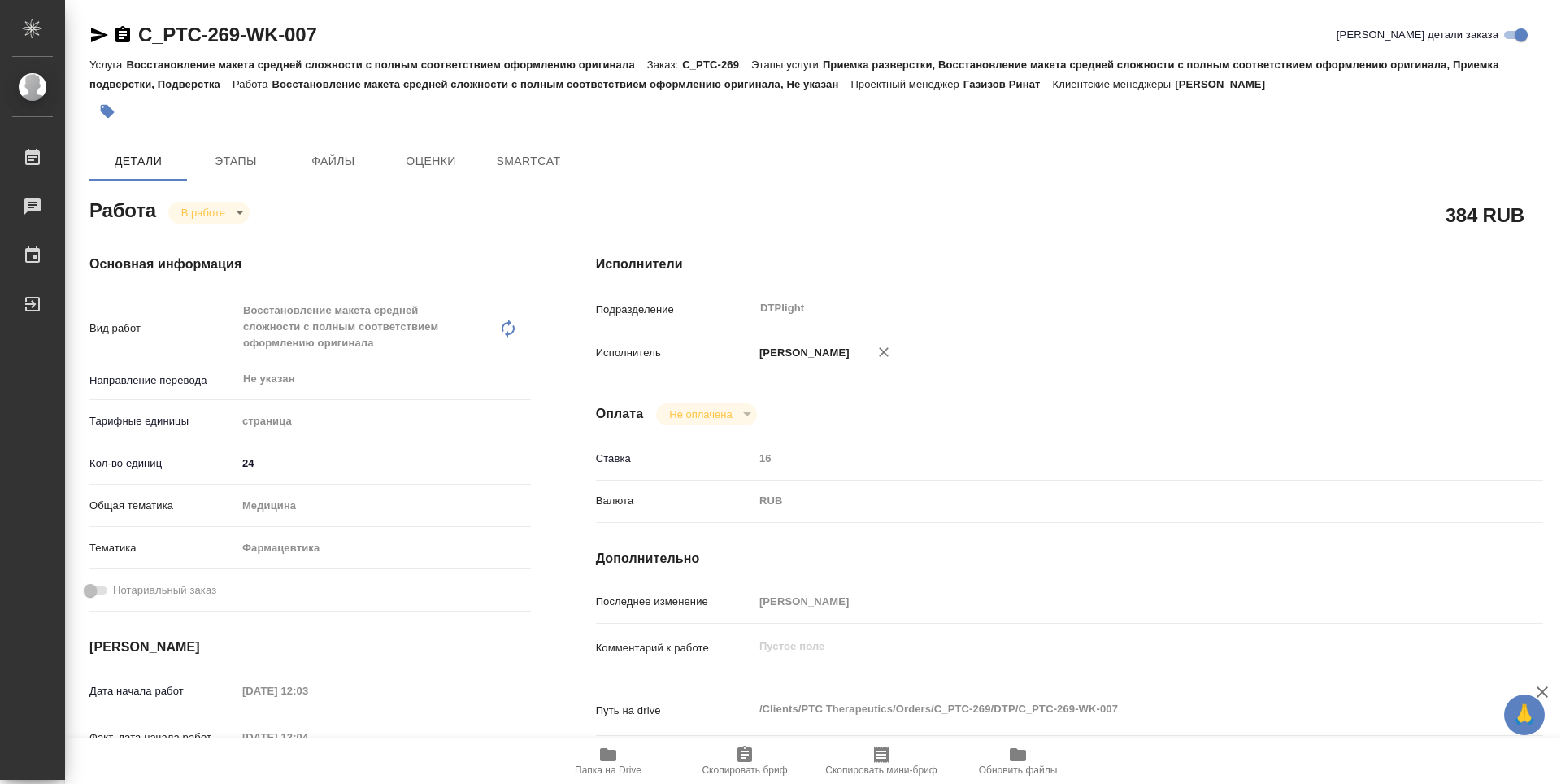
type textarea "x"
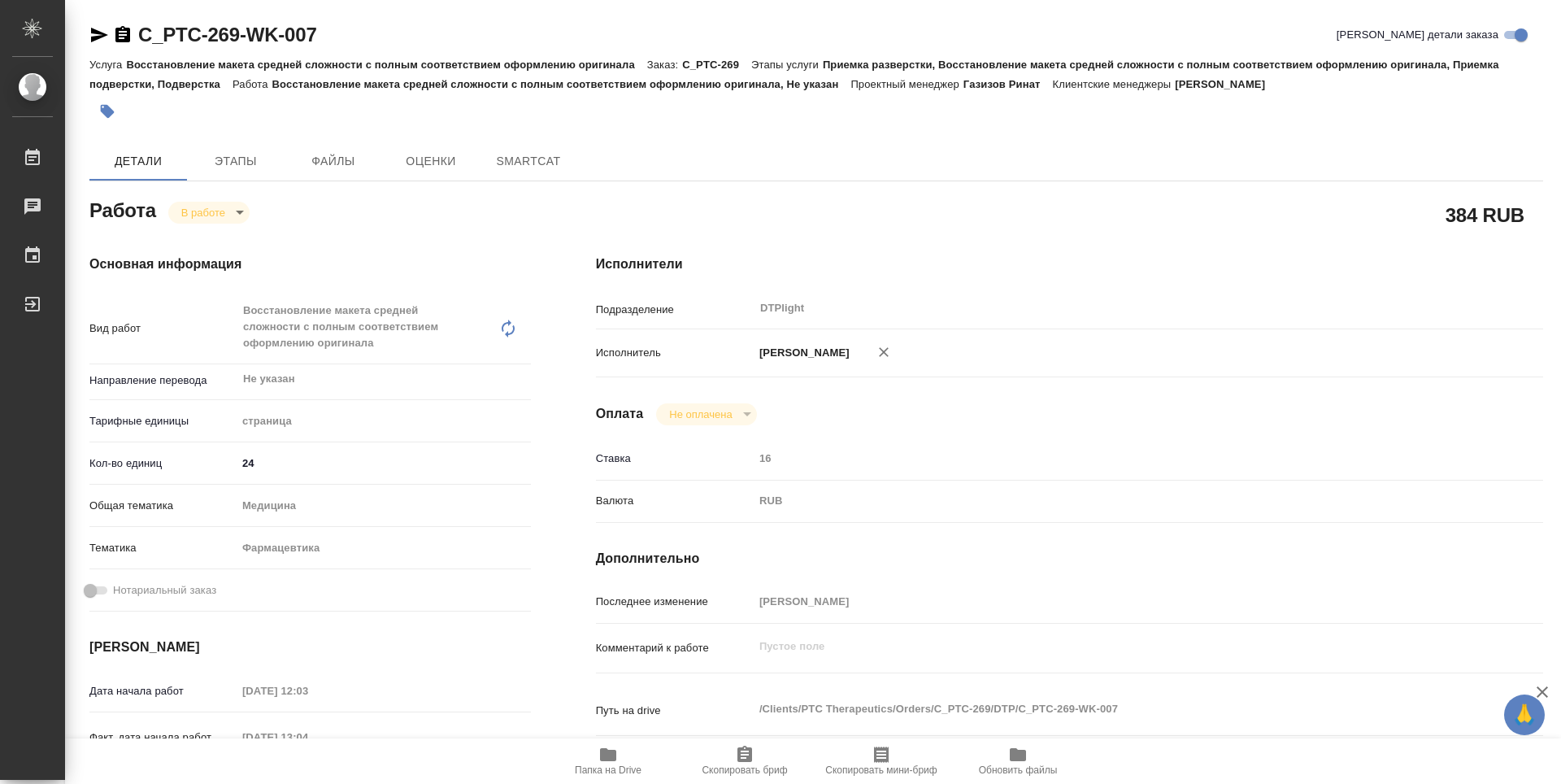
type textarea "x"
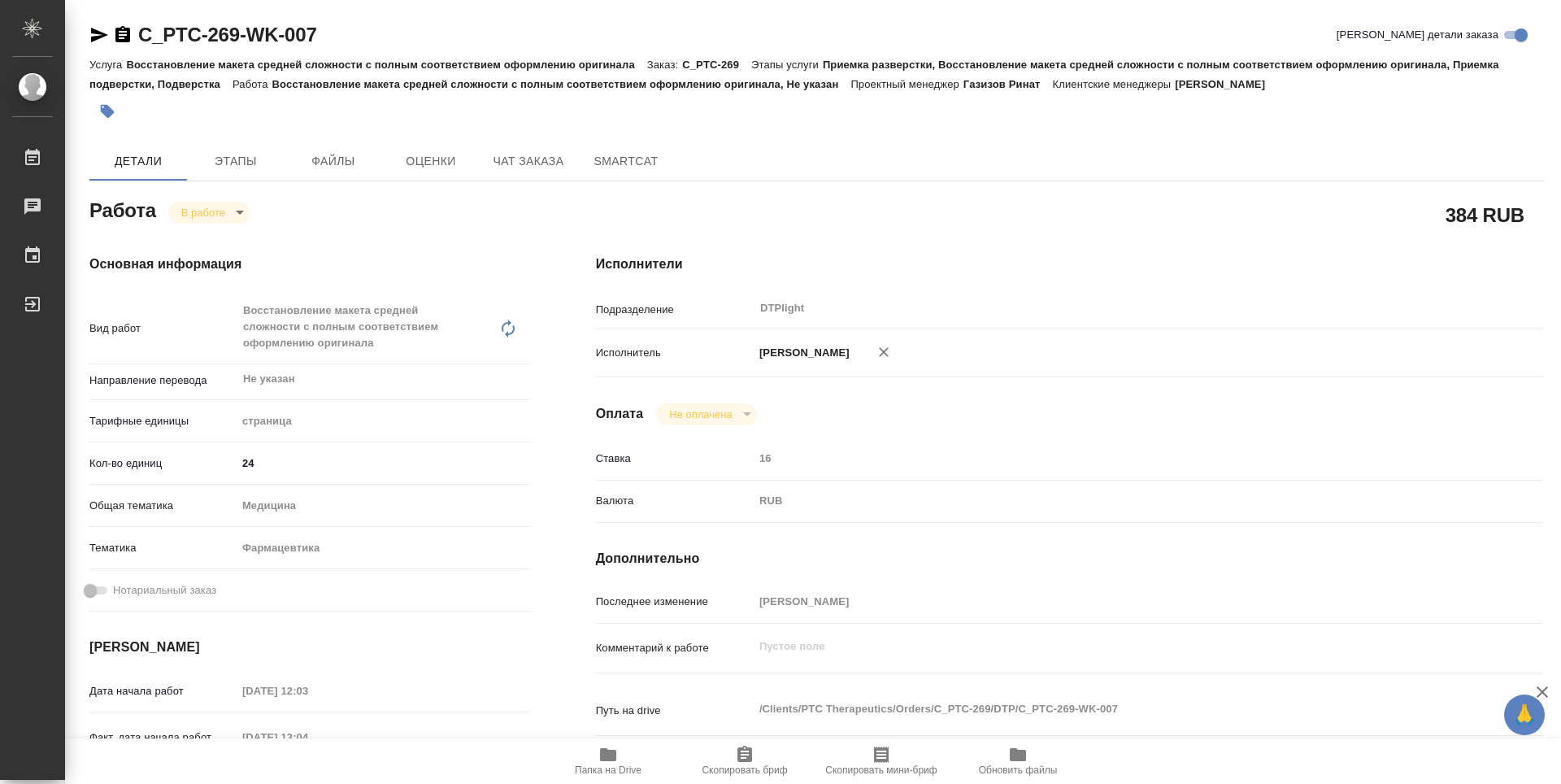
type textarea "x"
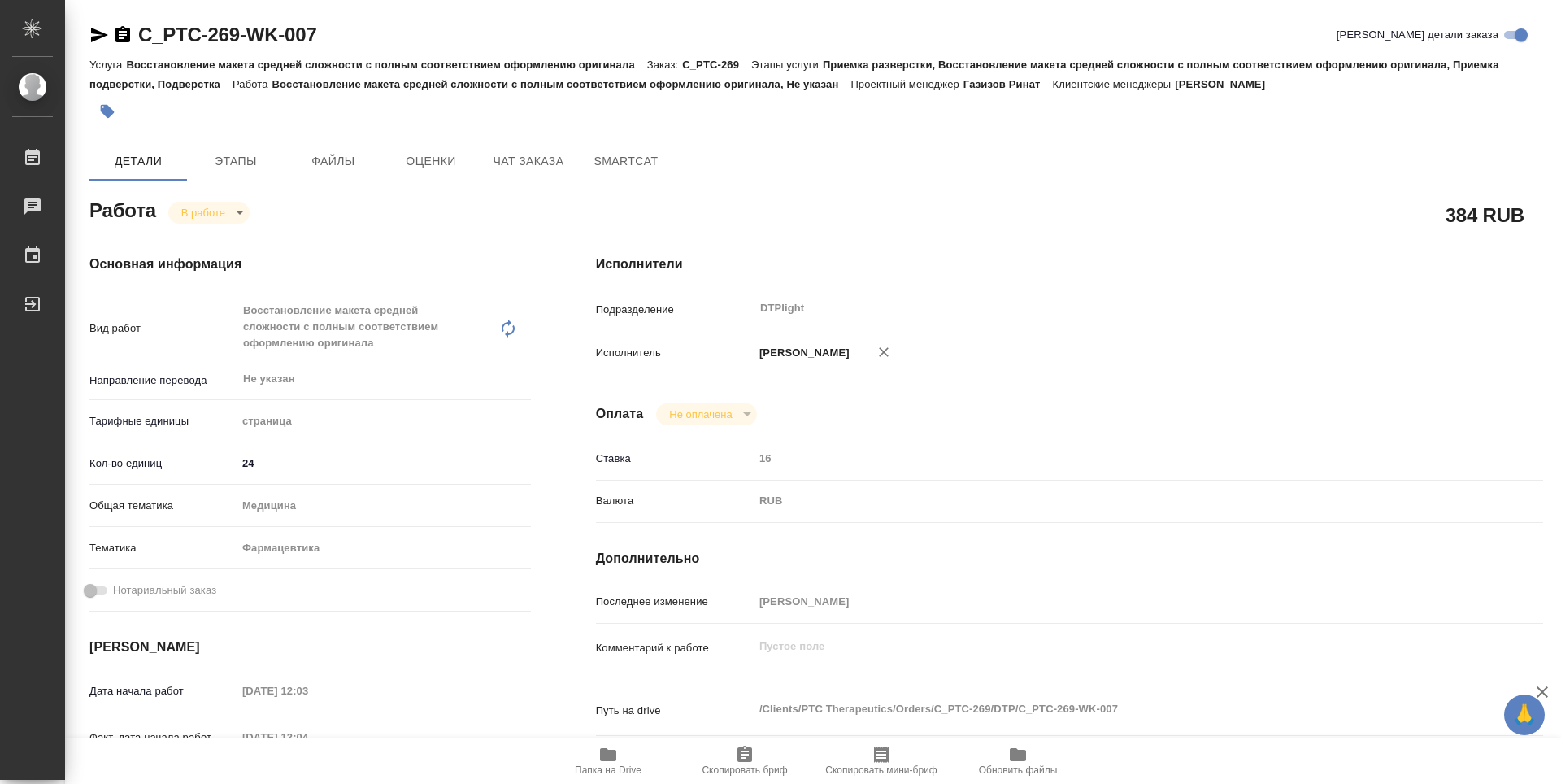
type textarea "x"
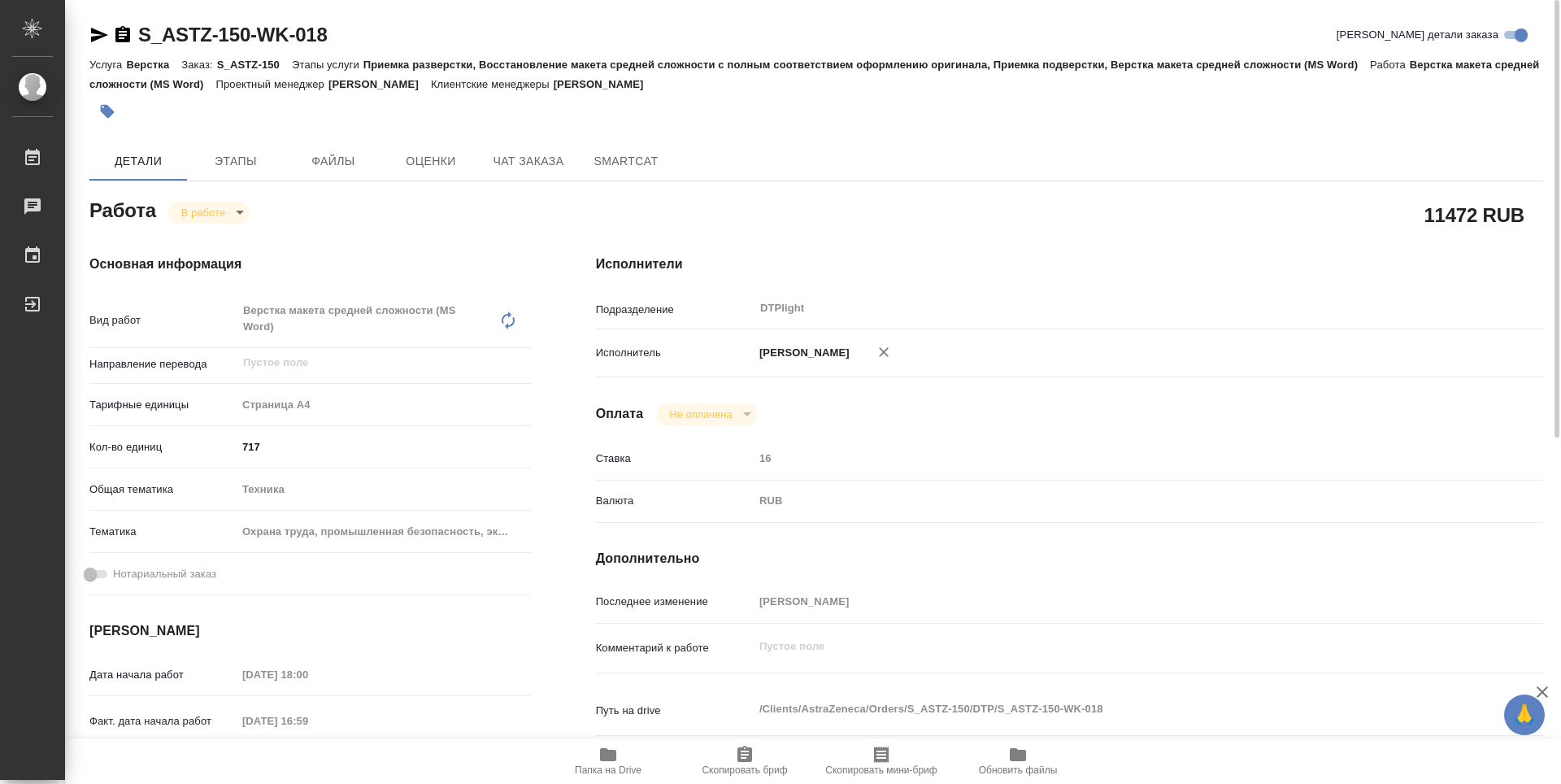
click at [237, 211] on body "🙏 .cls-1 fill:#fff; AWATERA Guselnikov Roman Работы 0 Чаты График Выйти S_ASTZ-…" at bounding box center [780, 392] width 1561 height 784
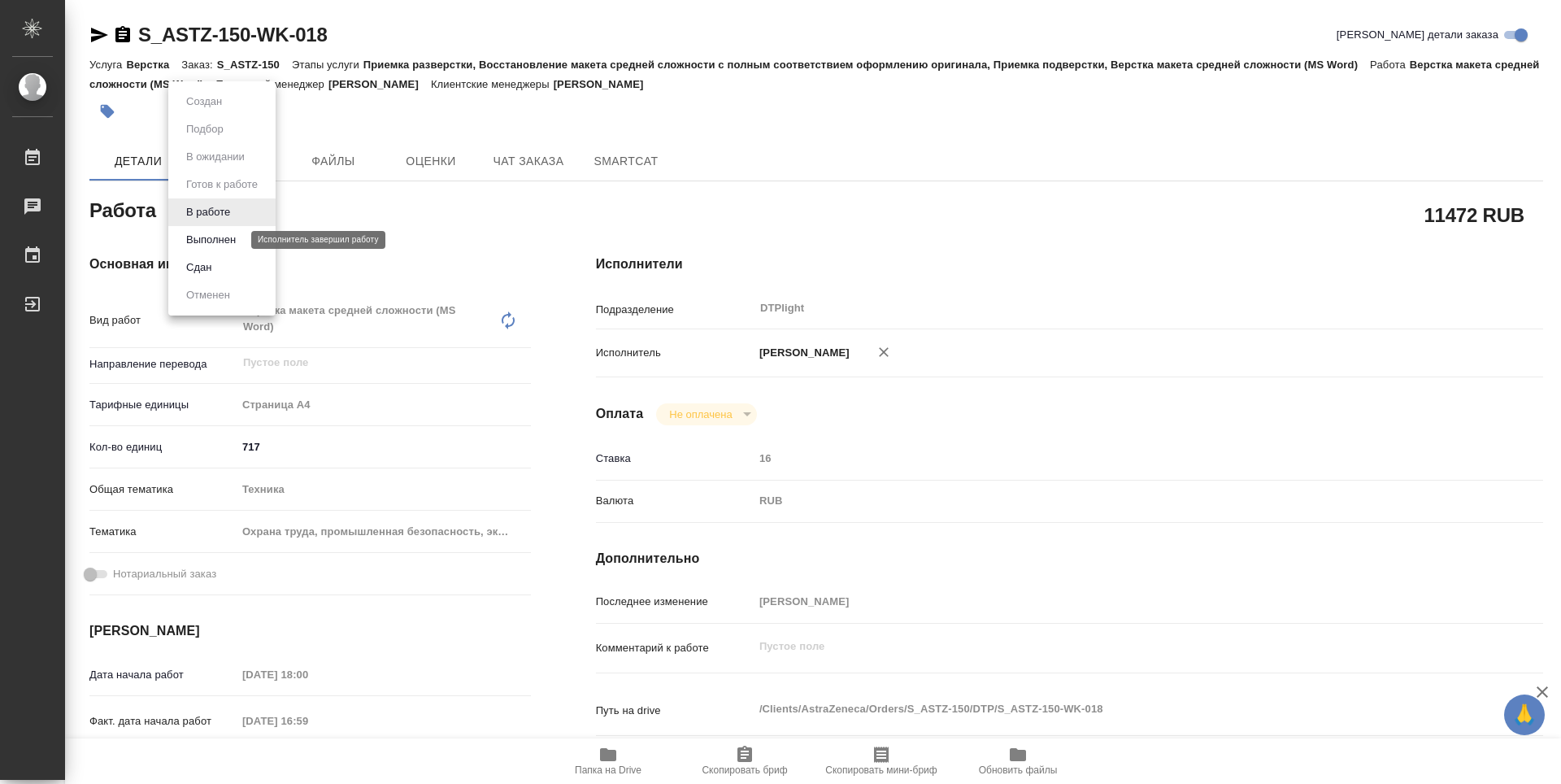
click at [217, 239] on button "Выполнен" at bounding box center [210, 240] width 59 height 18
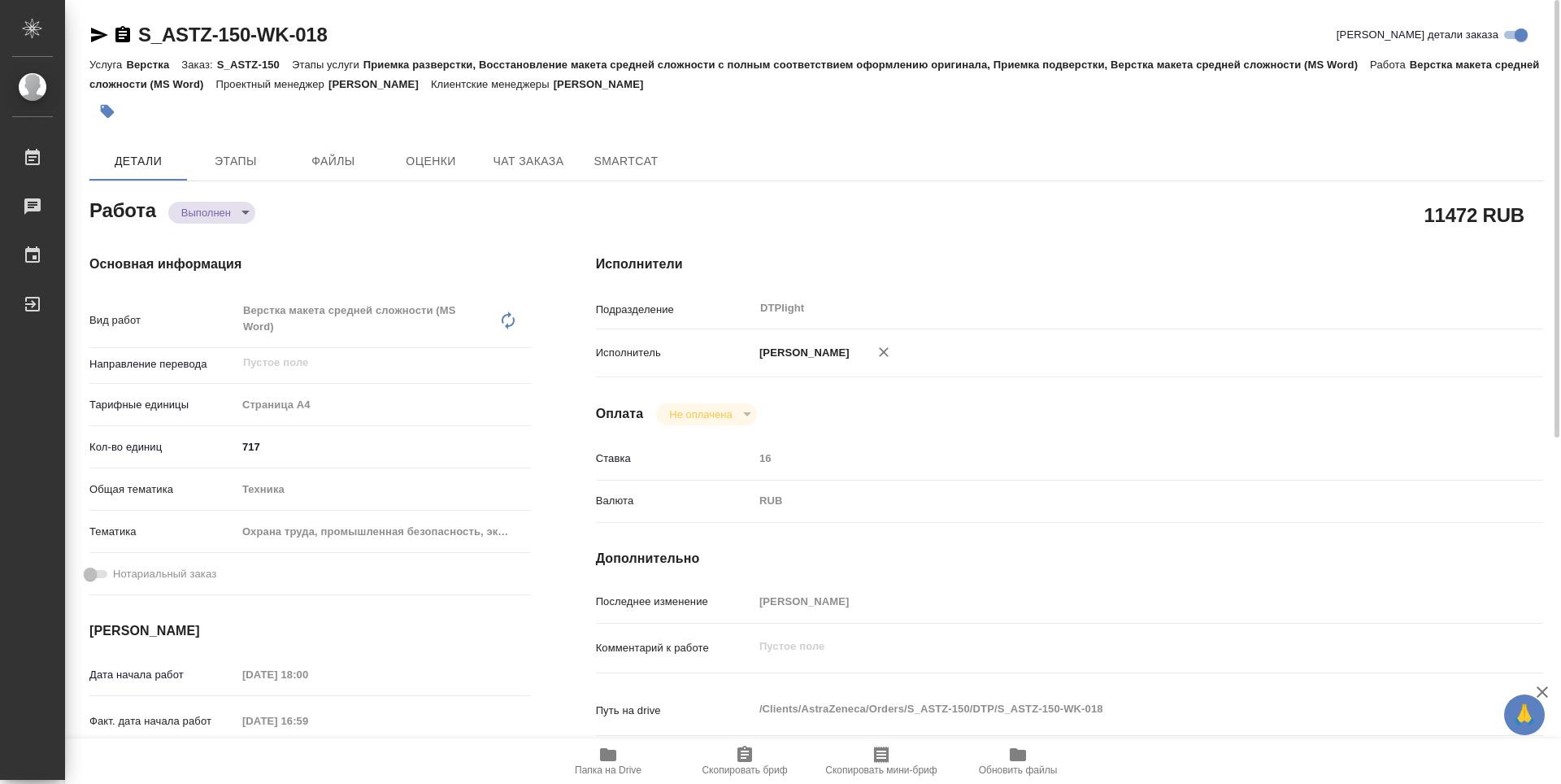
type textarea "x"
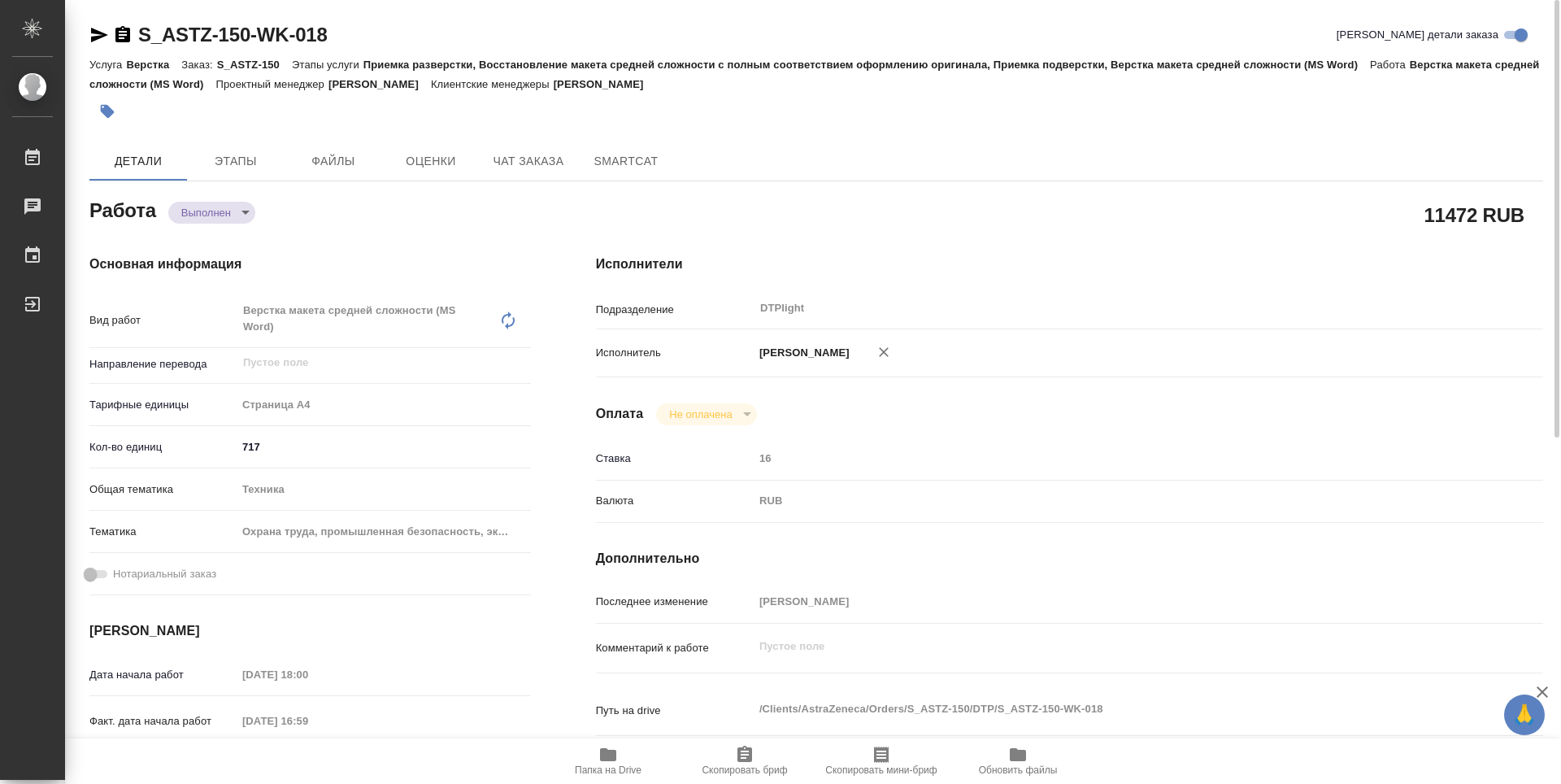
type textarea "x"
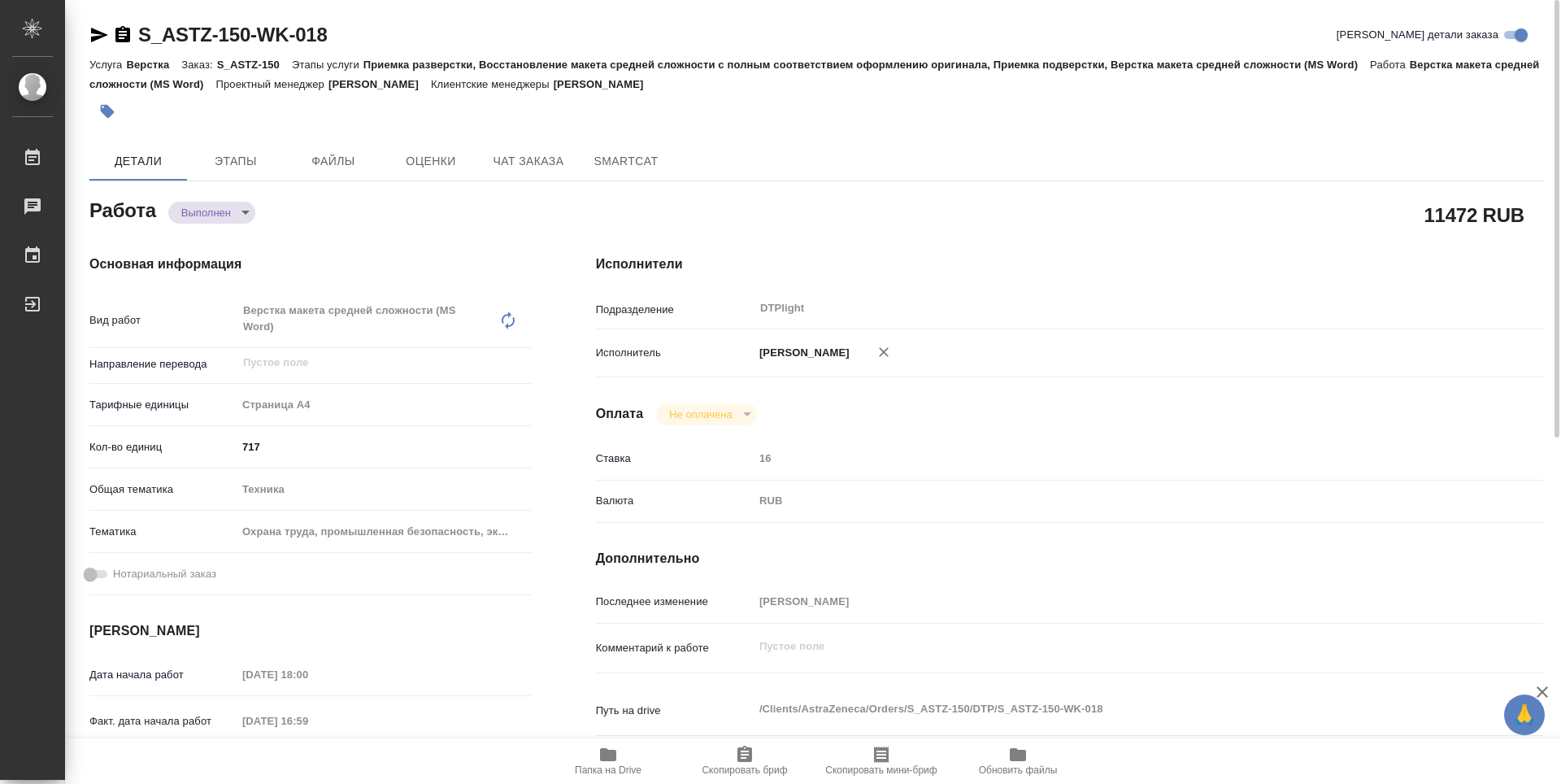
type textarea "x"
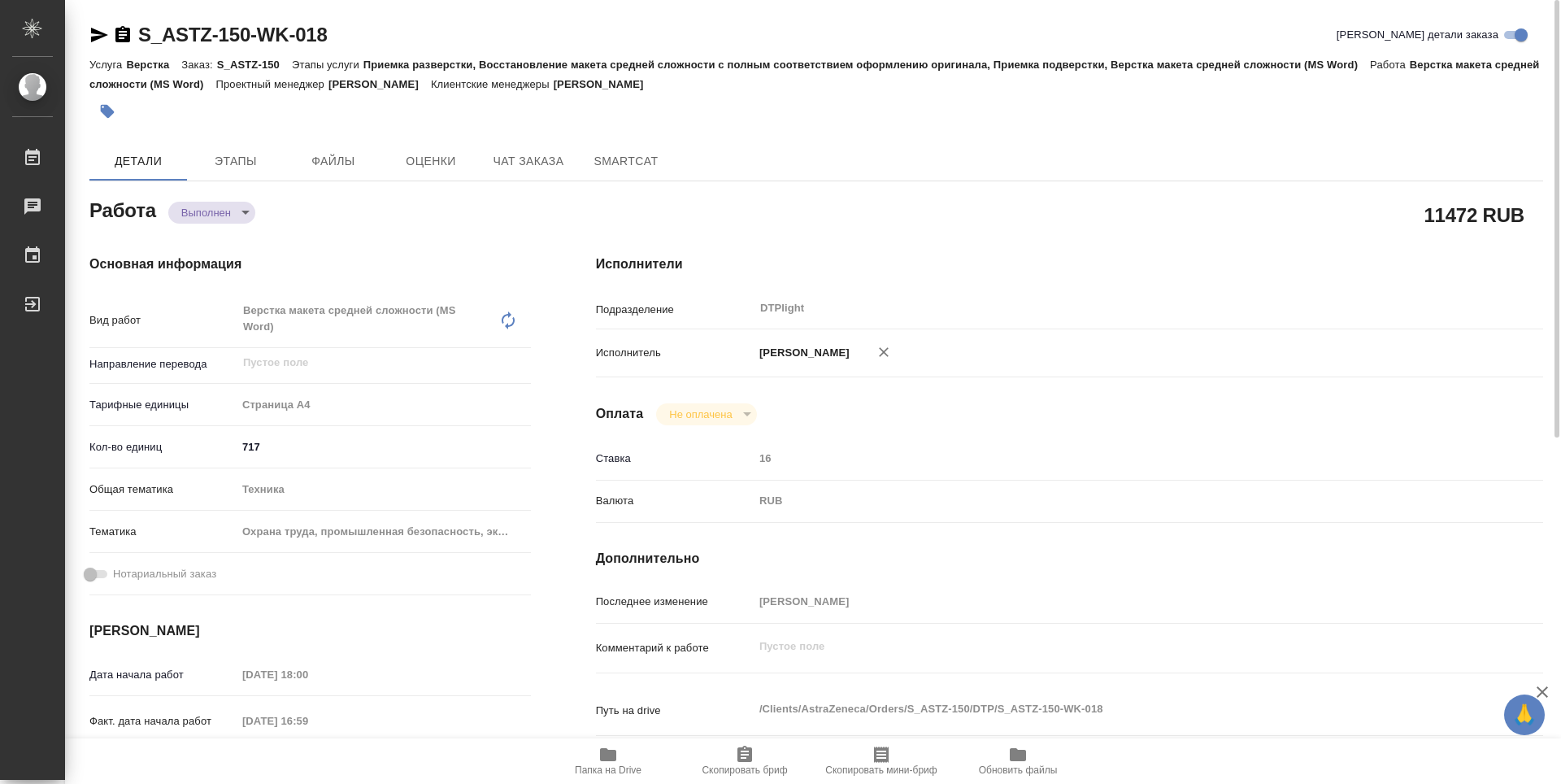
click at [117, 38] on icon "button" at bounding box center [123, 34] width 15 height 16
type textarea "x"
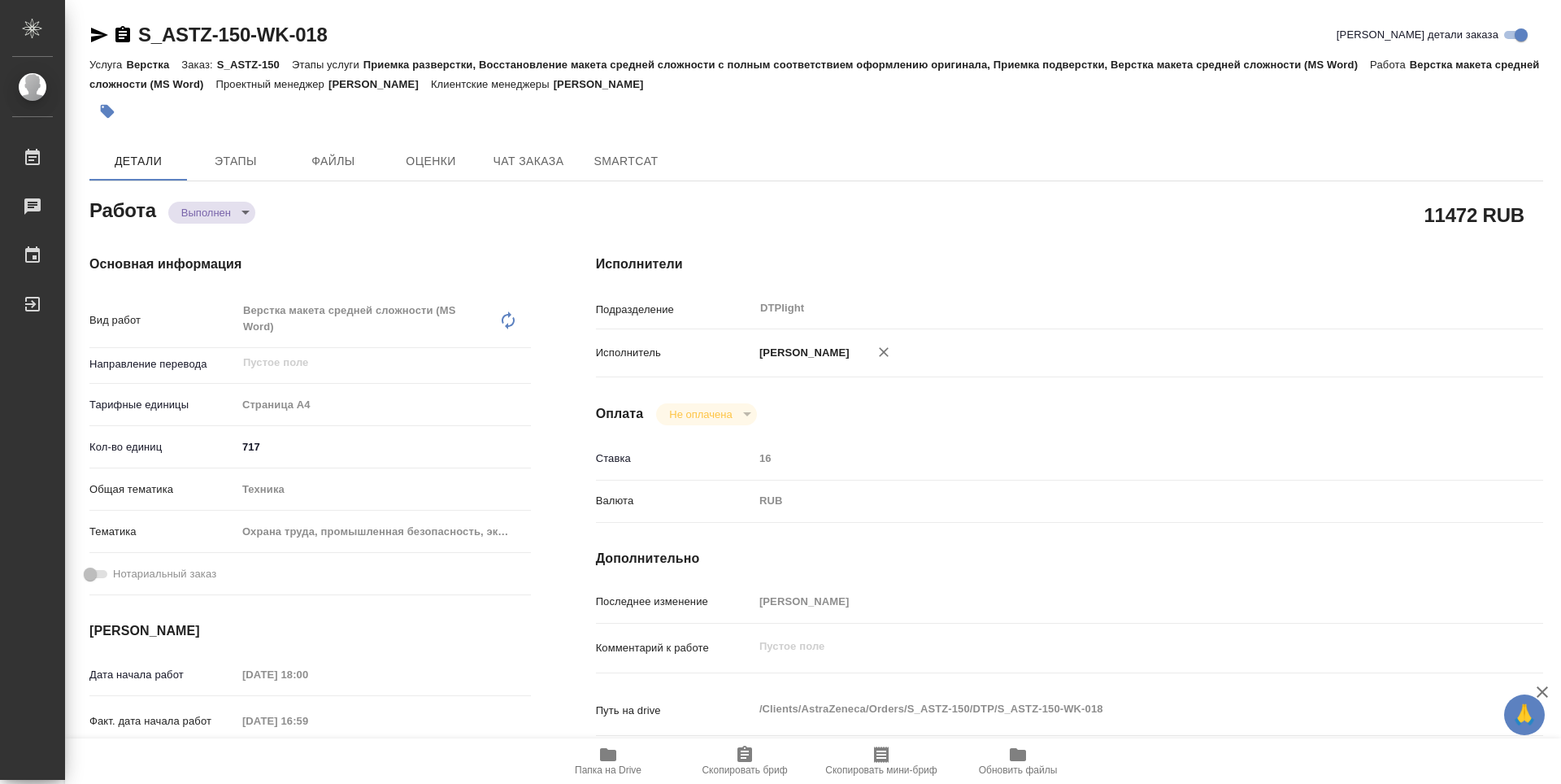
type textarea "x"
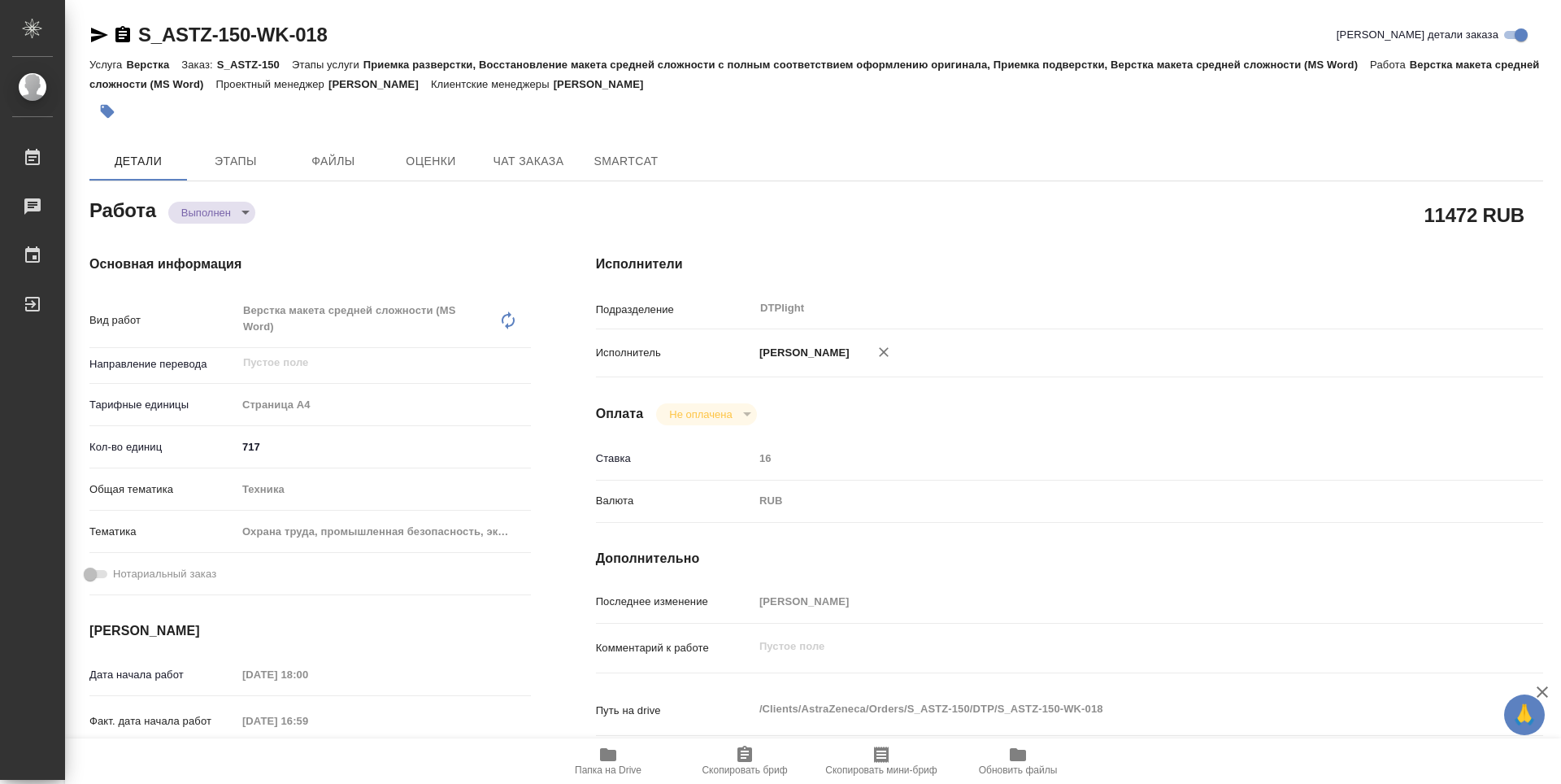
type textarea "x"
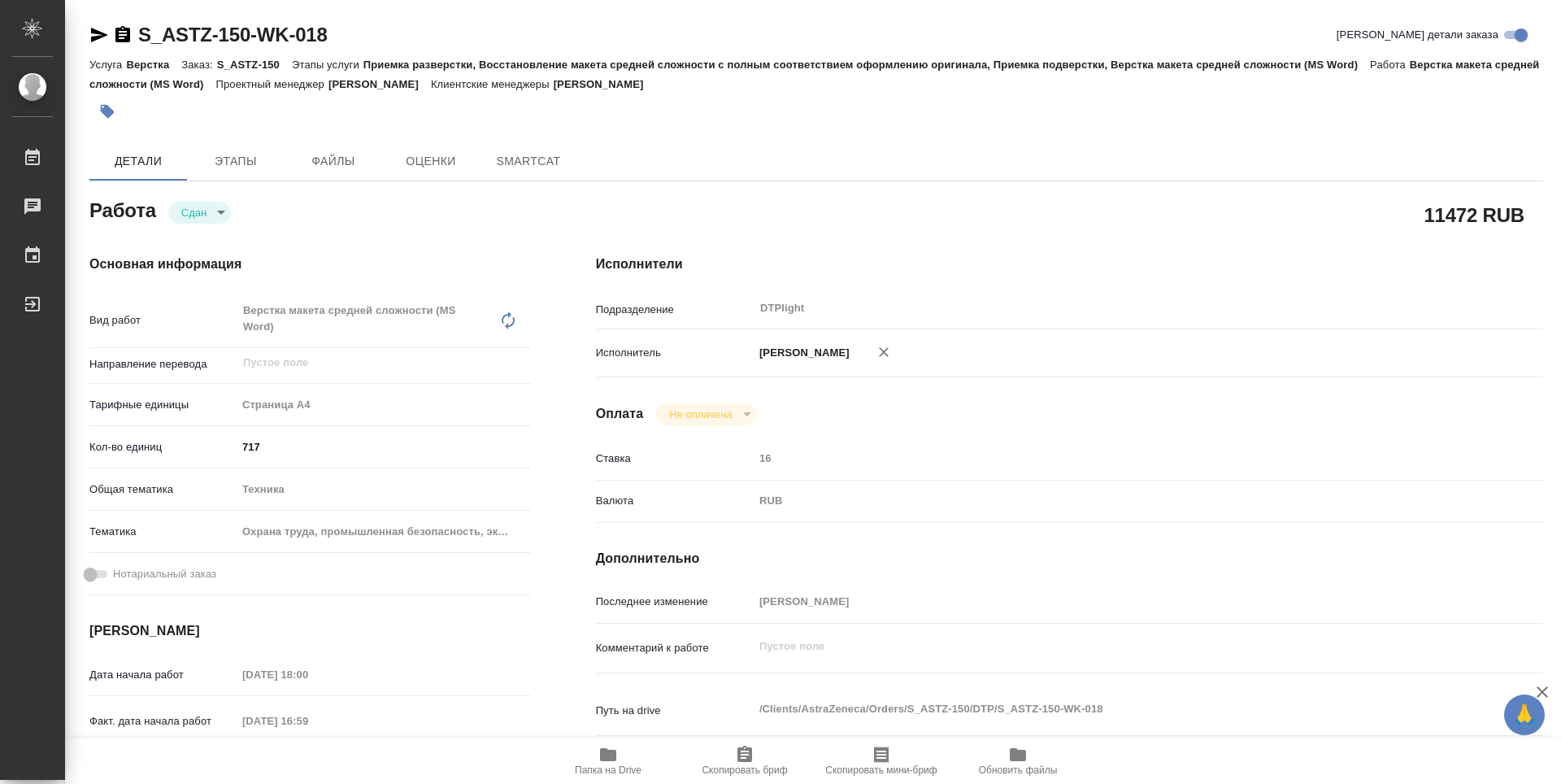
type textarea "x"
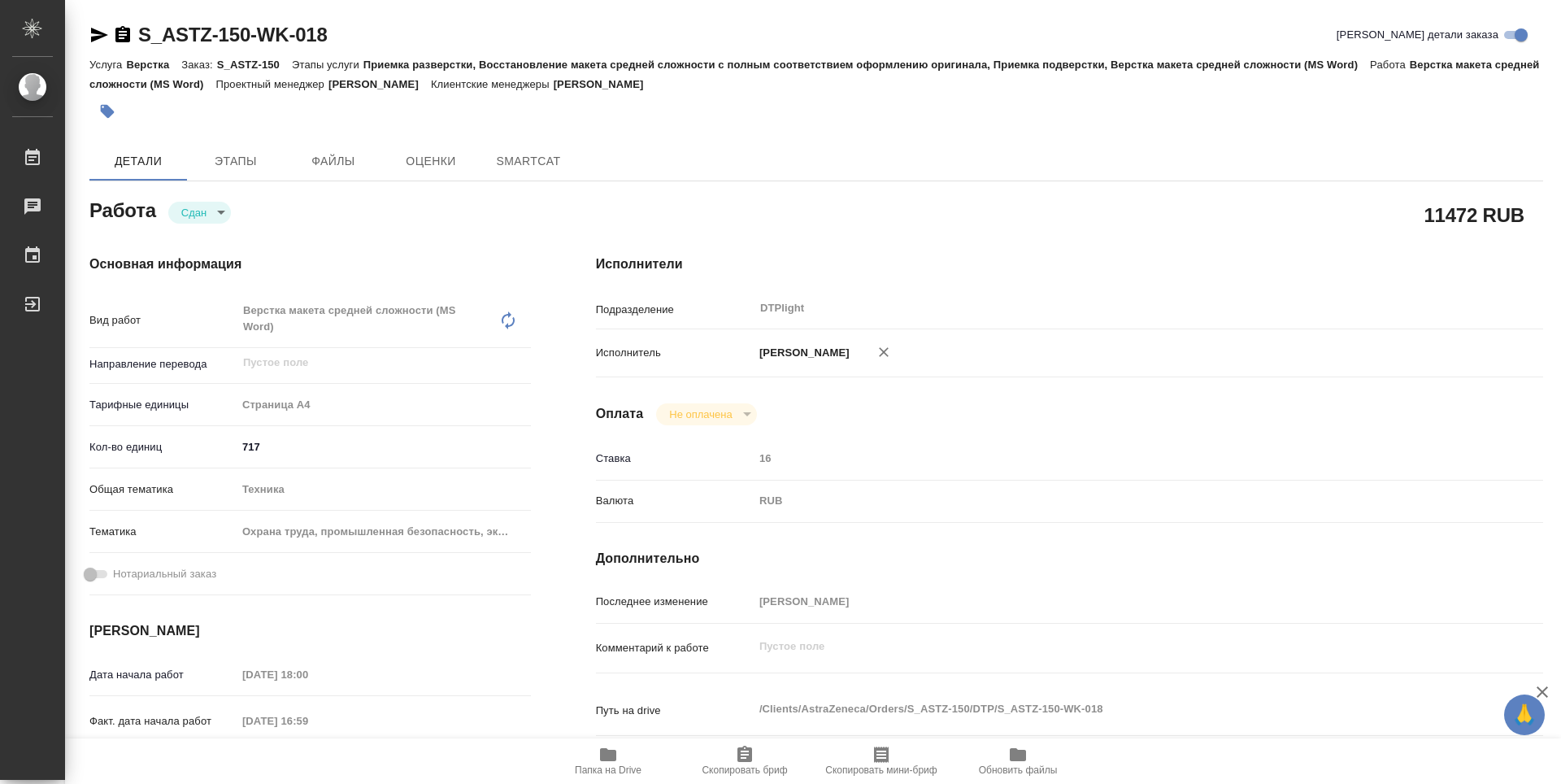
type textarea "x"
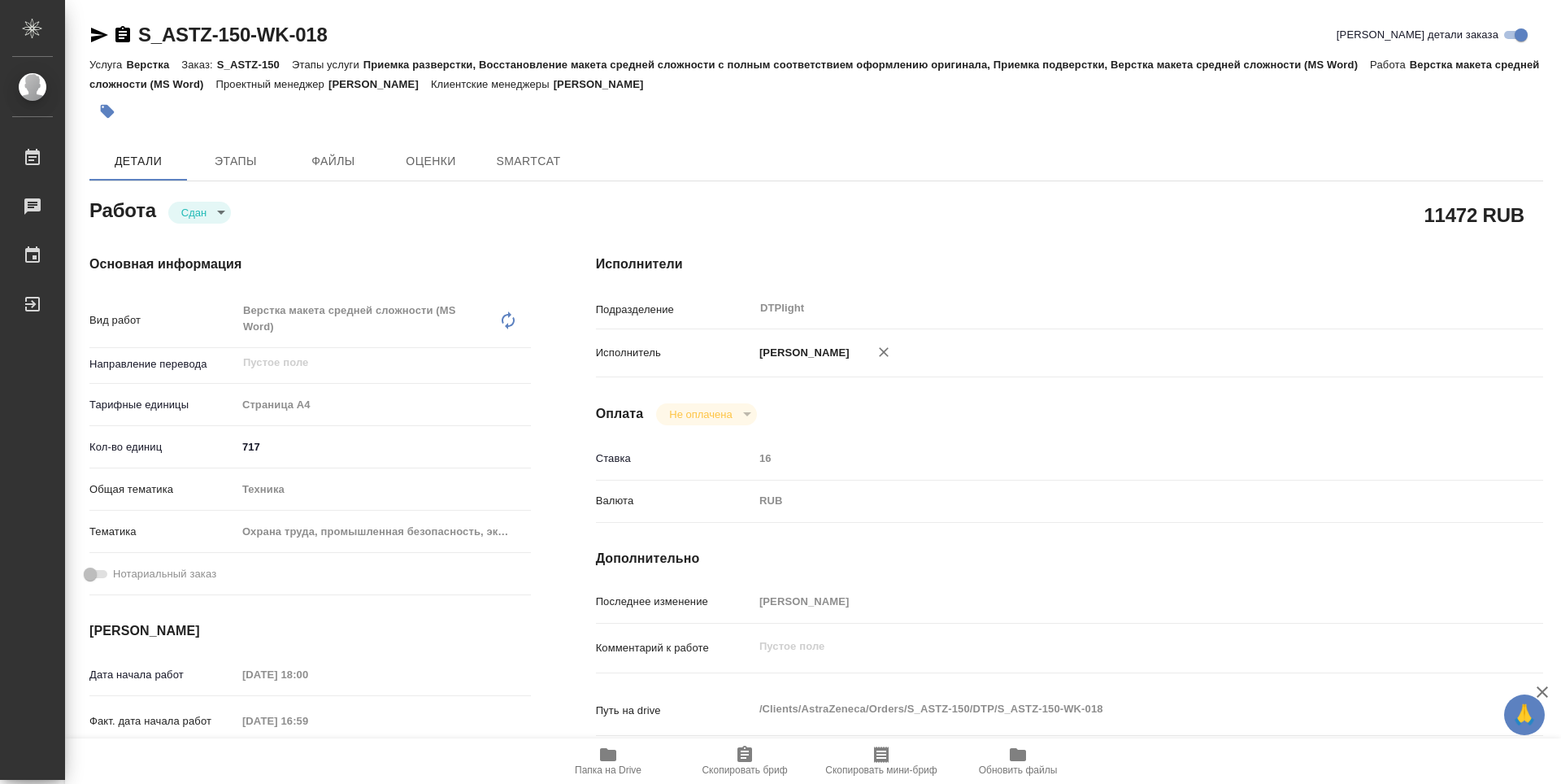
type textarea "x"
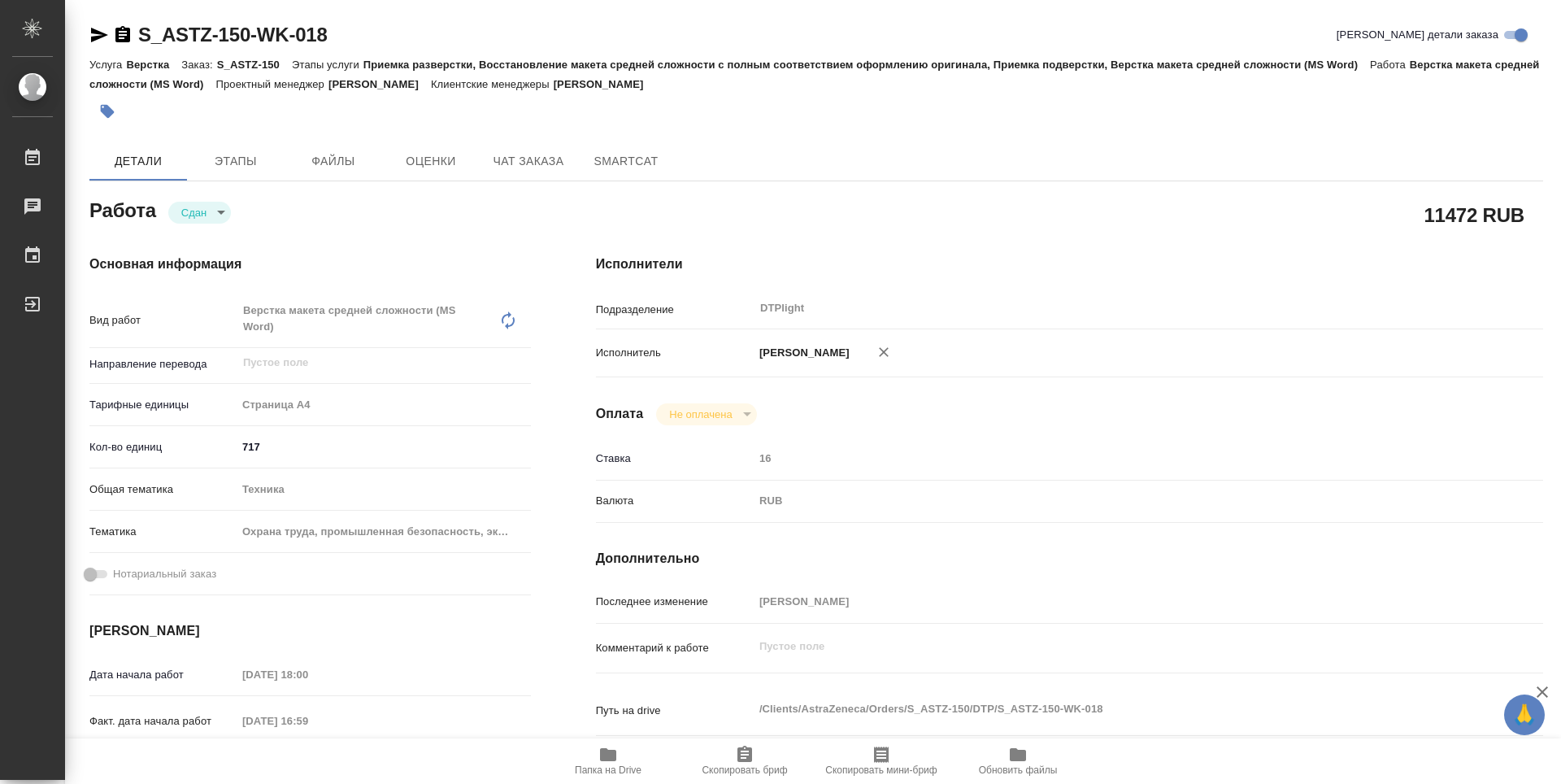
type textarea "x"
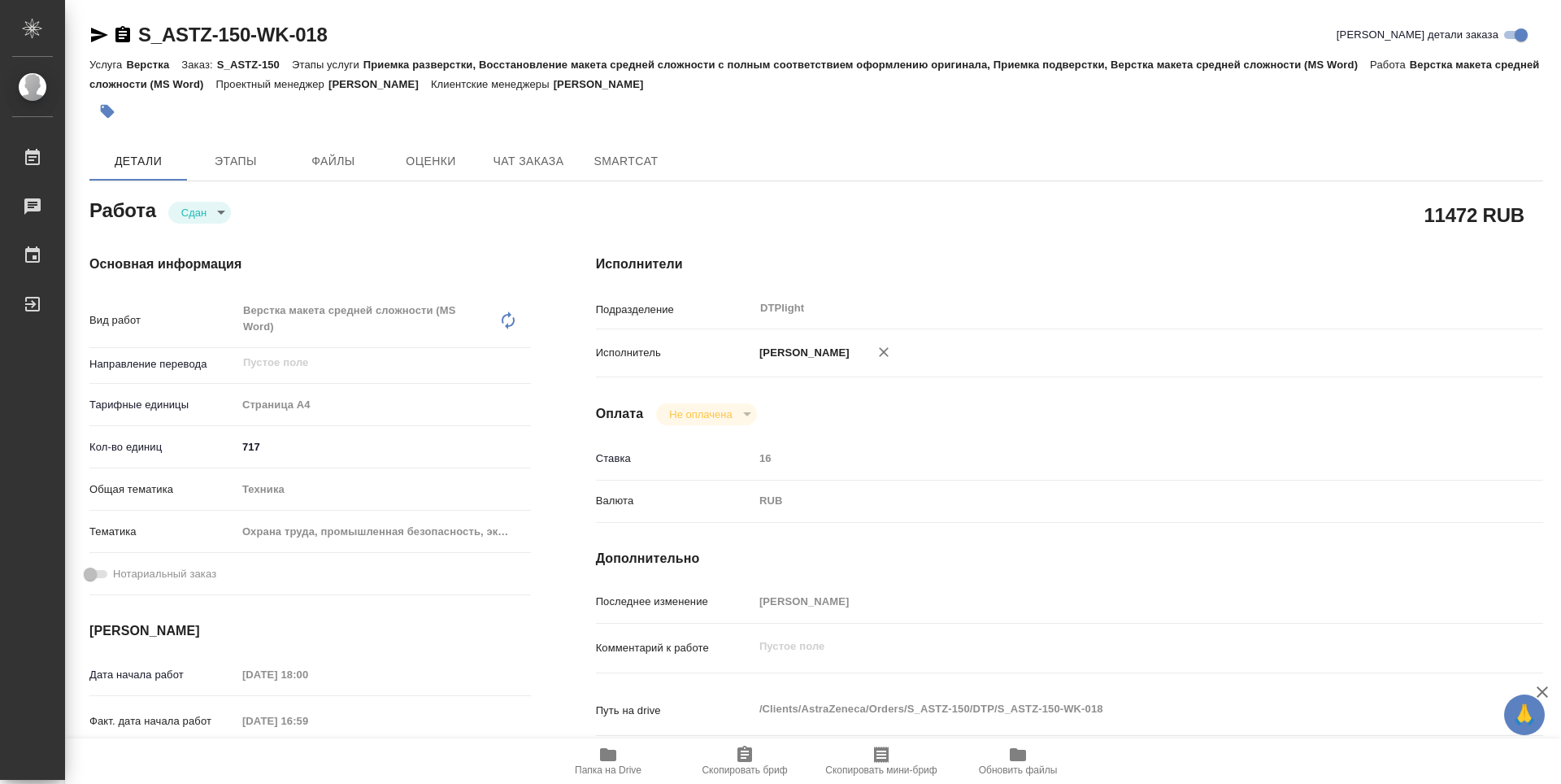
type textarea "x"
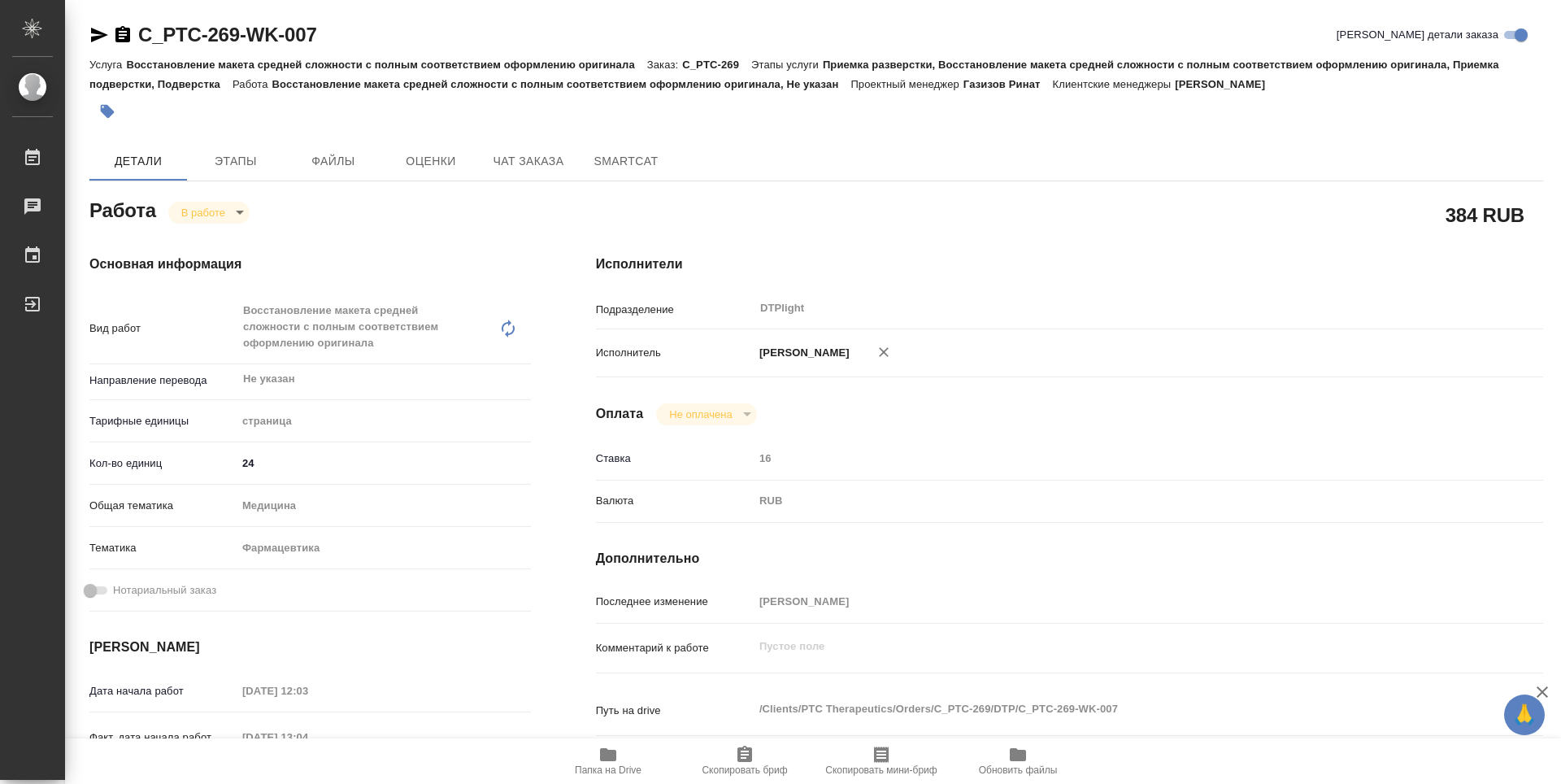
drag, startPoint x: 615, startPoint y: 771, endPoint x: 613, endPoint y: 756, distance: 15.1
click at [614, 771] on span "Папка на Drive" at bounding box center [608, 770] width 67 height 11
click at [222, 216] on body "🙏 .cls-1 fill:#fff; AWATERA Guselnikov Roman Работы 0 Чаты График Выйти C_PTC-2…" at bounding box center [780, 392] width 1561 height 784
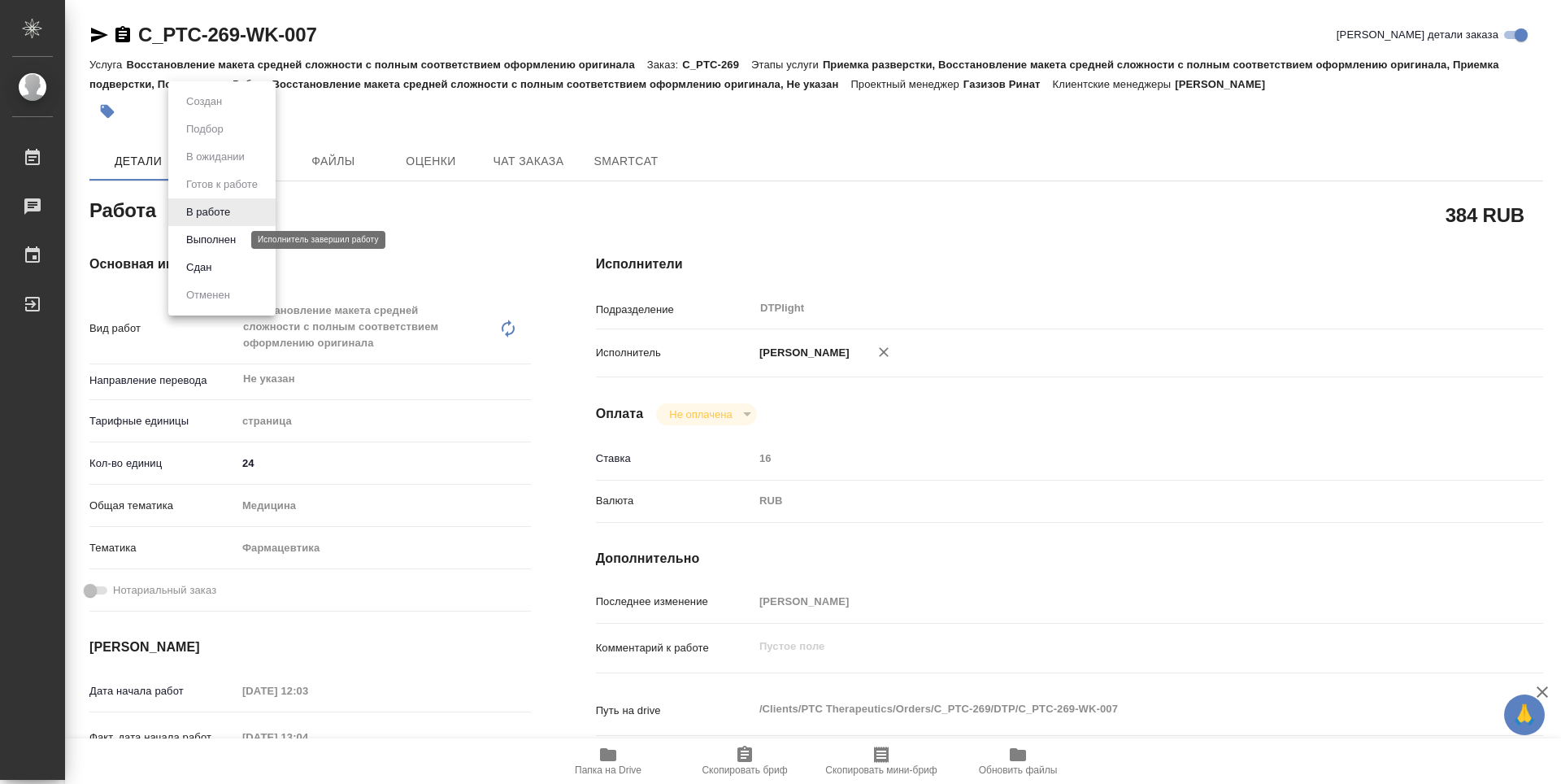
click at [211, 237] on button "Выполнен" at bounding box center [210, 240] width 59 height 18
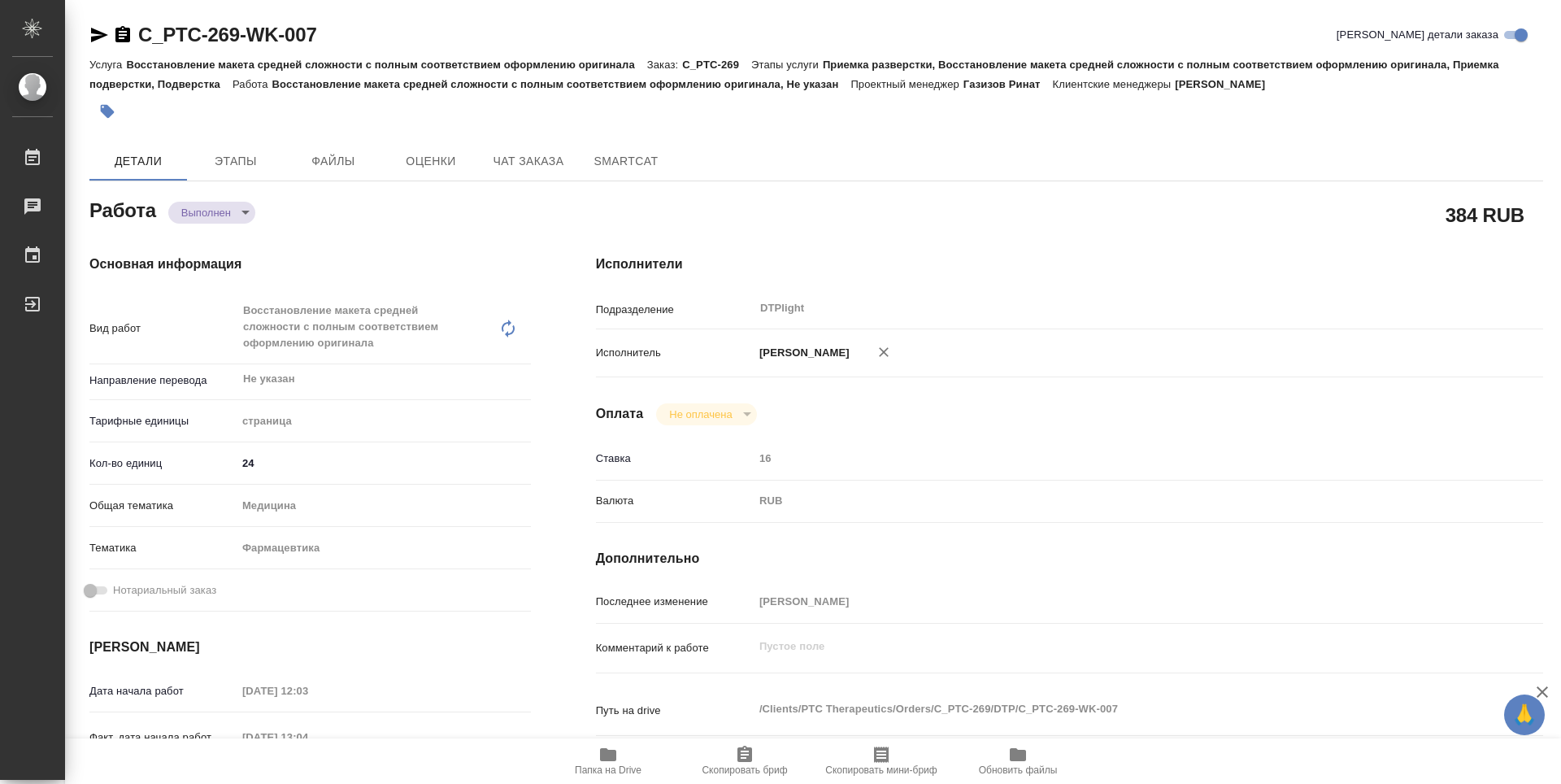
type textarea "x"
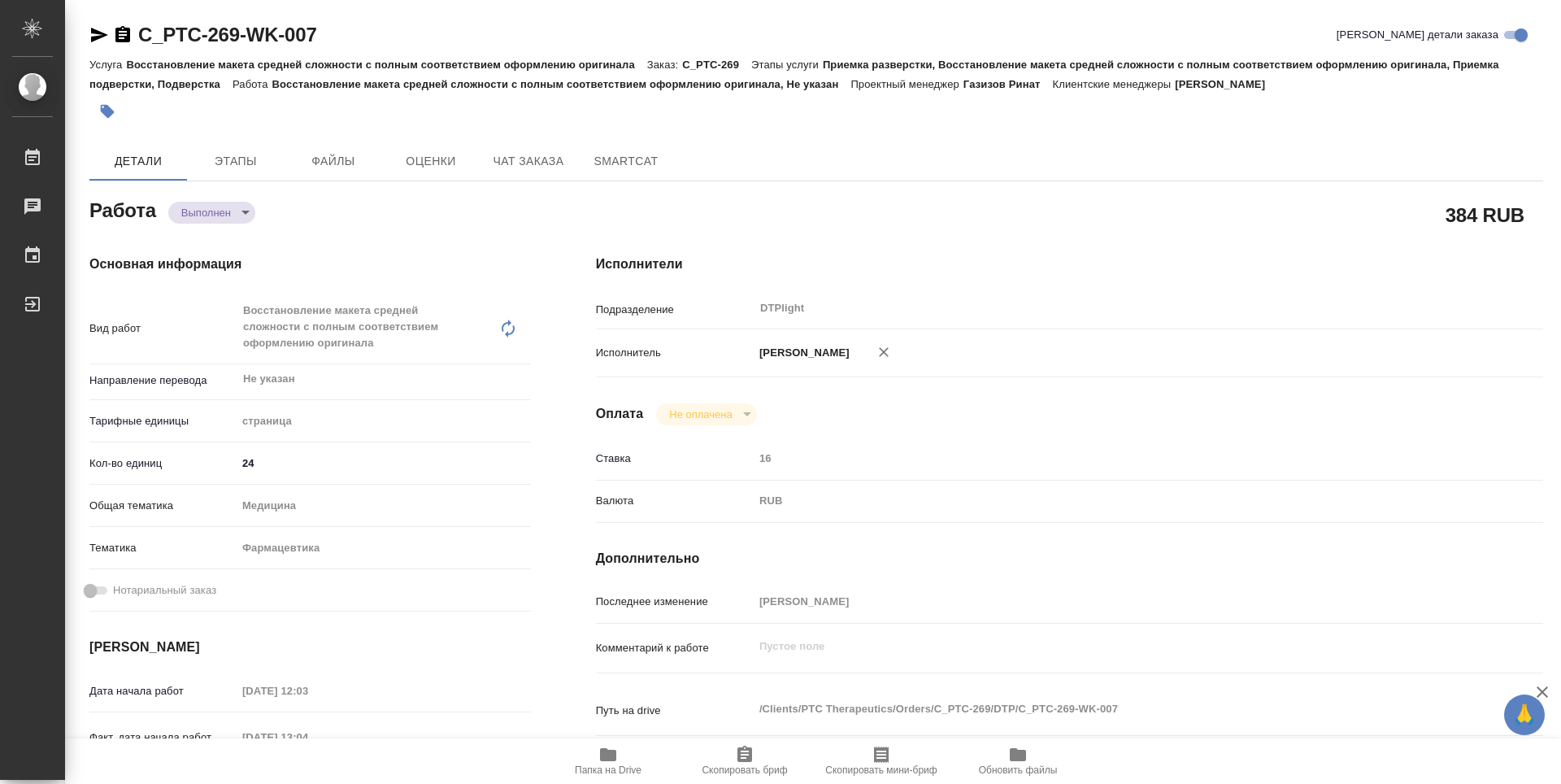
type textarea "x"
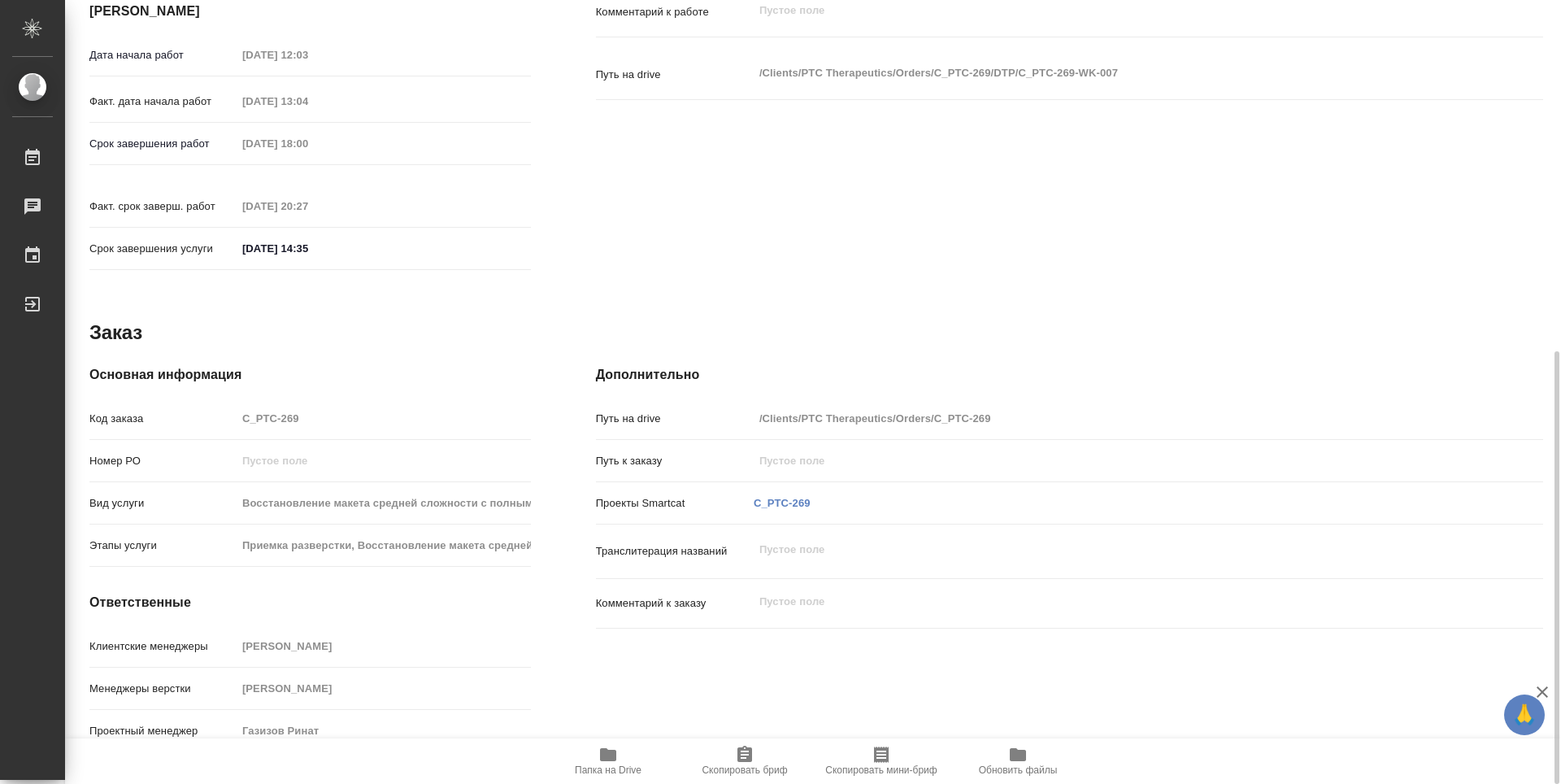
type textarea "x"
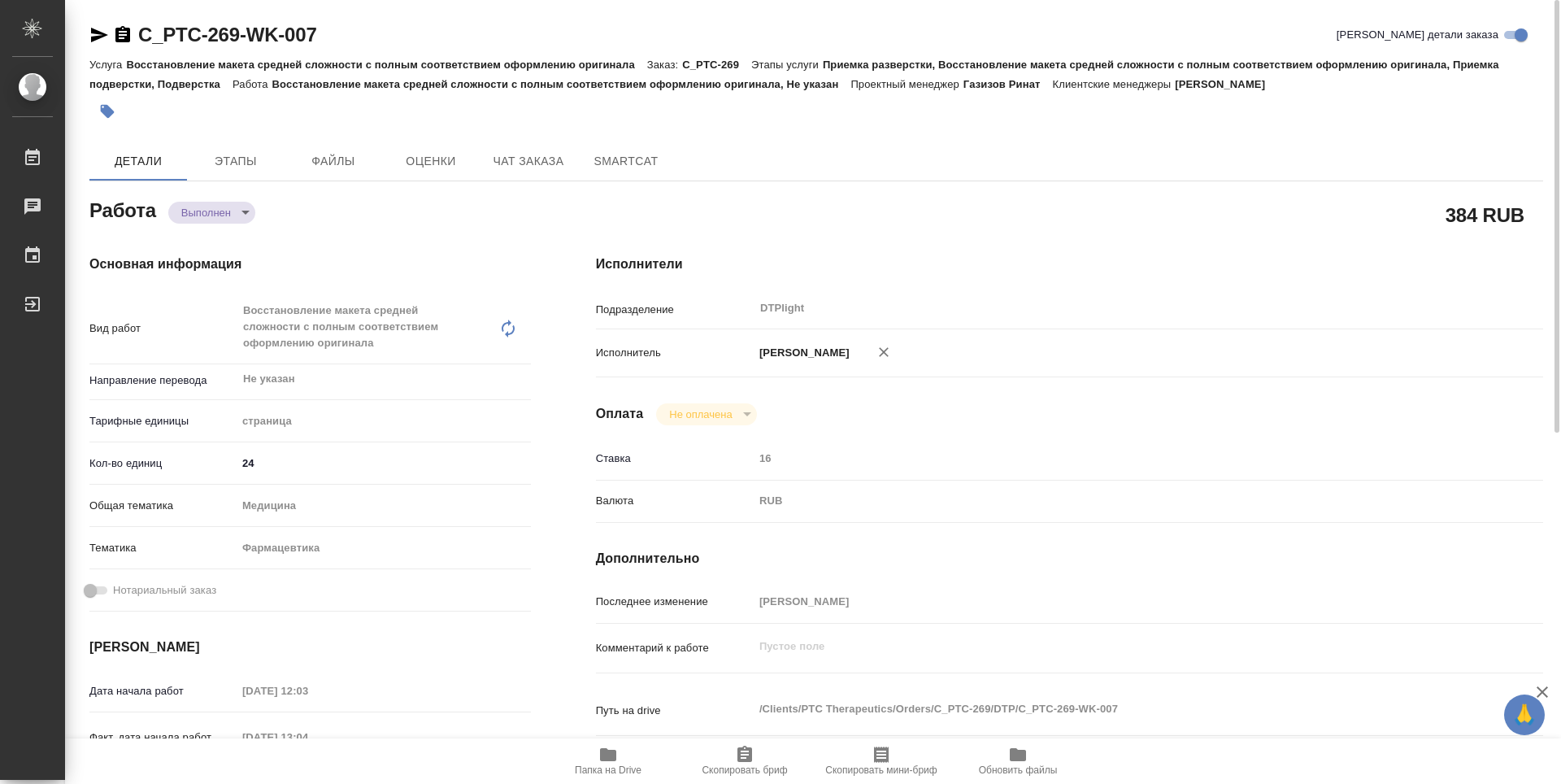
click at [126, 38] on icon "button" at bounding box center [123, 34] width 15 height 16
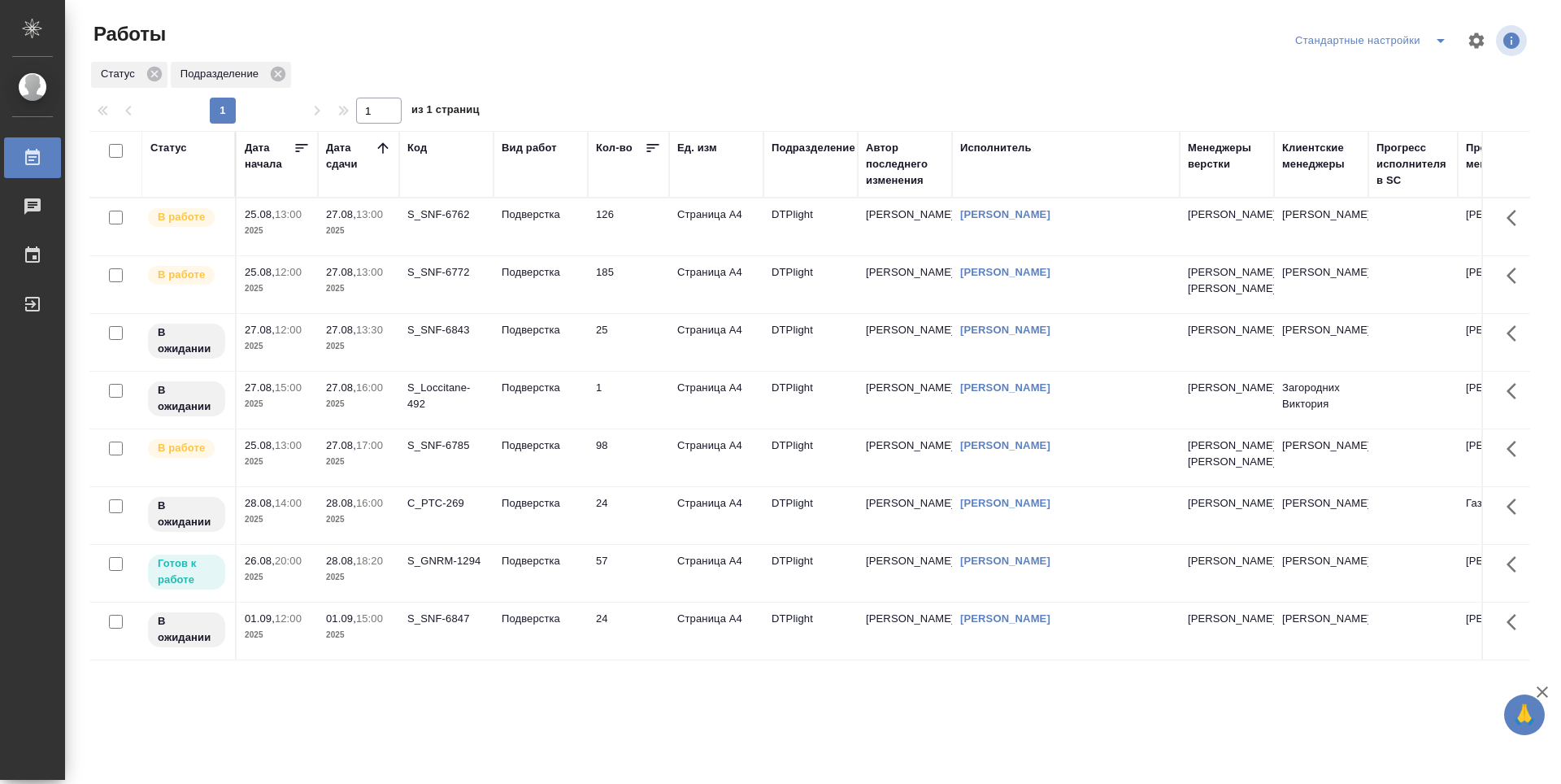
click at [658, 231] on td "126" at bounding box center [629, 226] width 81 height 57
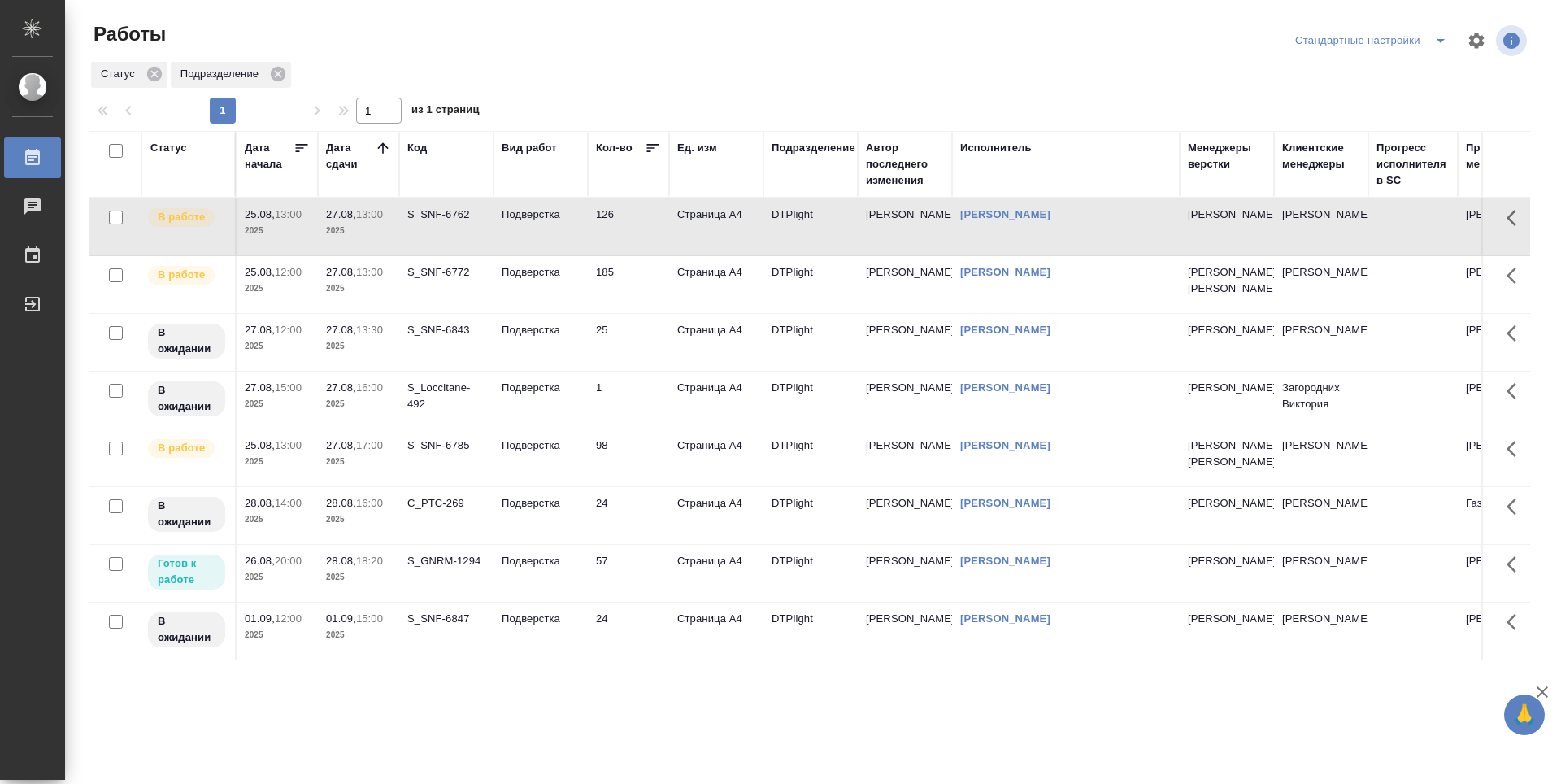
click at [655, 233] on td "126" at bounding box center [629, 226] width 81 height 57
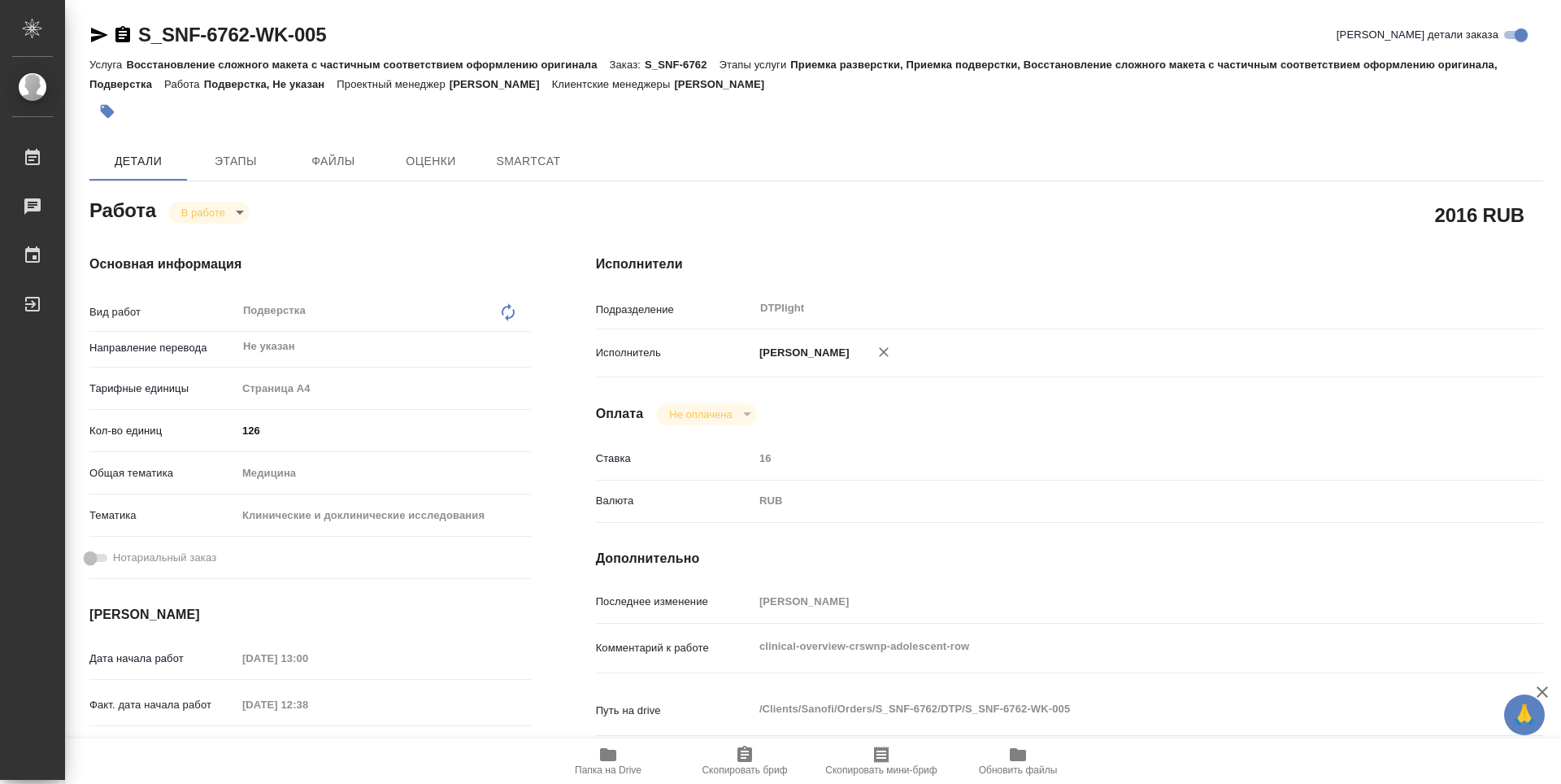
type textarea "x"
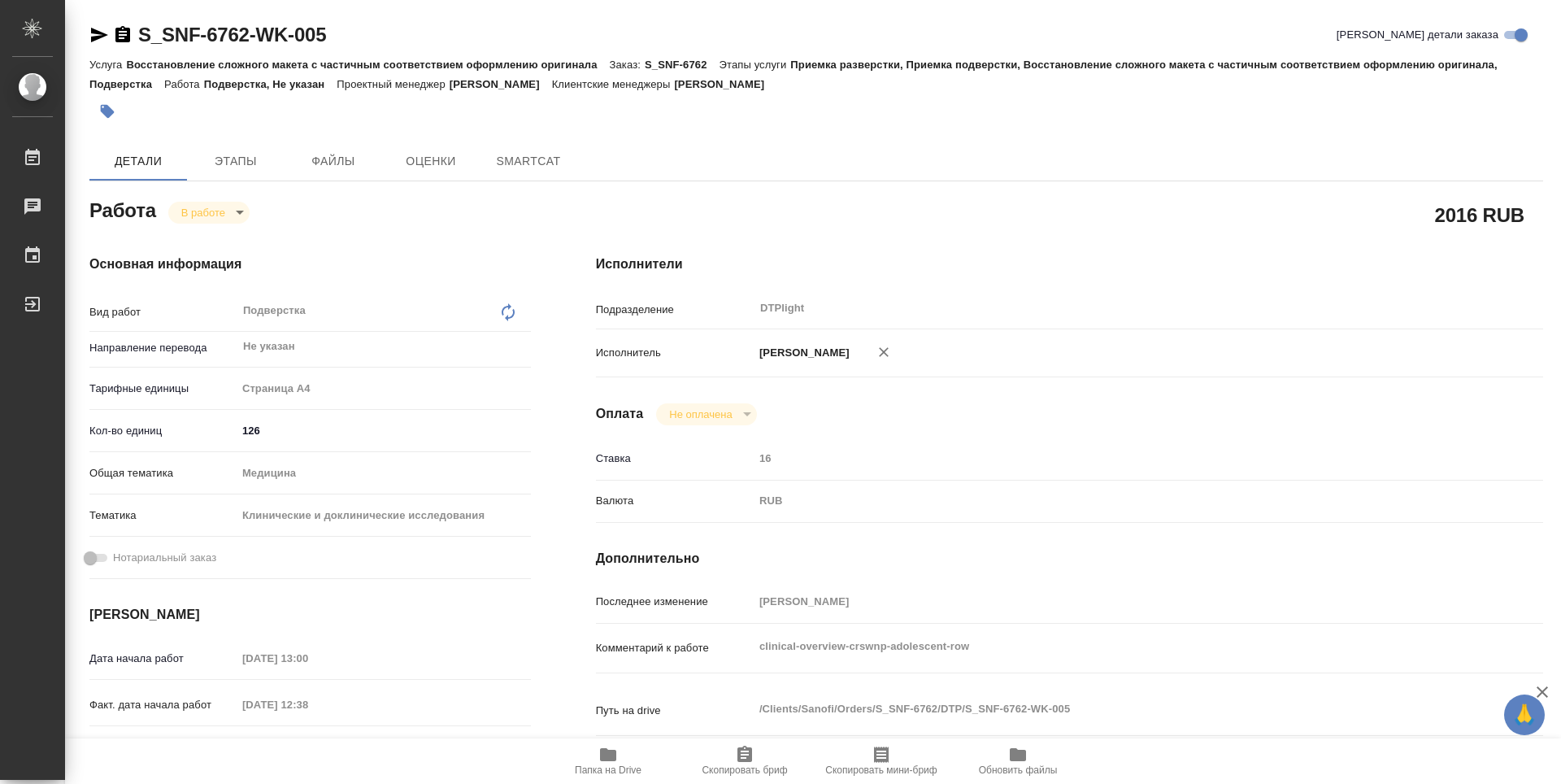
type textarea "x"
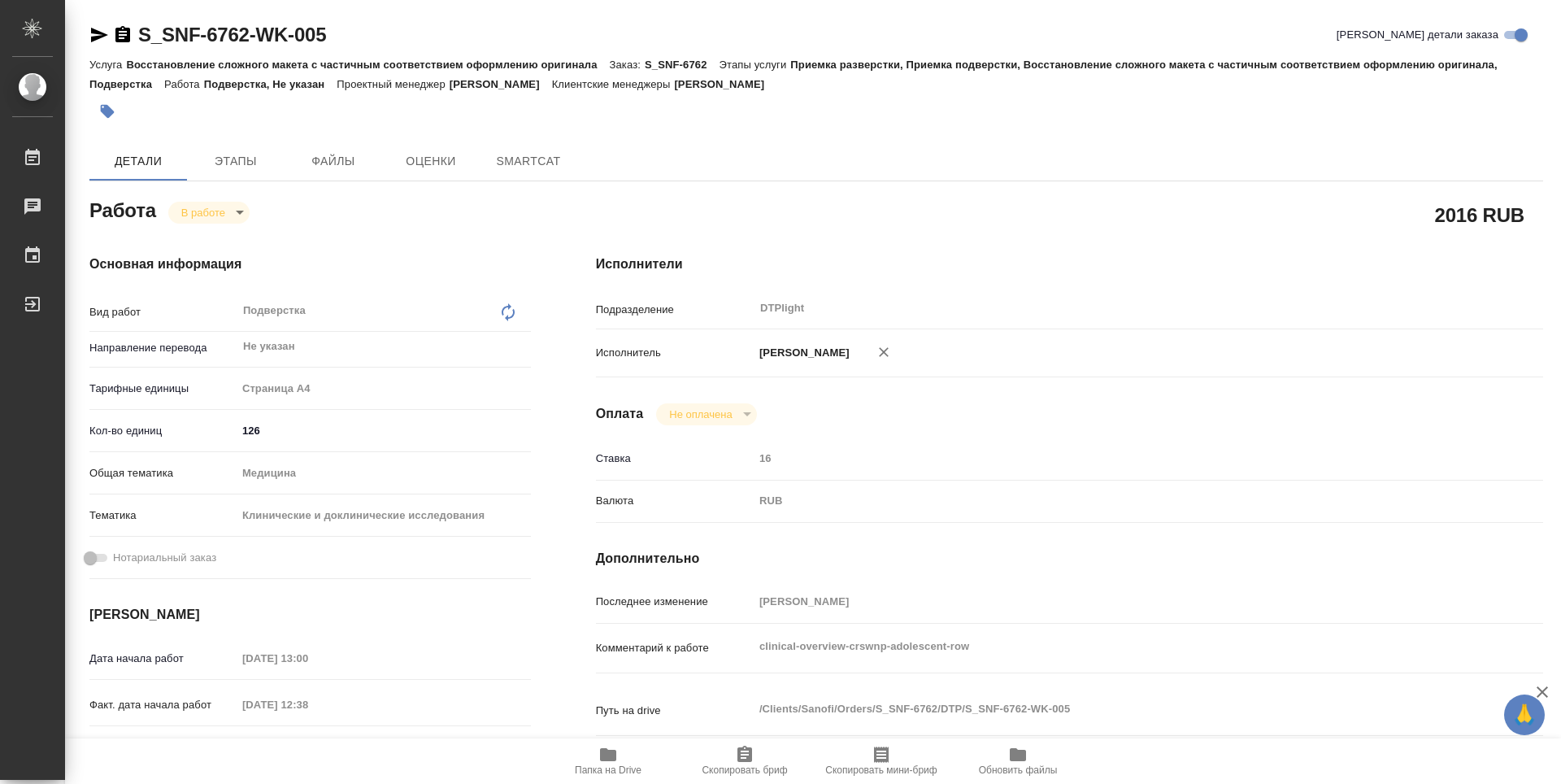
type textarea "x"
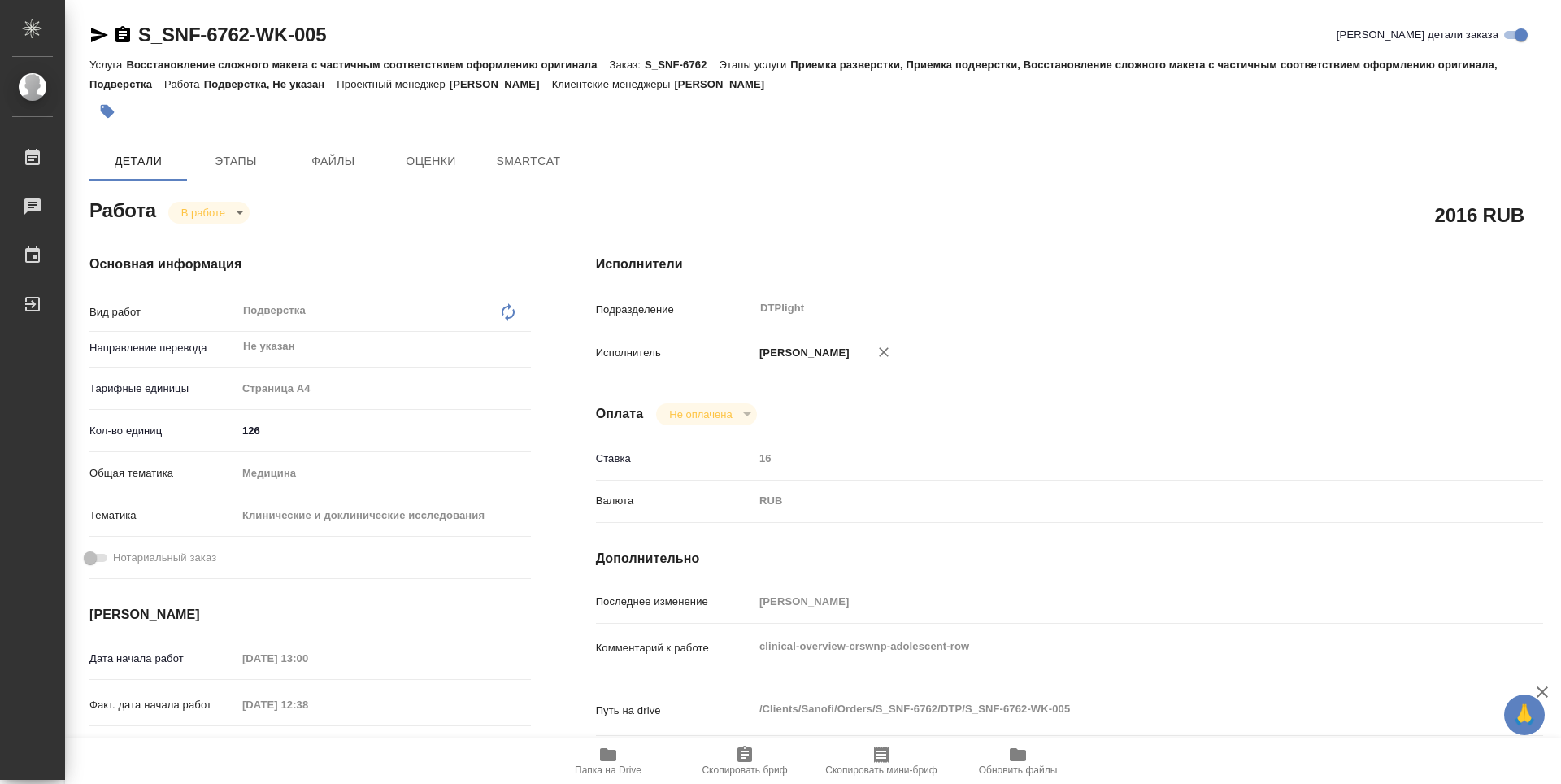
scroll to position [162, 0]
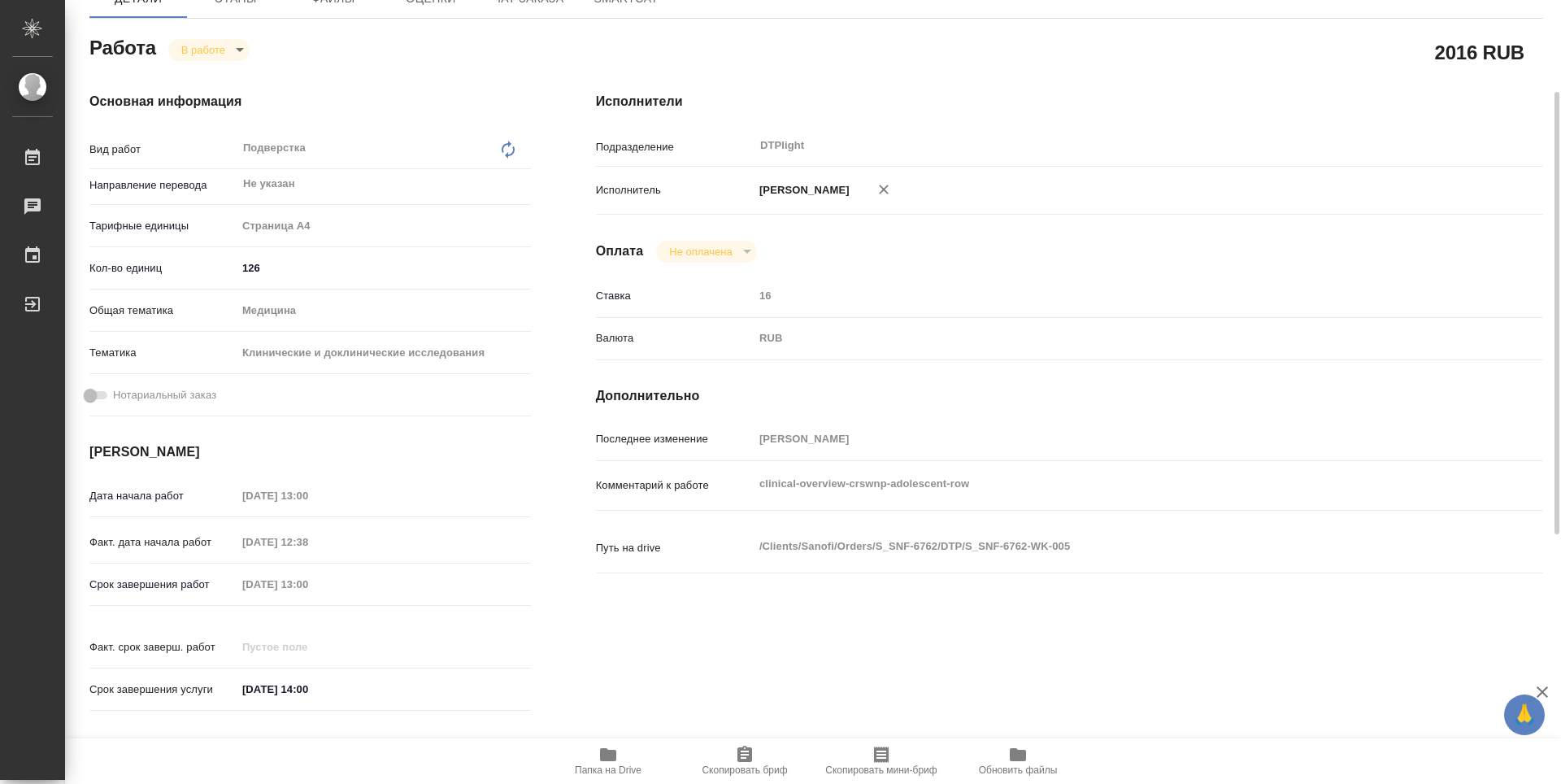
type textarea "x"
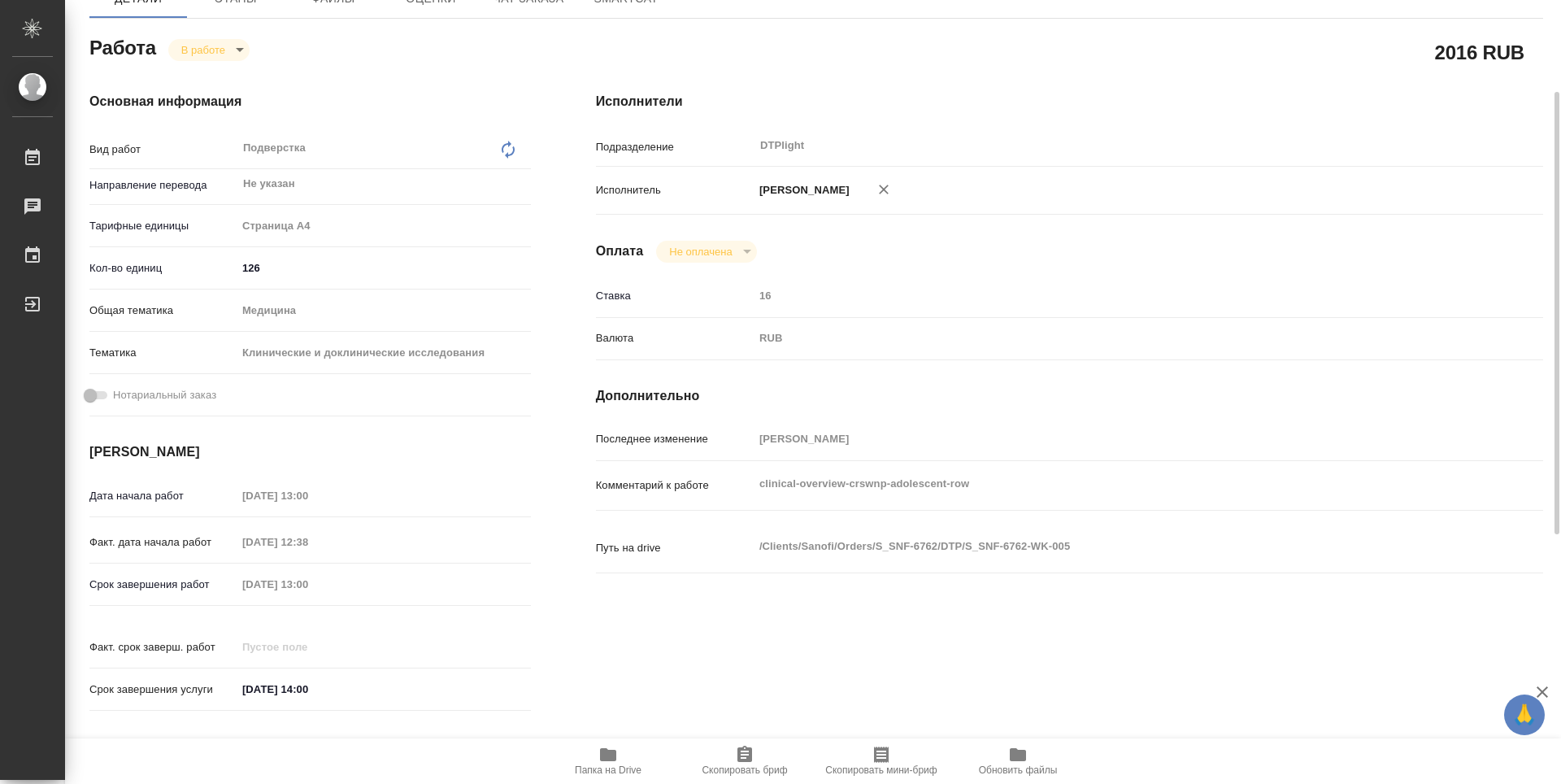
click at [624, 752] on span "Папка на Drive" at bounding box center [608, 759] width 117 height 31
type textarea "x"
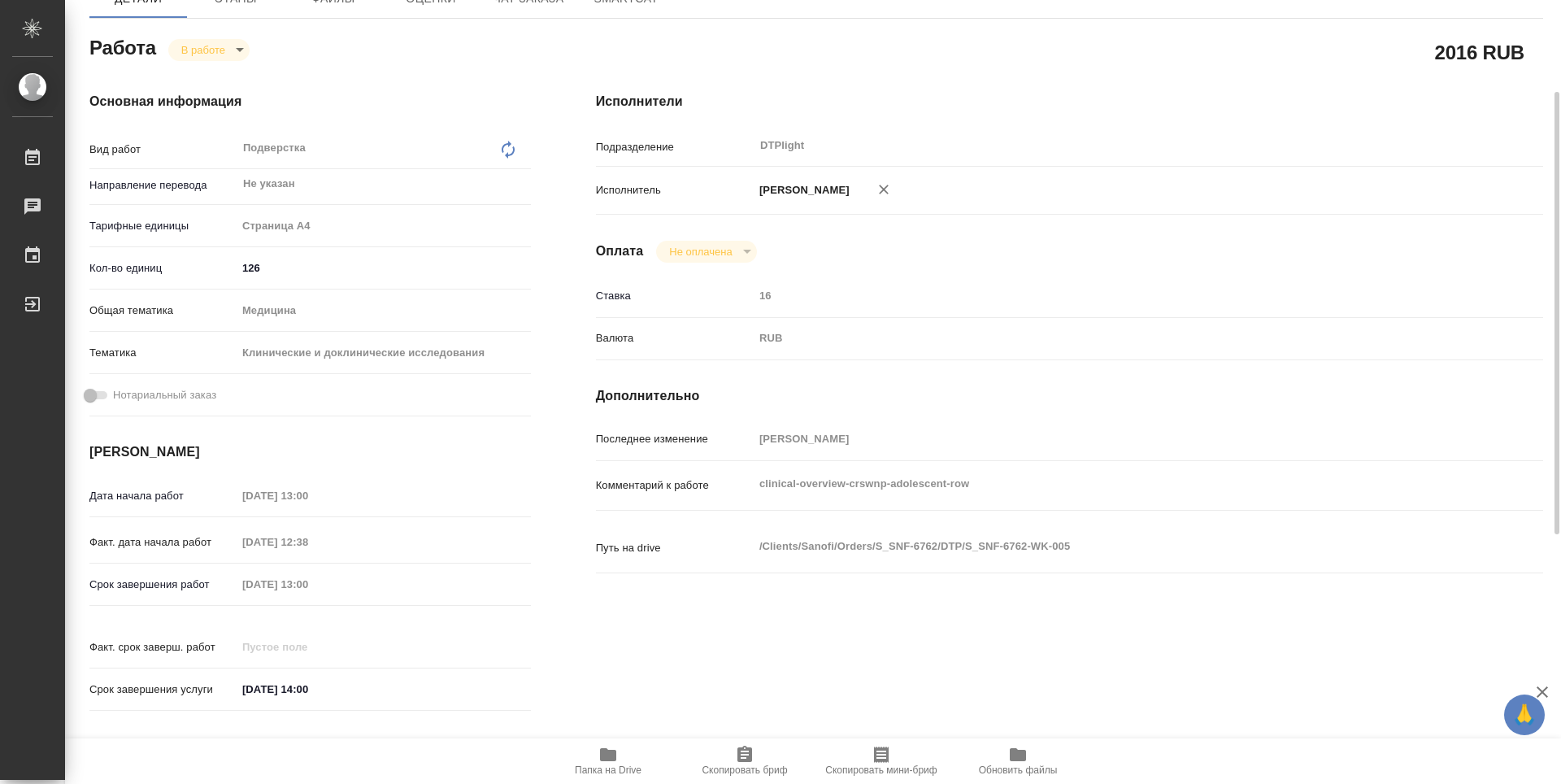
type textarea "x"
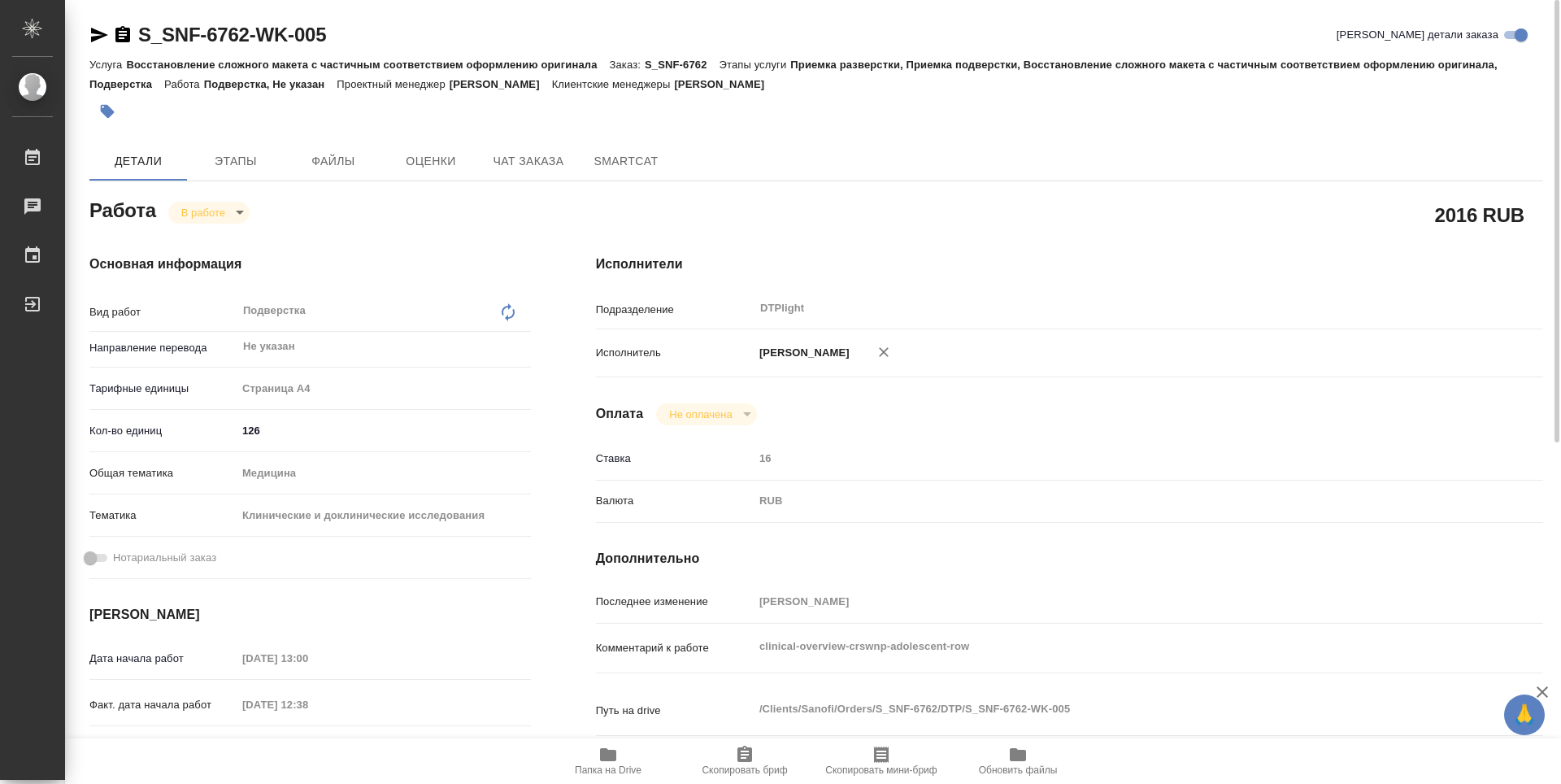
click at [114, 40] on icon "button" at bounding box center [123, 35] width 20 height 20
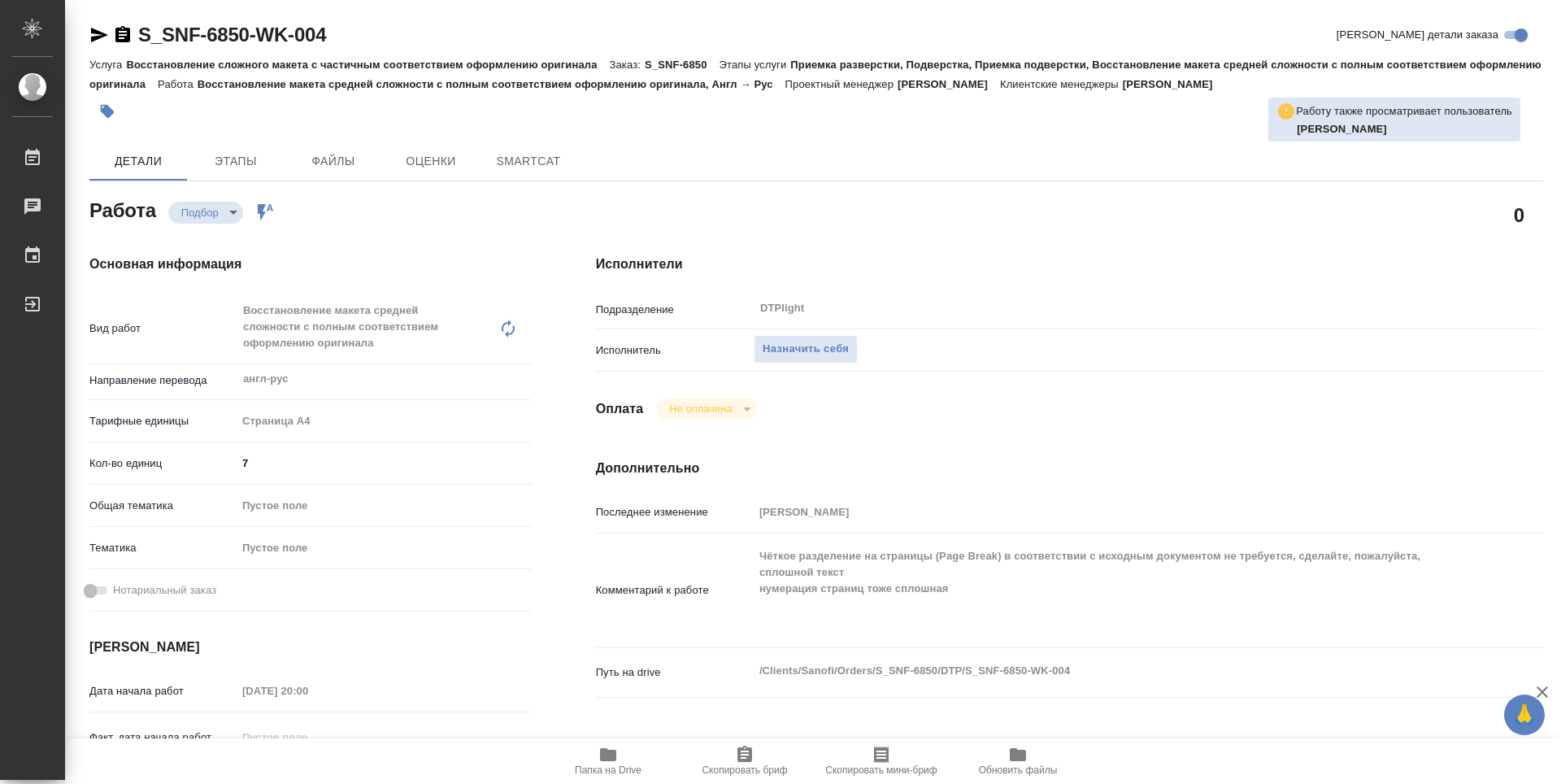
type textarea "x"
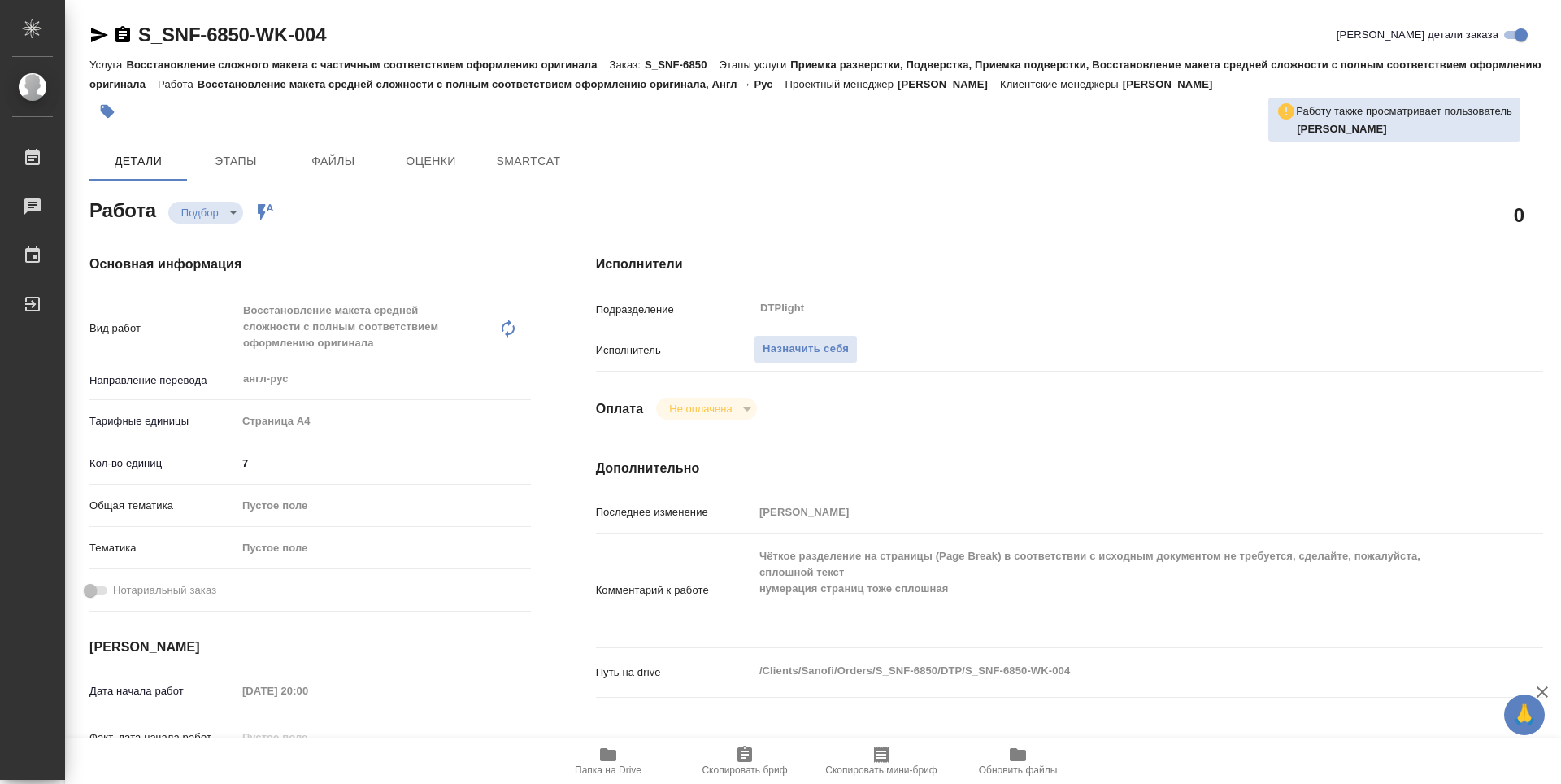
type textarea "x"
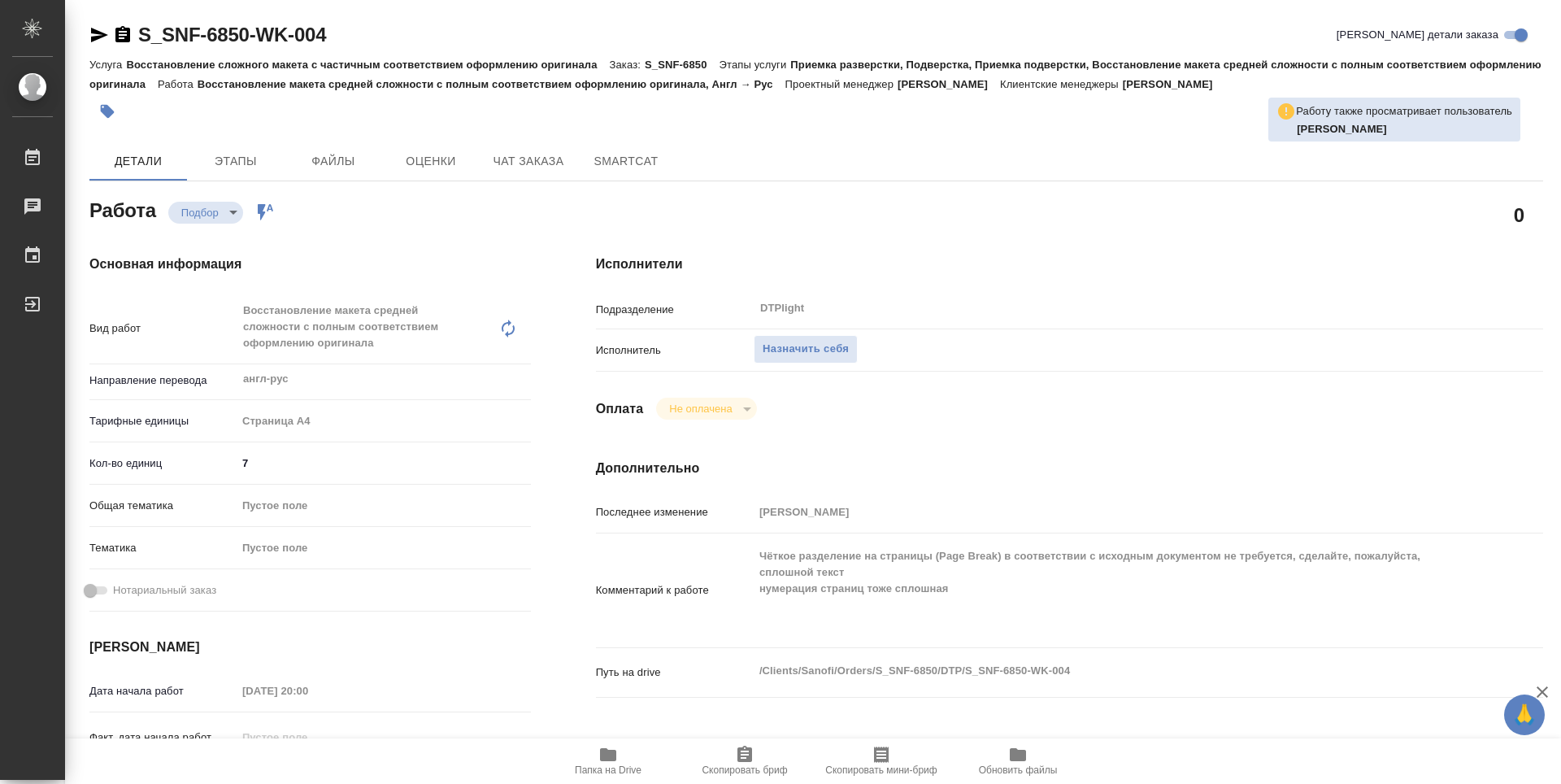
type textarea "x"
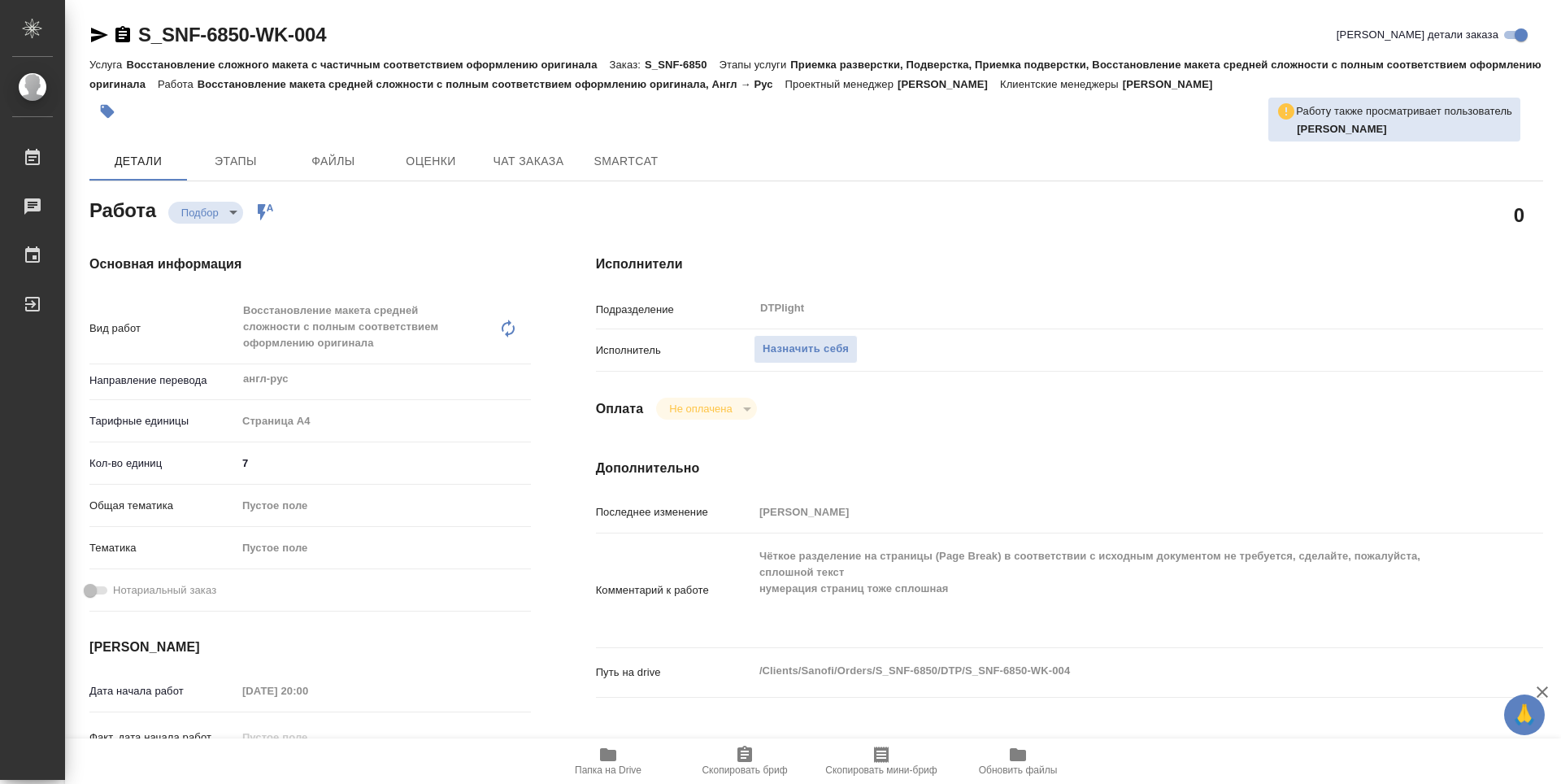
type textarea "x"
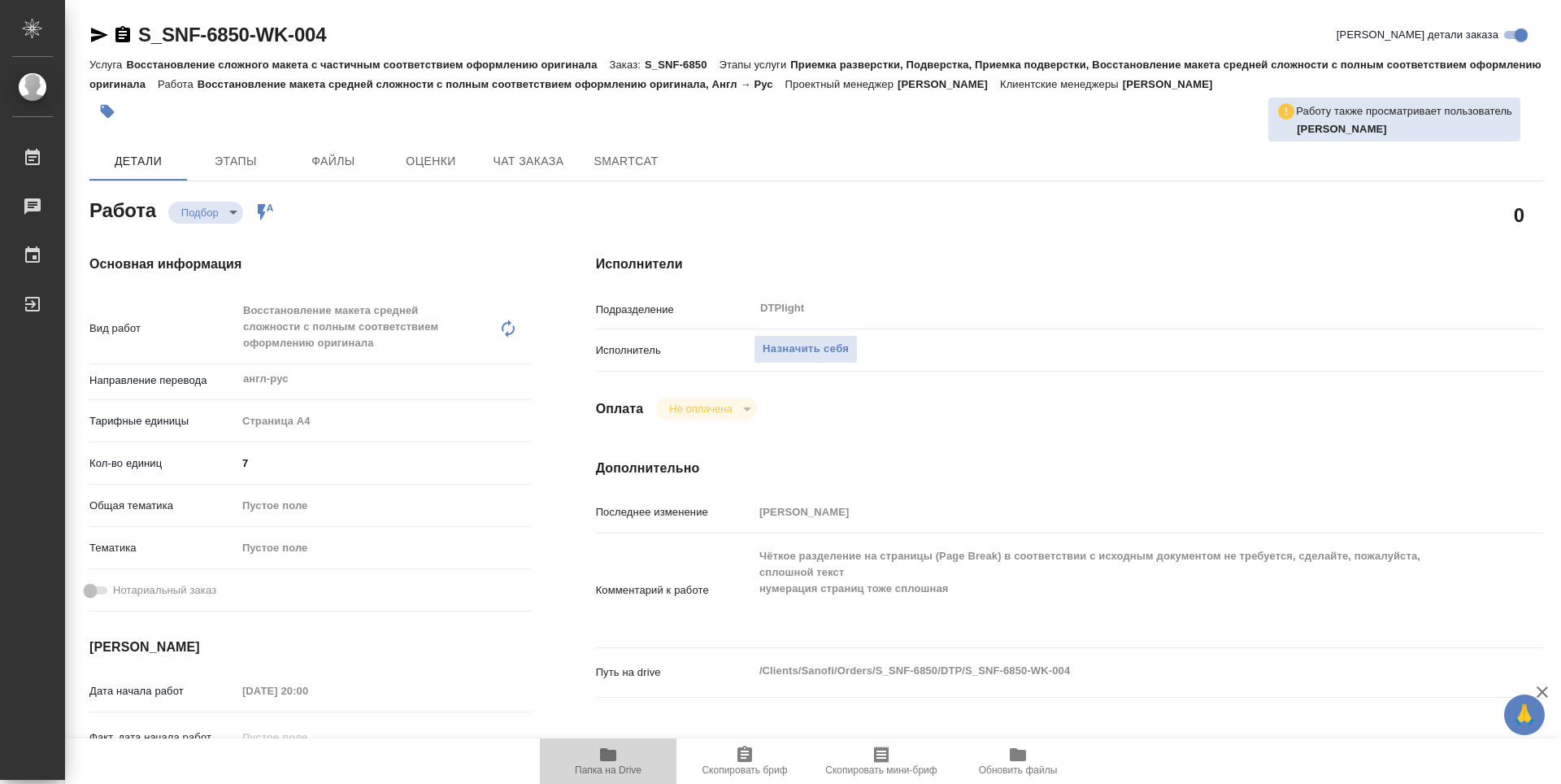
click at [629, 748] on span "Папка на Drive" at bounding box center [608, 759] width 117 height 31
click at [825, 340] on span "Назначить себя" at bounding box center [805, 349] width 86 height 19
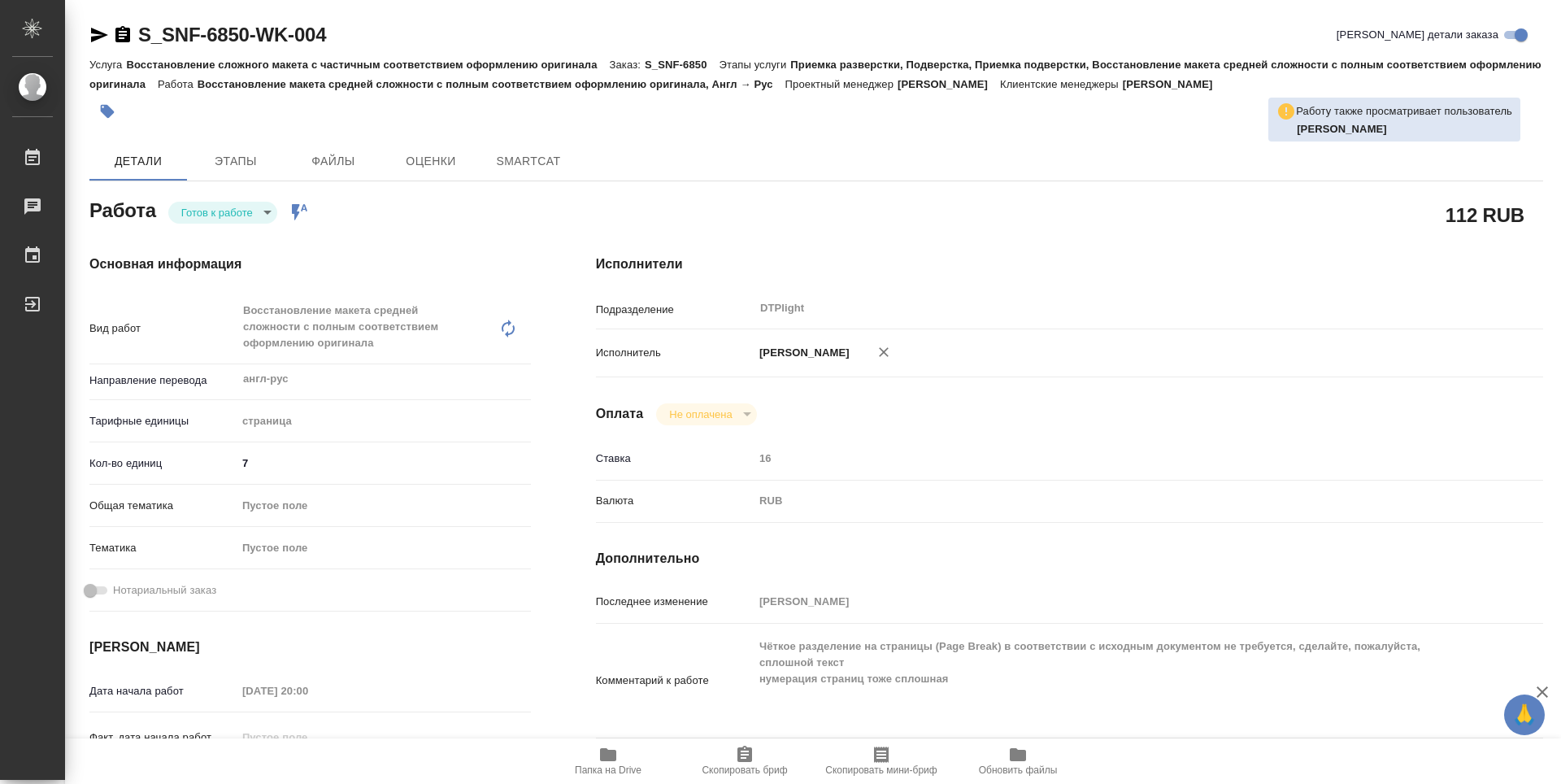
type textarea "x"
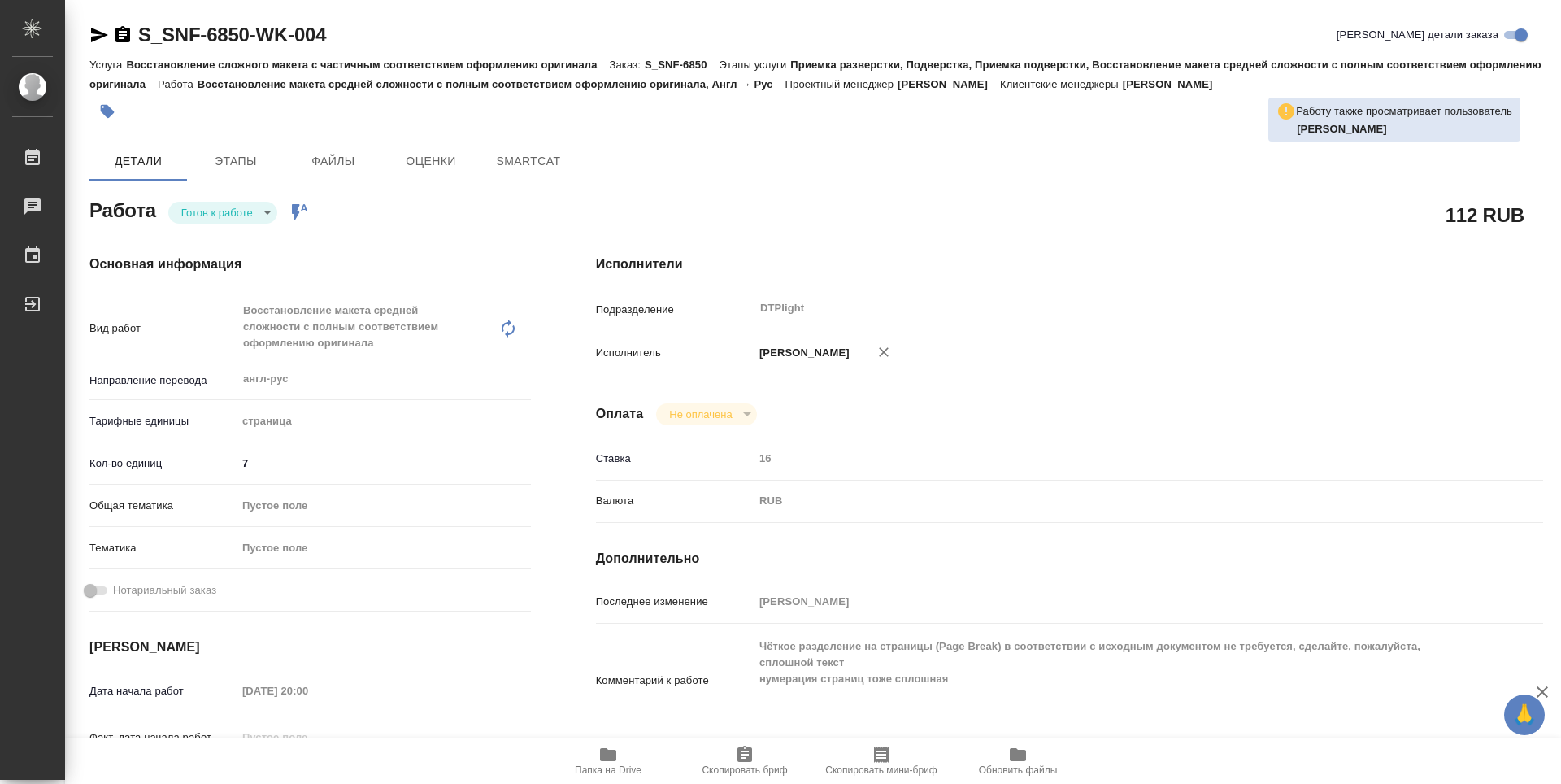
type textarea "x"
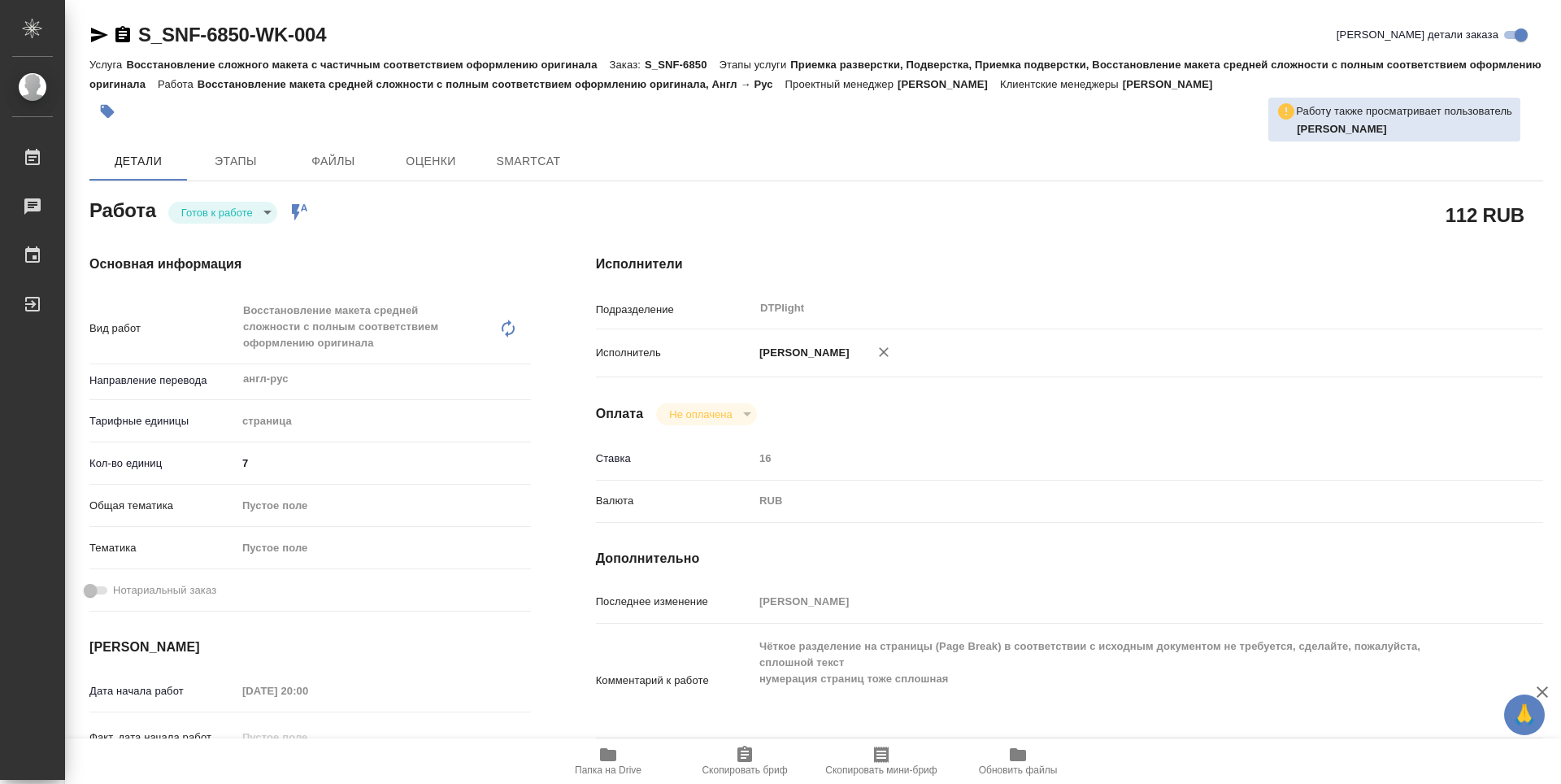
type textarea "x"
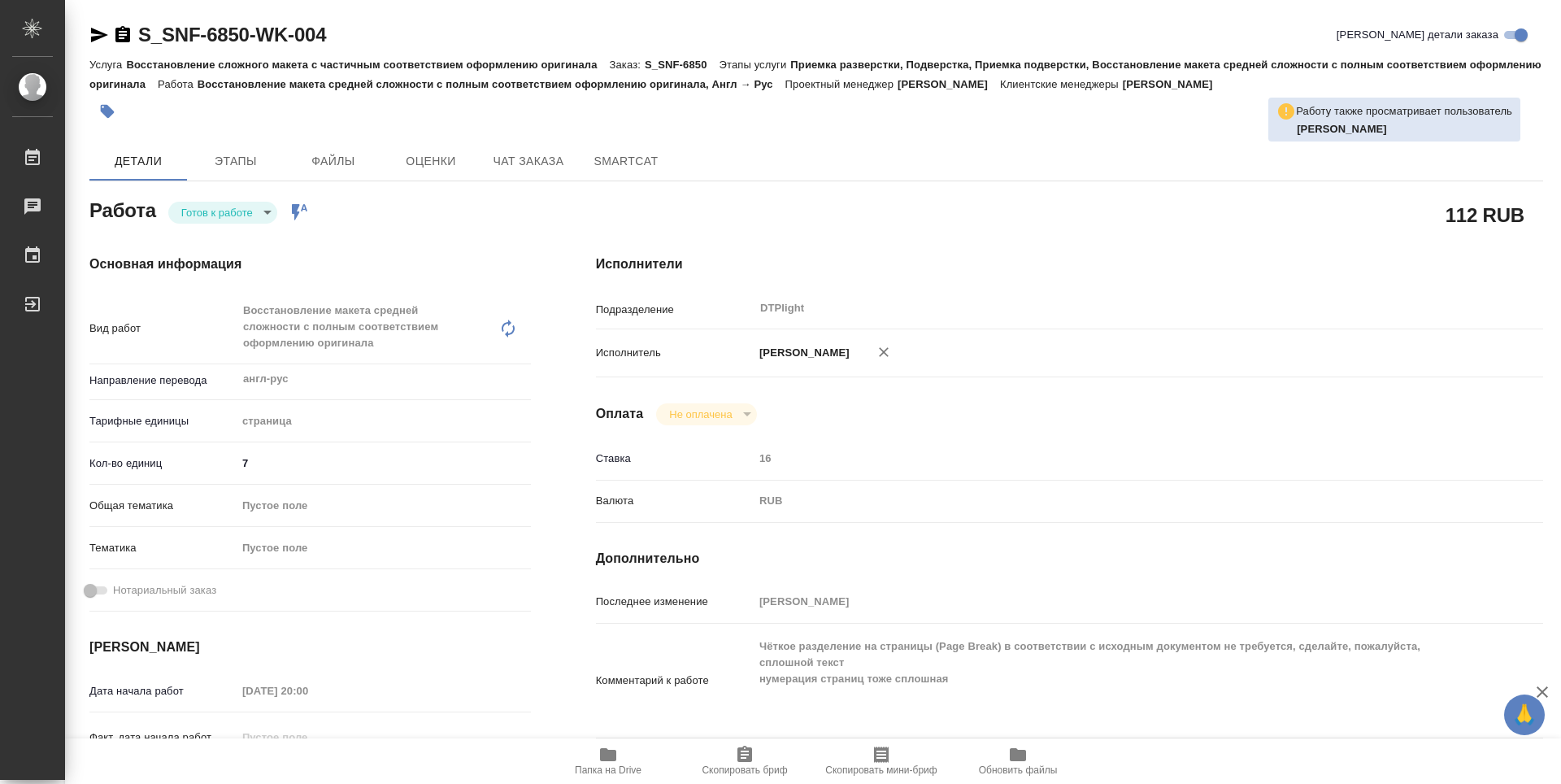
click at [254, 219] on body "🙏 .cls-1 fill:#fff; AWATERA Guselnikov Roman Работы Чаты График Выйти S_SNF-685…" at bounding box center [780, 392] width 1561 height 784
click at [229, 217] on button "В работе" at bounding box center [208, 211] width 54 height 18
type textarea "x"
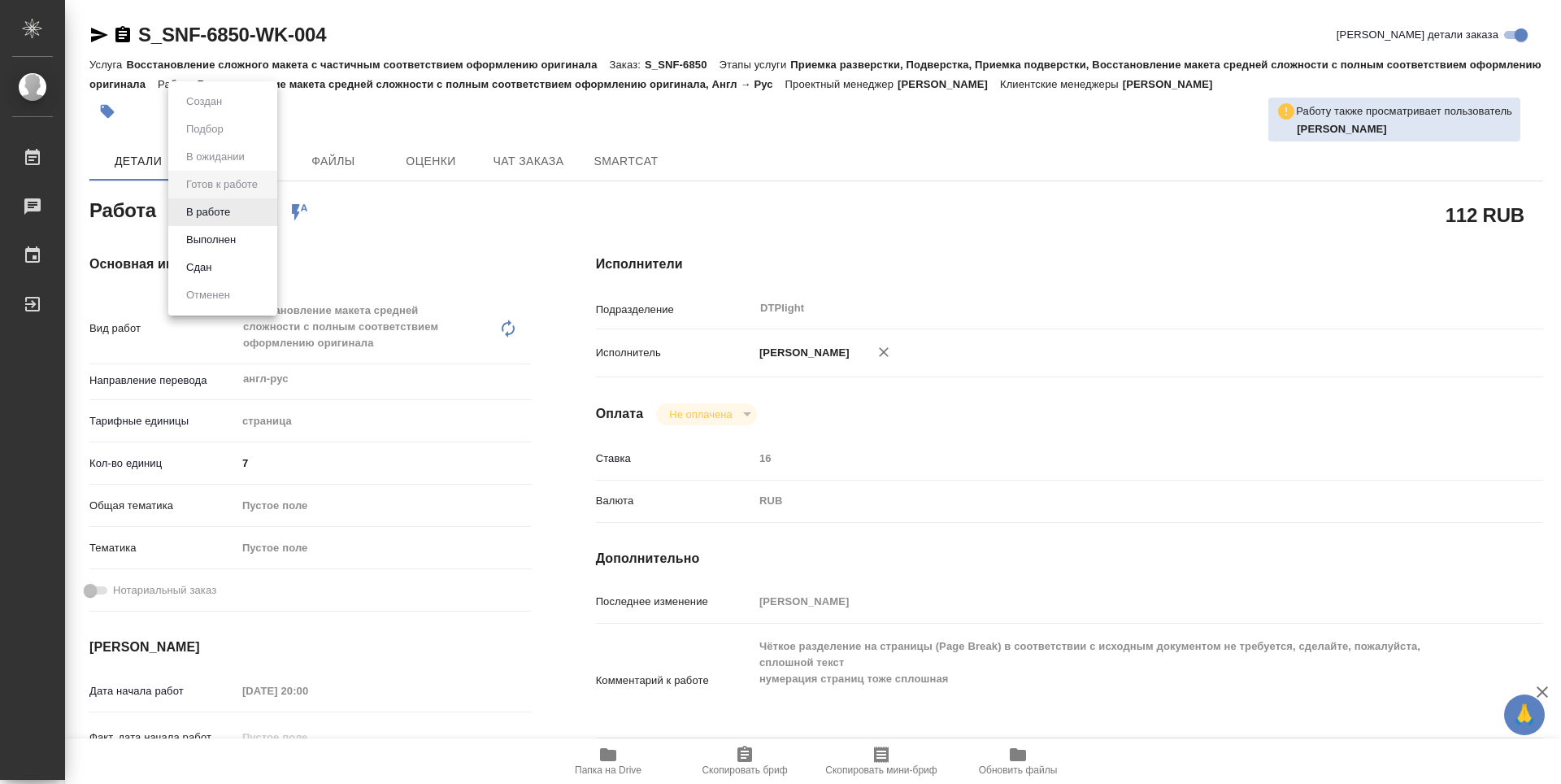
type textarea "x"
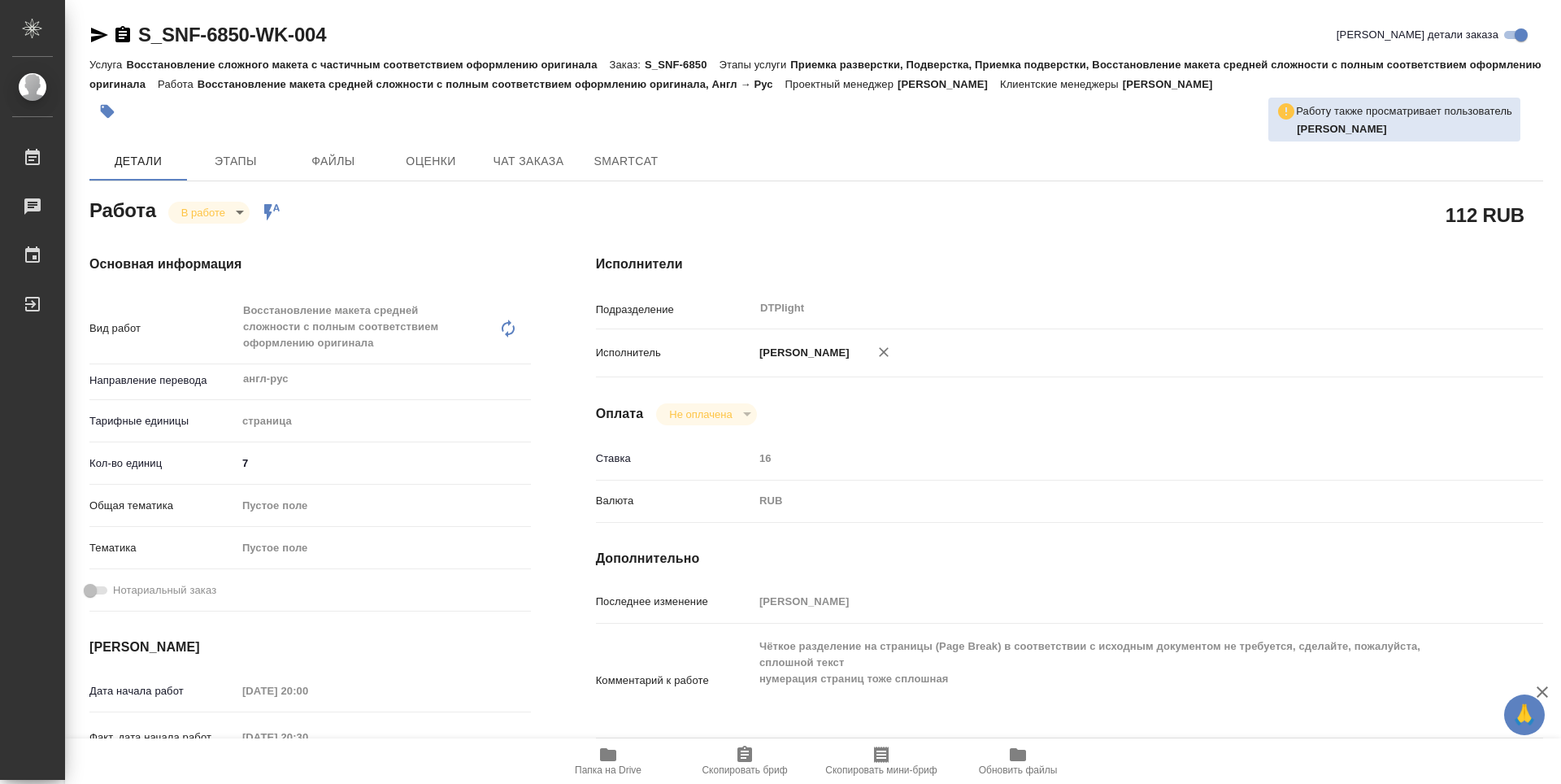
type textarea "x"
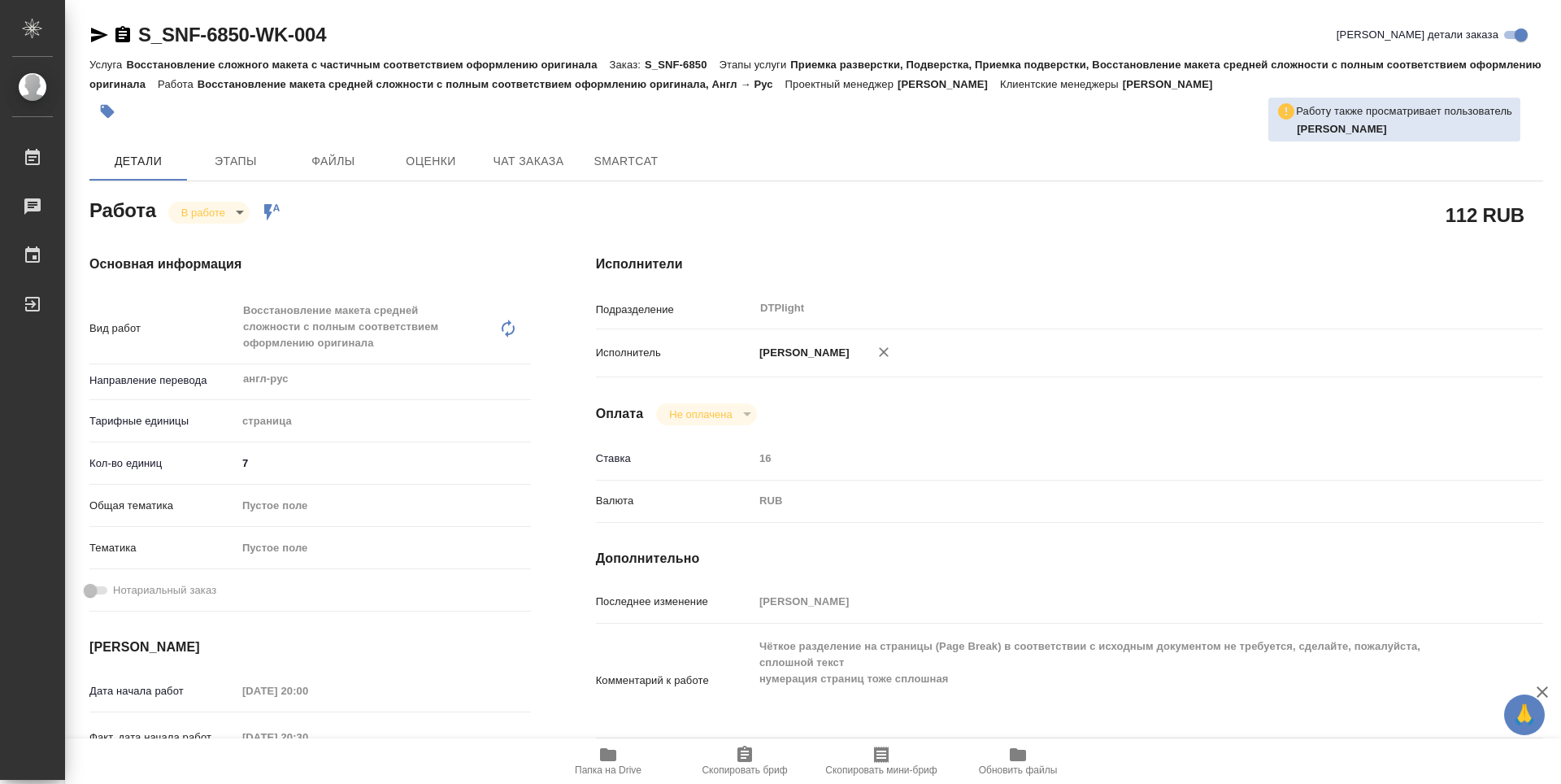
type textarea "x"
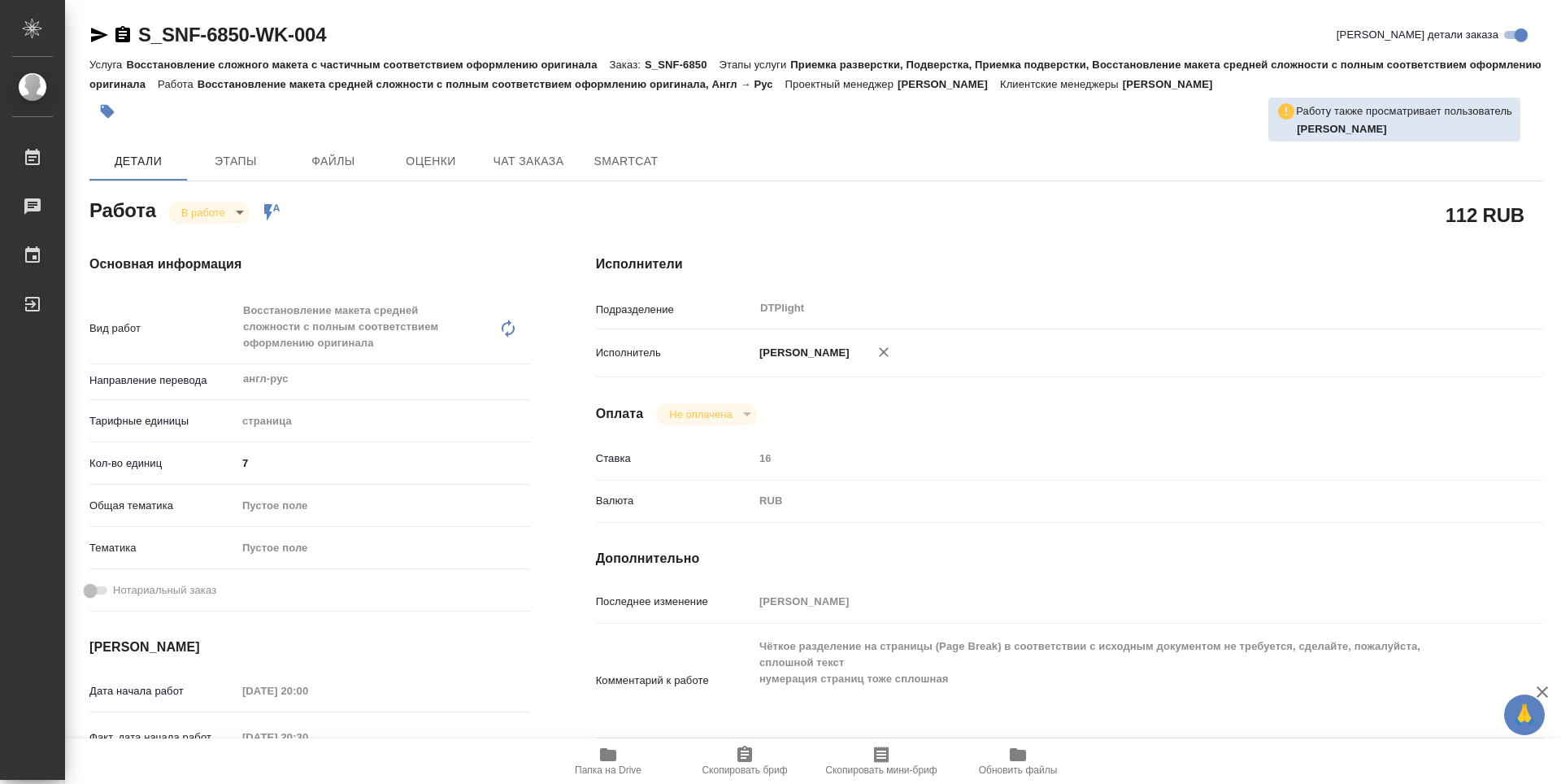
type textarea "x"
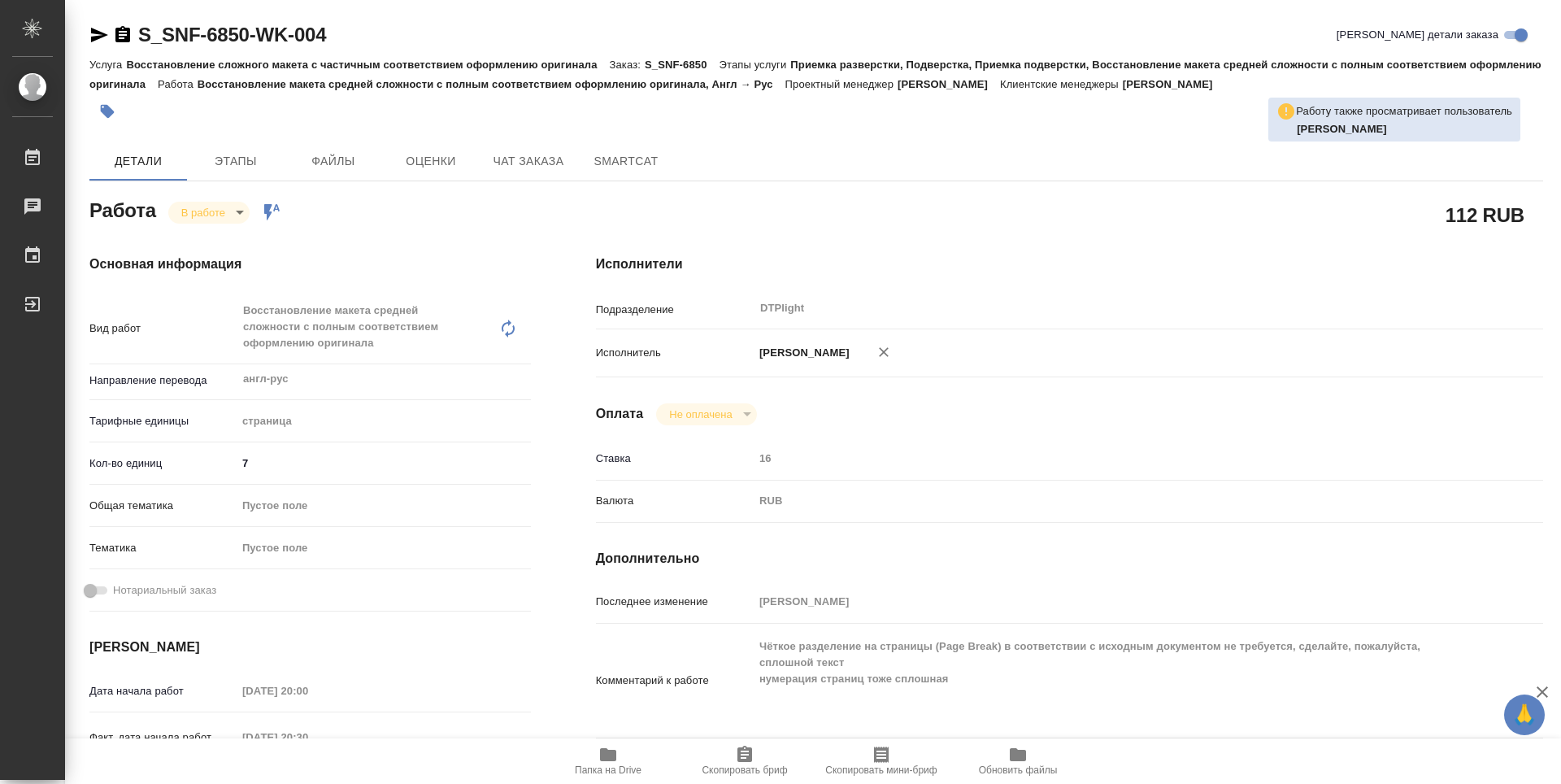
type textarea "x"
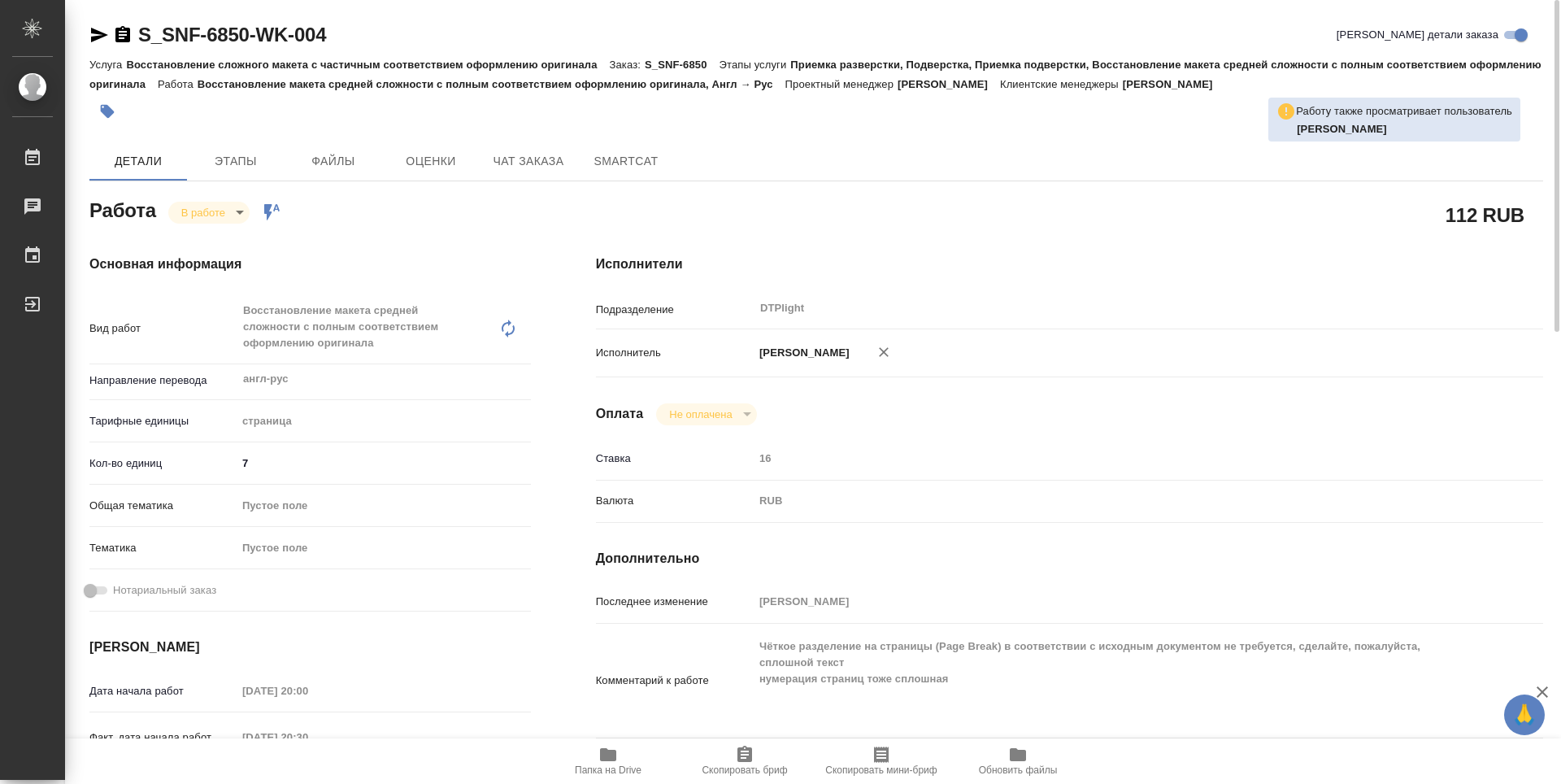
type textarea "x"
click at [127, 32] on icon "button" at bounding box center [123, 34] width 15 height 16
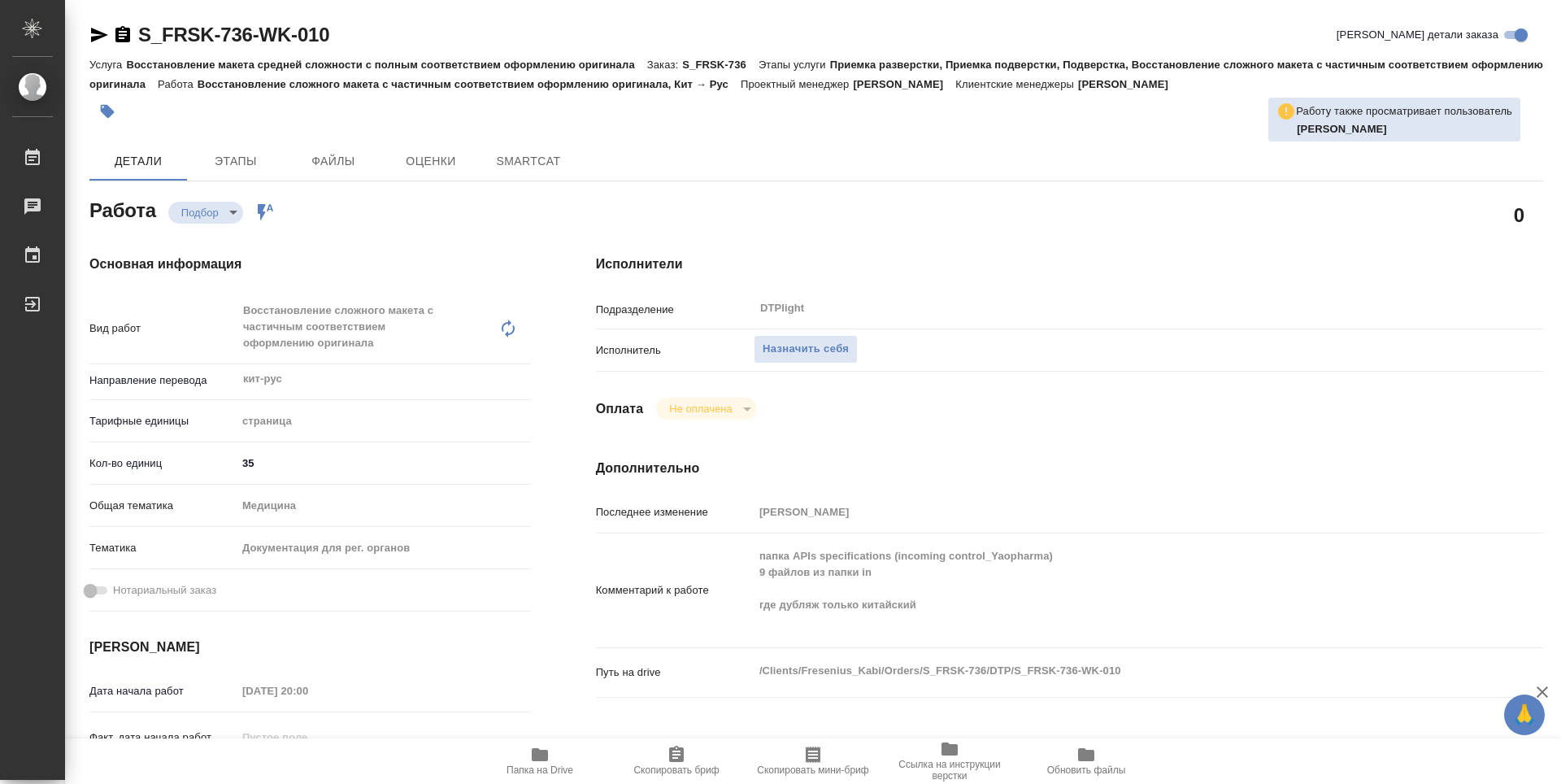
type textarea "x"
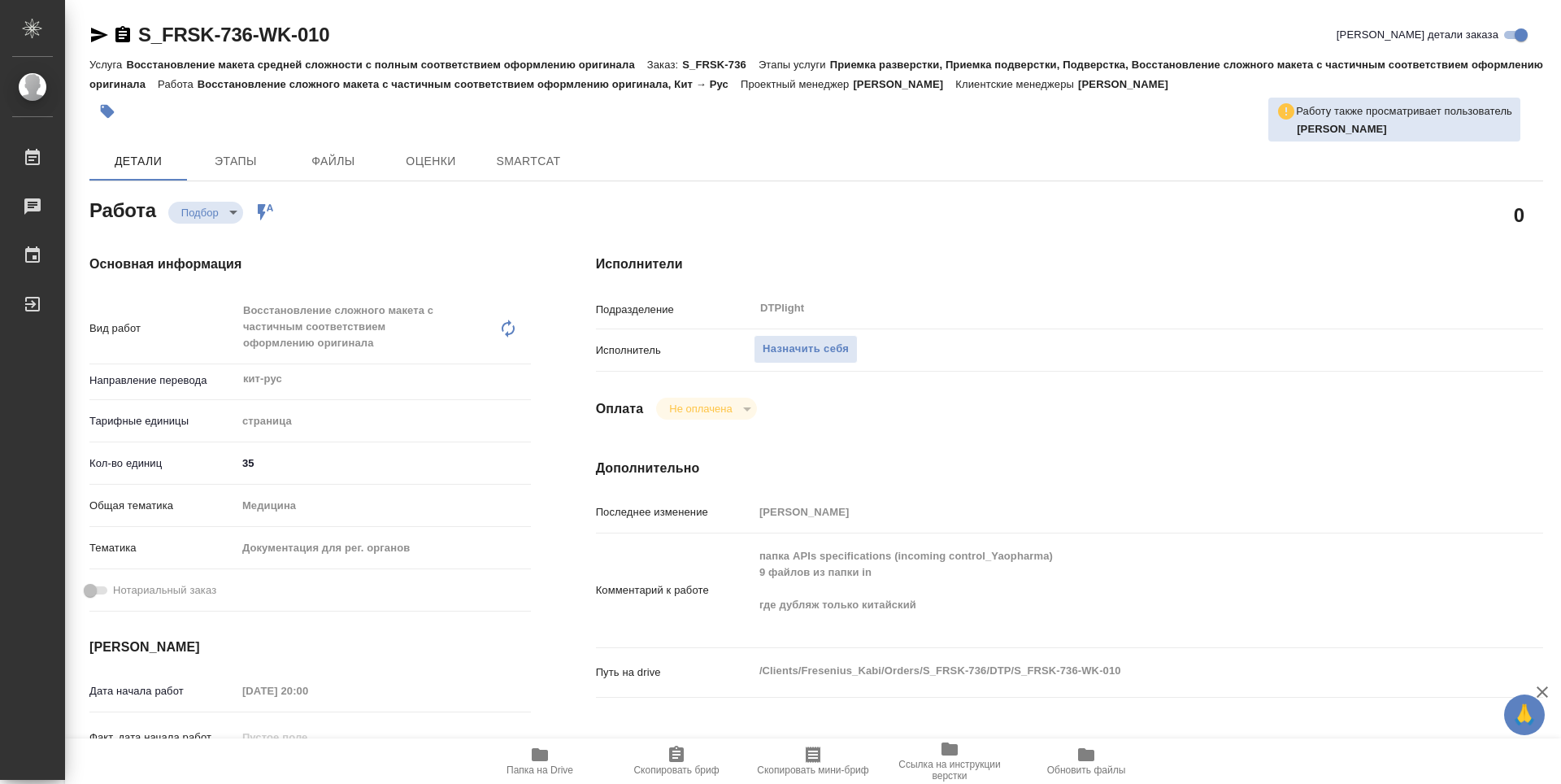
type textarea "x"
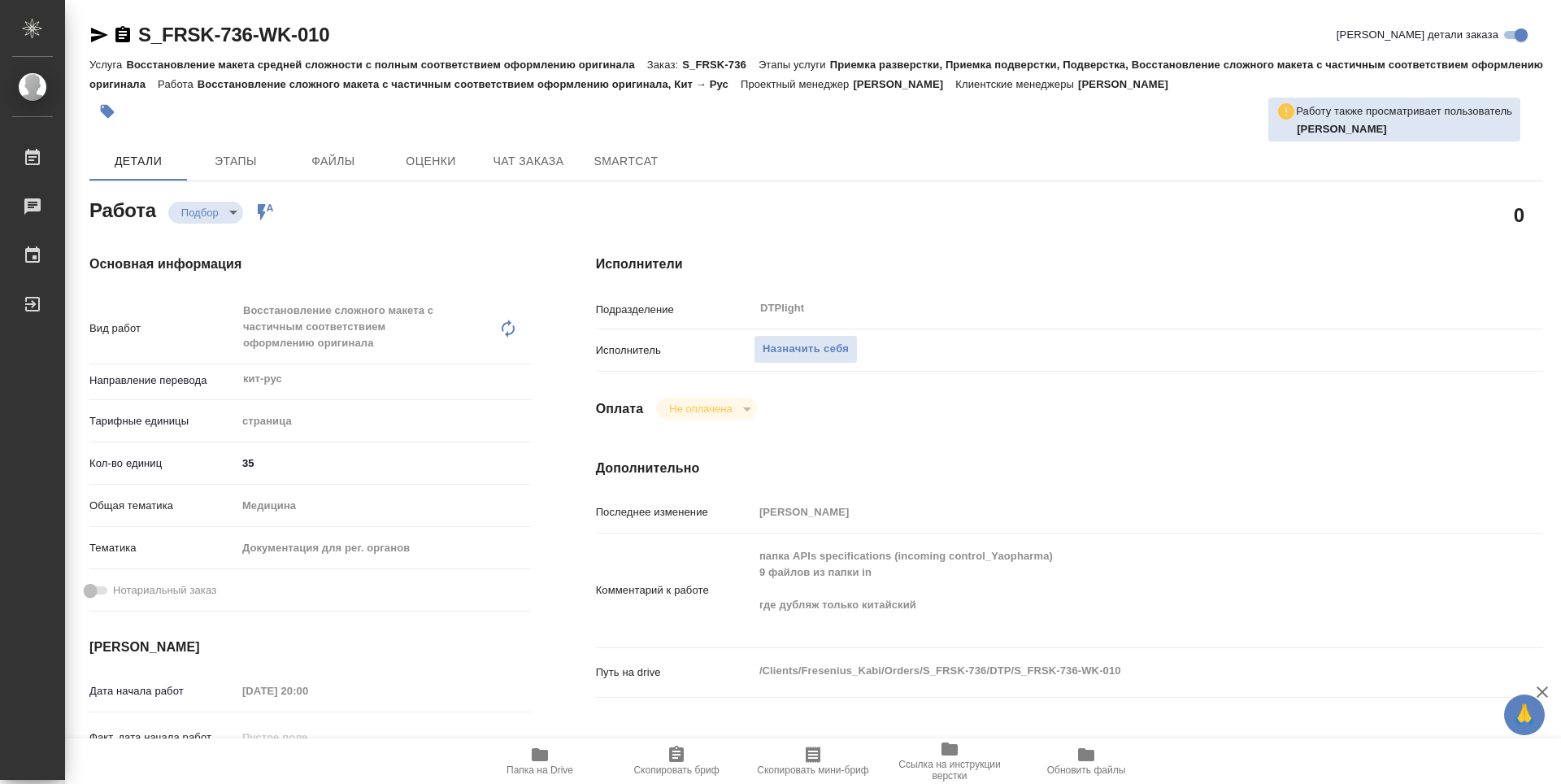
scroll to position [81, 0]
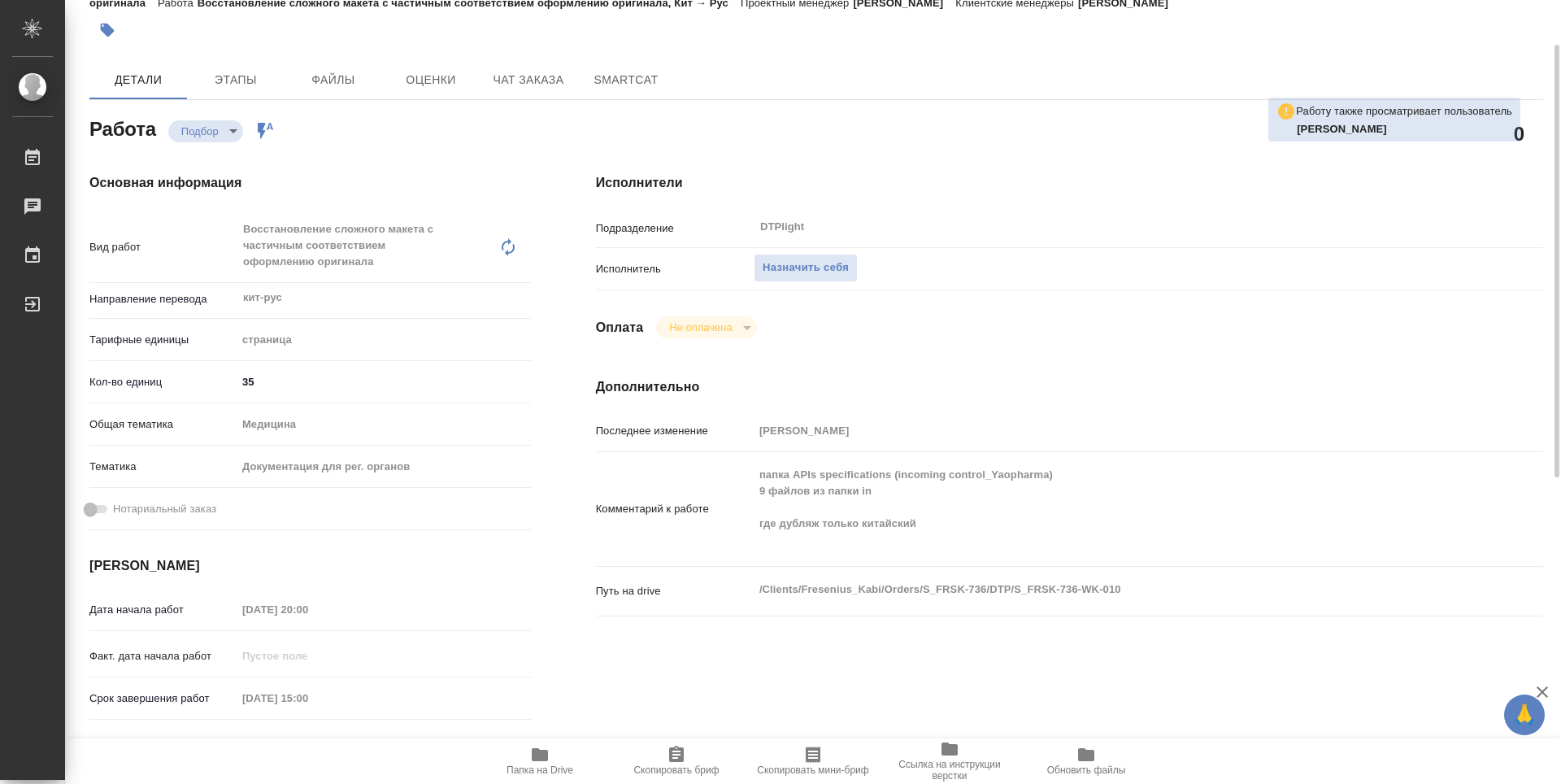
type textarea "x"
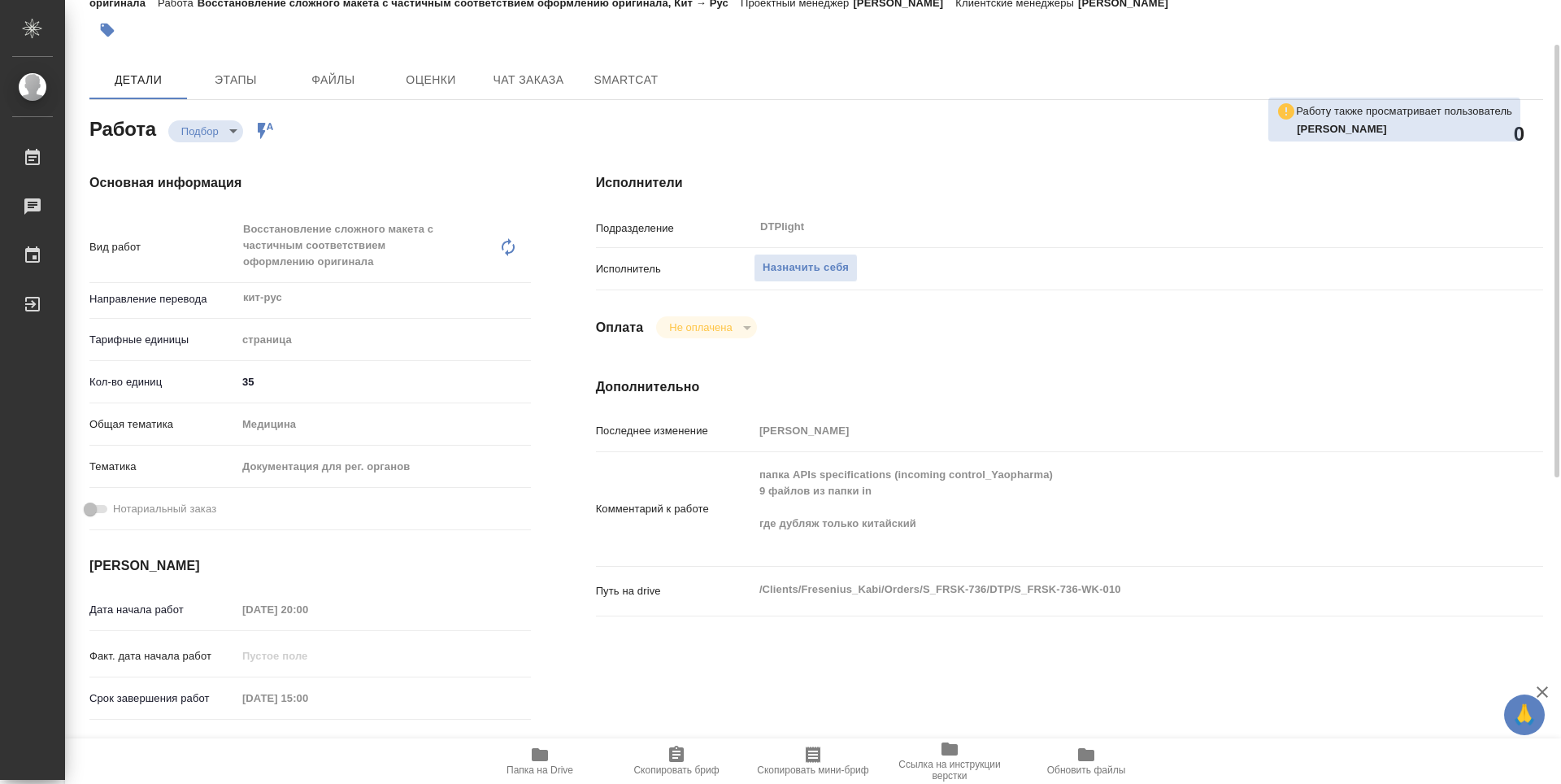
type textarea "x"
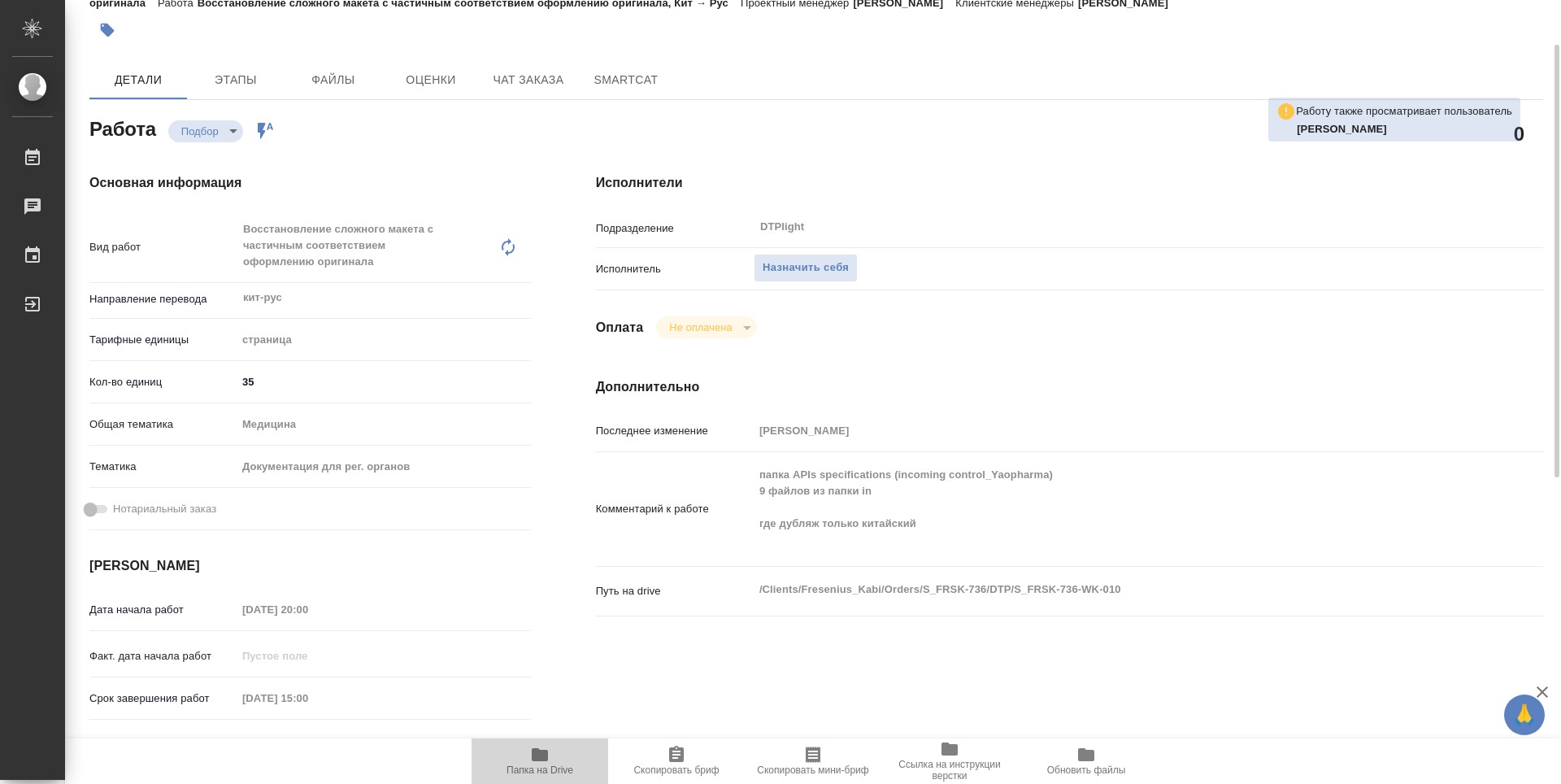
click at [557, 759] on span "Папка на Drive" at bounding box center [540, 759] width 117 height 31
